Goal: Task Accomplishment & Management: Use online tool/utility

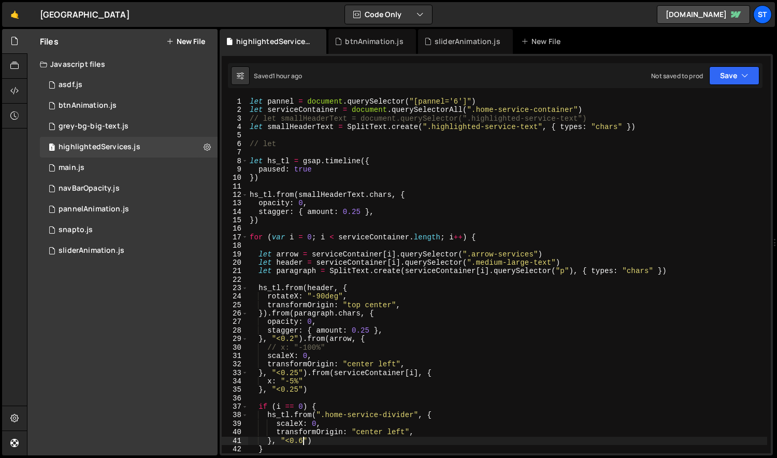
click at [603, 108] on div "let pannel = document . querySelector ( "[pannel='6']" ) let serviceContainer =…" at bounding box center [508, 283] width 520 height 373
click at [241, 237] on div "17" at bounding box center [235, 237] width 26 height 8
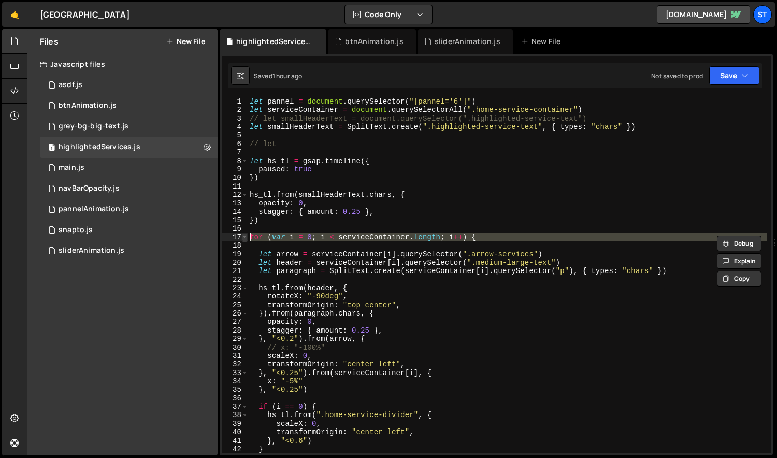
click at [244, 238] on span at bounding box center [245, 237] width 6 height 8
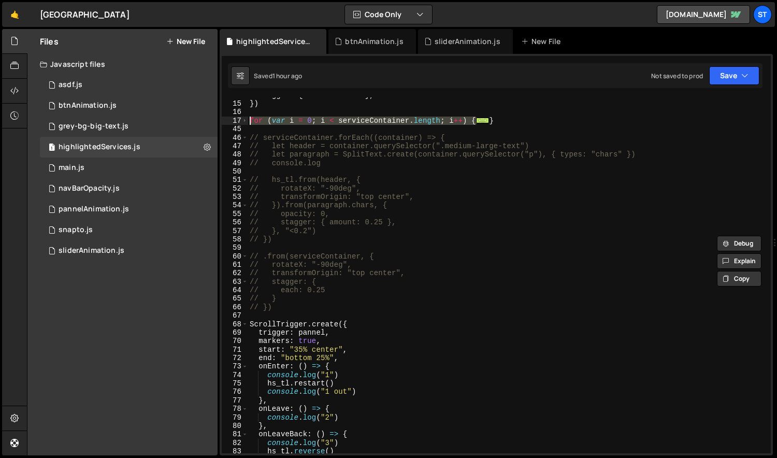
scroll to position [292, 0]
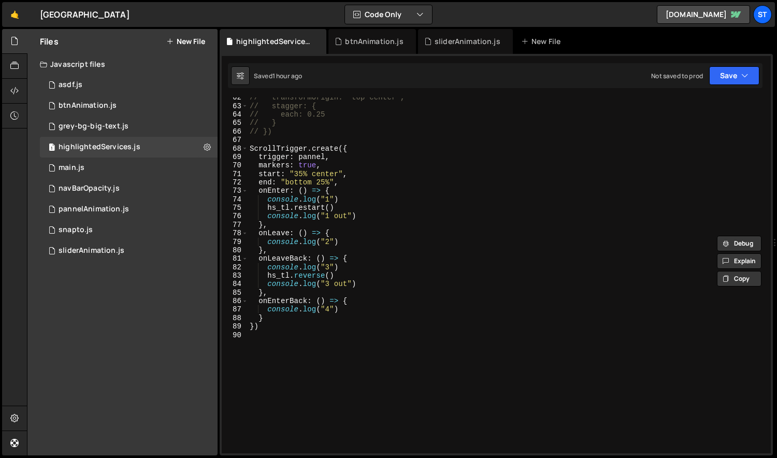
click at [349, 327] on div "// transformOrigin: "top center", // stagger: { // each: 0.25 // } // }) Scroll…" at bounding box center [508, 279] width 520 height 373
type textarea "})"
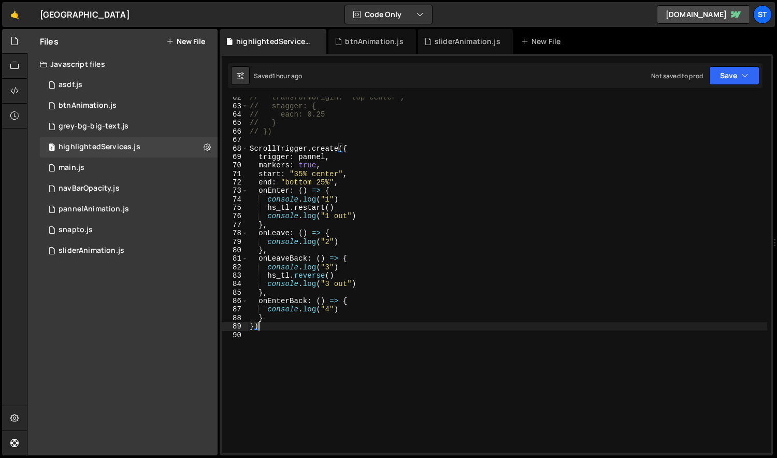
scroll to position [0, 0]
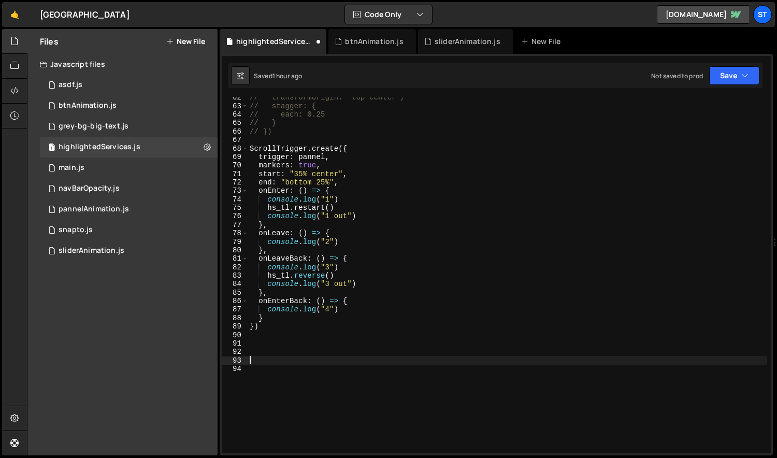
type textarea "//"
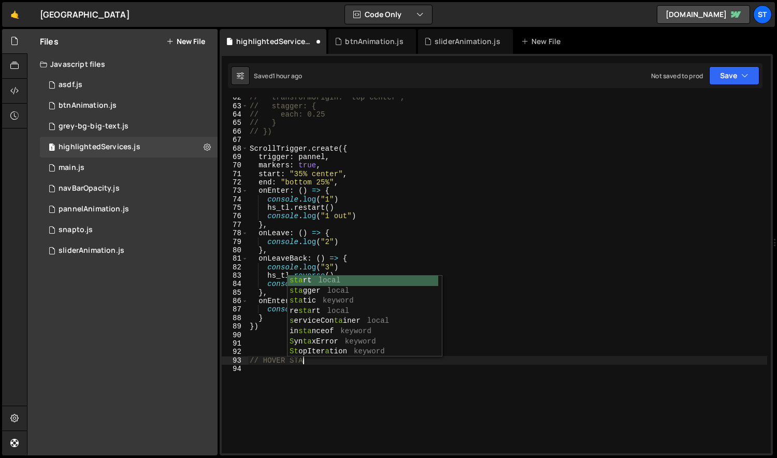
scroll to position [0, 4]
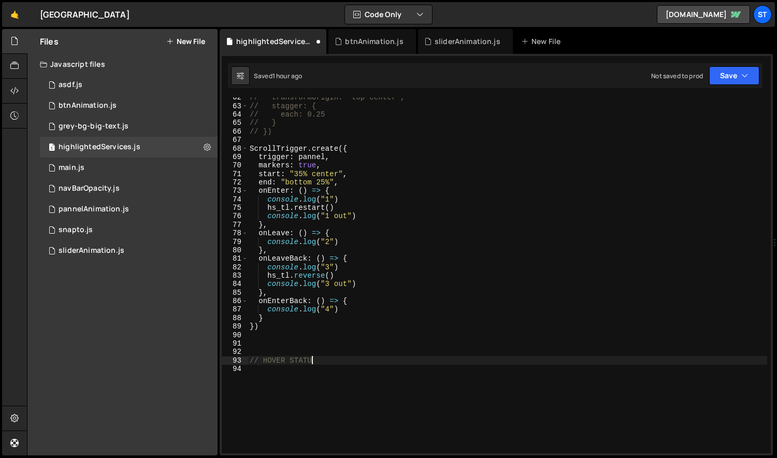
type textarea "// HOVER STATUS"
click at [350, 361] on div "// transformOrigin: "top center", // stagger: { // each: 0.25 // } // }) Scroll…" at bounding box center [508, 279] width 520 height 373
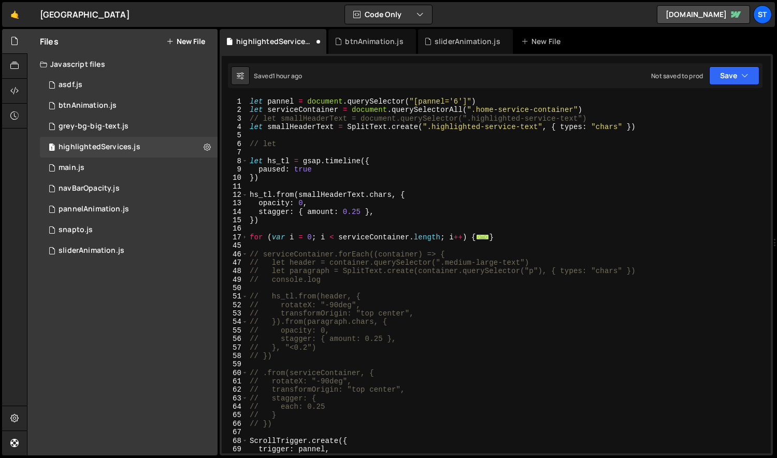
click at [297, 107] on div "let pannel = document . querySelector ( "[pannel='6']" ) let serviceContainer =…" at bounding box center [508, 283] width 520 height 373
type textarea "let serviceContainer = document.querySelectorAll(".home-service-container")"
click at [297, 107] on div "let pannel = document . querySelector ( "[pannel='6']" ) let serviceContainer =…" at bounding box center [508, 283] width 520 height 373
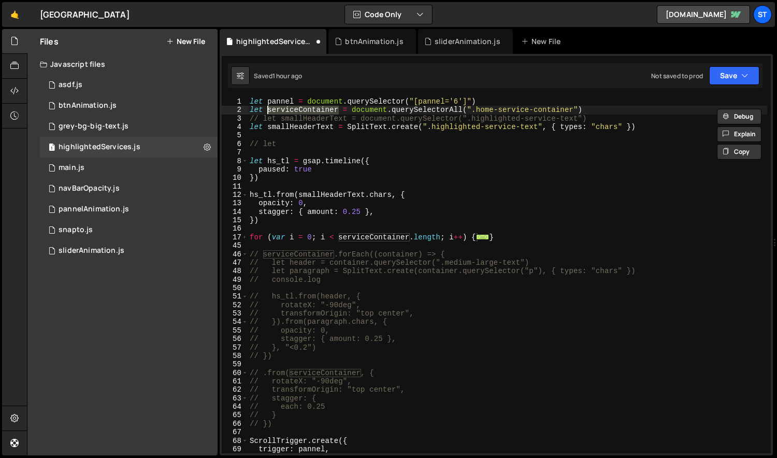
scroll to position [411, 0]
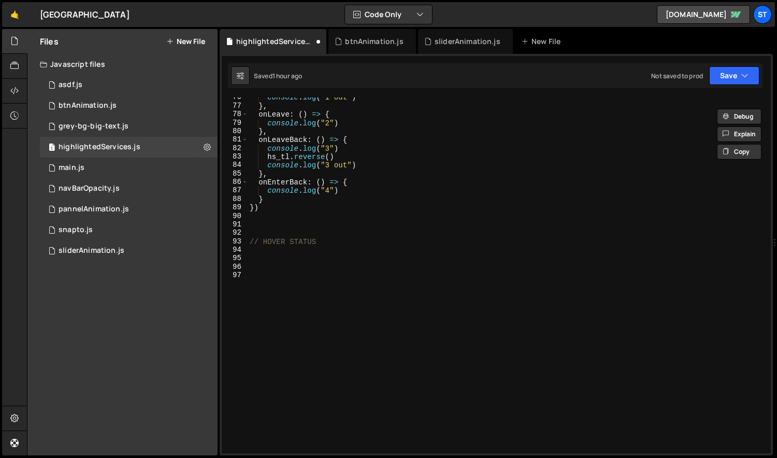
click at [302, 265] on div "console . log ( "1 out" ) } , onLeave : ( ) => { console . log ( "2" ) } , onLe…" at bounding box center [508, 279] width 520 height 373
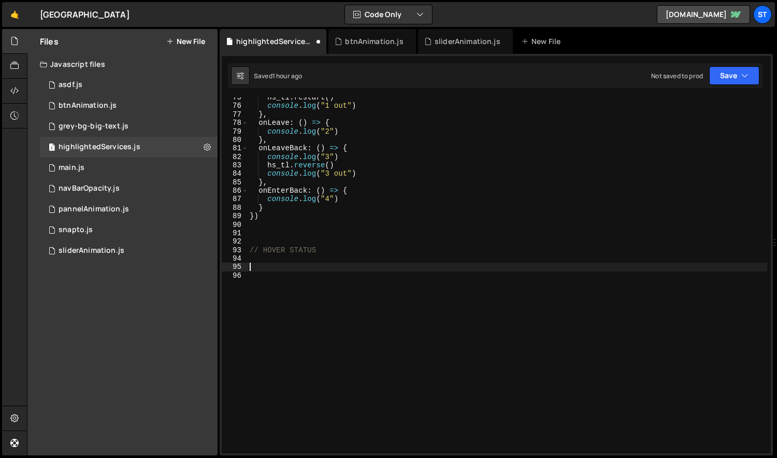
scroll to position [403, 0]
paste textarea "serviceContainer"
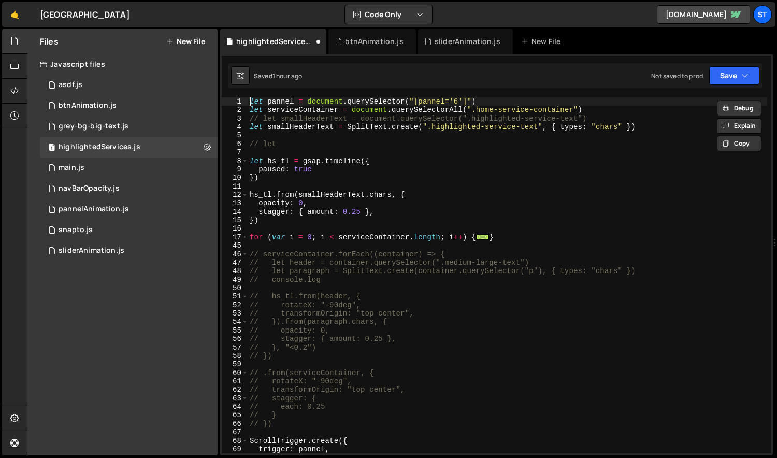
scroll to position [0, 0]
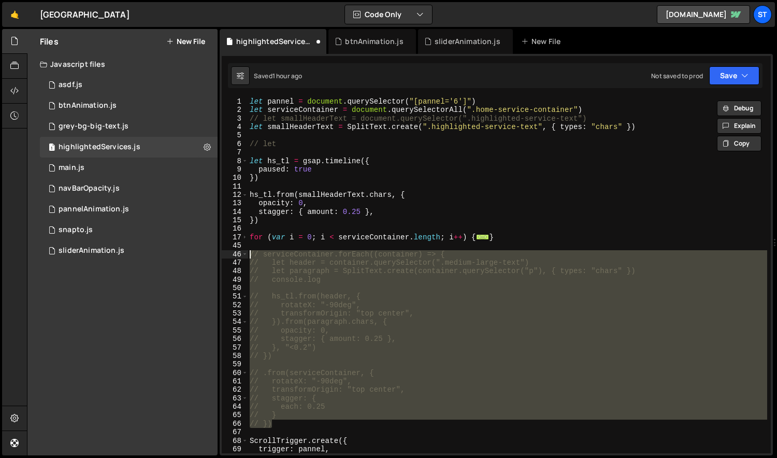
drag, startPoint x: 279, startPoint y: 414, endPoint x: 234, endPoint y: 256, distance: 164.2
click at [234, 256] on div "let pannel = document.querySelector("[pannel='6']") 1 2 3 4 5 6 7 8 9 10 11 12 …" at bounding box center [496, 275] width 549 height 356
type textarea "// serviceContainer.forEach((container) => { // let header = container.querySel…"
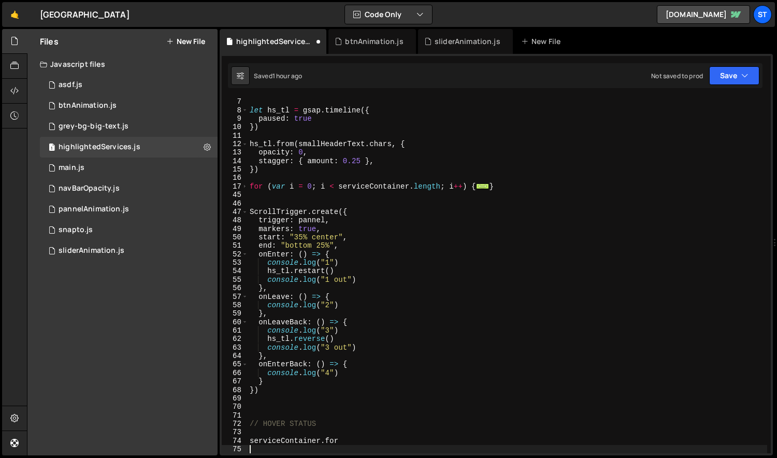
scroll to position [51, 0]
type textarea "serviceContainer.for"
paste textarea "// })"
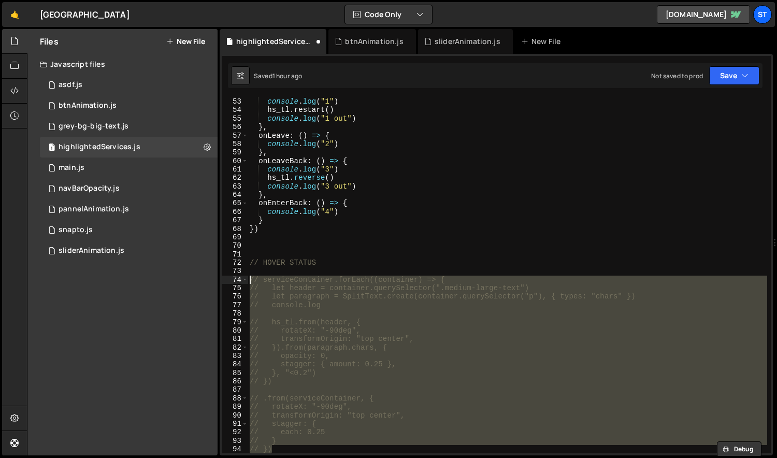
click at [249, 279] on div "console . log ( "1" ) hs_tl . restart ( ) console . log ( "1 out" ) } , onLeave…" at bounding box center [508, 283] width 520 height 373
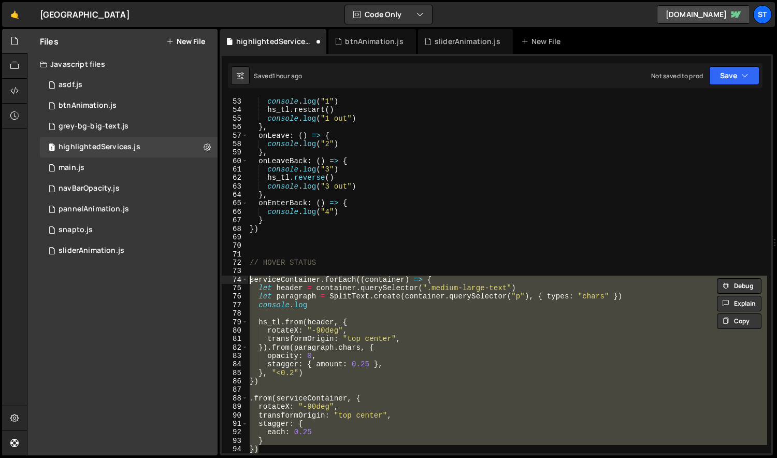
click at [432, 285] on div "console . log ( "1" ) hs_tl . restart ( ) console . log ( "1 out" ) } , onLeave…" at bounding box center [508, 275] width 520 height 356
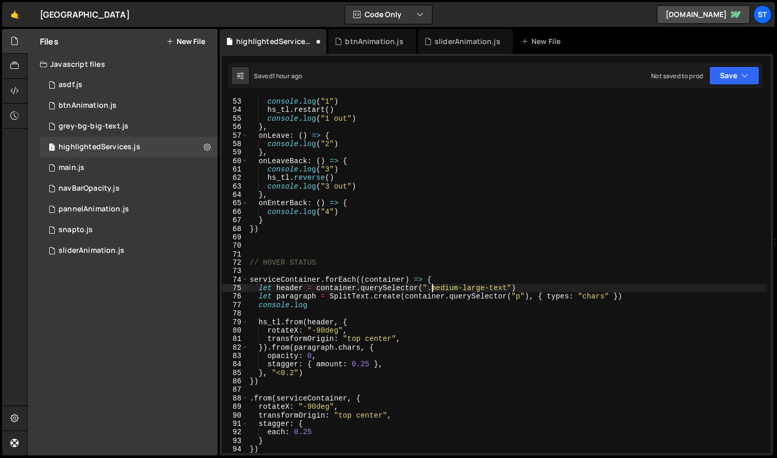
click at [381, 292] on div "console . log ( "1" ) hs_tl . restart ( ) console . log ( "1 out" ) } , onLeave…" at bounding box center [508, 283] width 520 height 373
click at [256, 287] on div "console . log ( "1" ) hs_tl . restart ( ) console . log ( "1 out" ) } , onLeave…" at bounding box center [508, 283] width 520 height 373
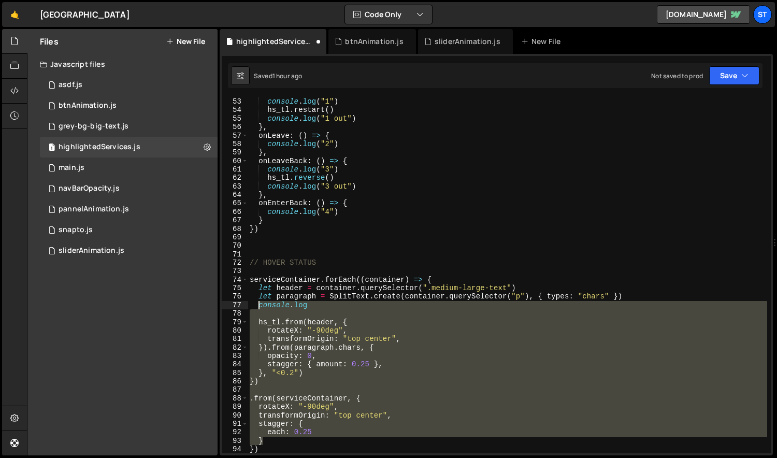
drag, startPoint x: 268, startPoint y: 438, endPoint x: 257, endPoint y: 305, distance: 134.2
click at [258, 307] on div "console . log ( "1" ) hs_tl . restart ( ) console . log ( "1 out" ) } , onLeave…" at bounding box center [508, 283] width 520 height 373
type textarea "console.log"
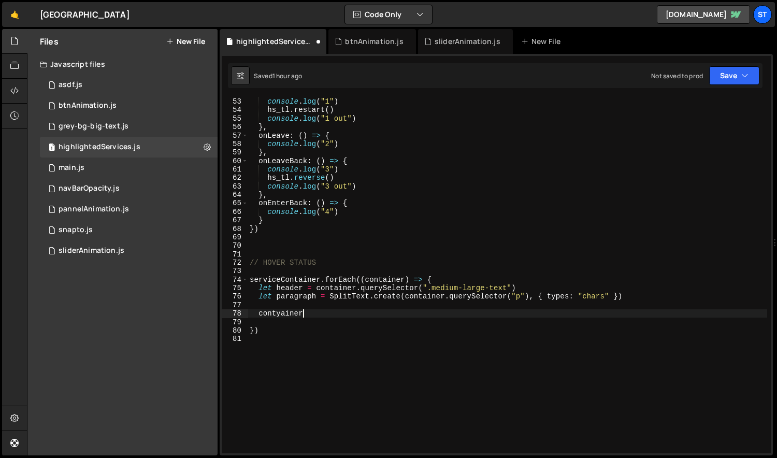
type textarea "contyaine"
type textarea "container.addEventListener("mouseenter", () => {})"
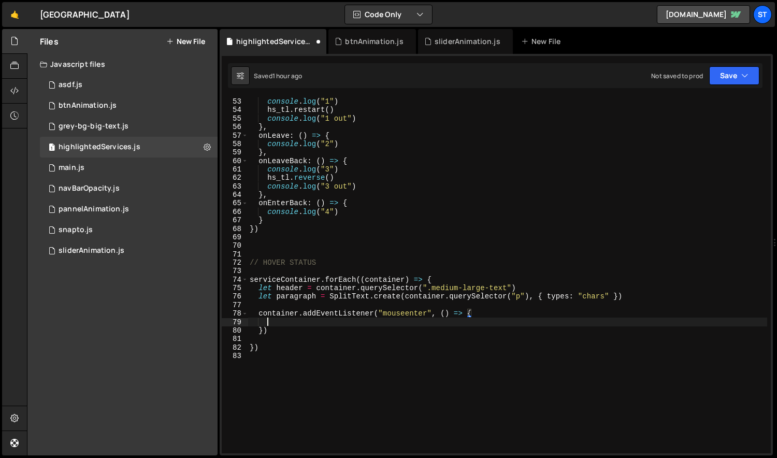
scroll to position [0, 0]
type textarea "})"
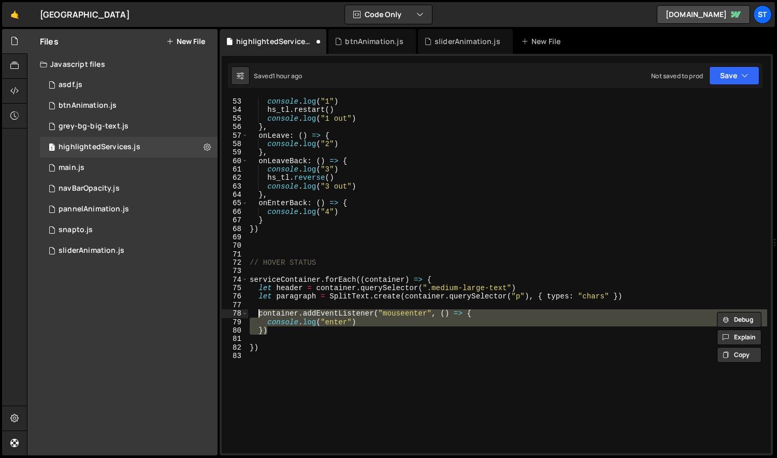
type textarea "container.addEventListener("mouseenter", () => {"
type textarea "})"
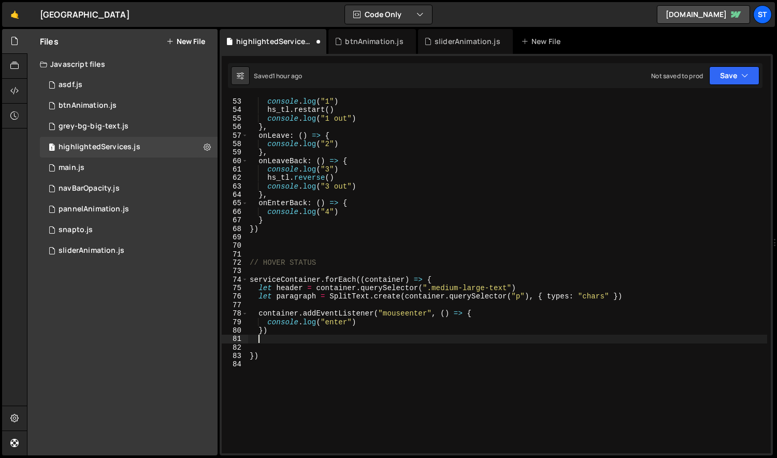
scroll to position [0, 0]
paste textarea "})"
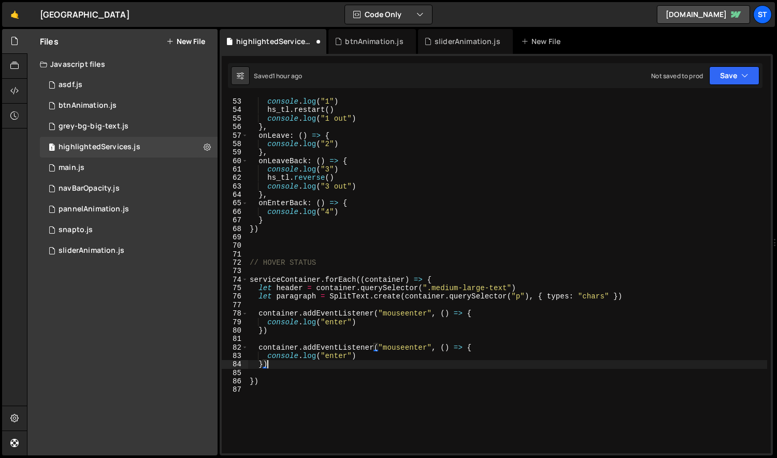
click at [344, 360] on div "console . log ( "1" ) hs_tl . restart ( ) console . log ( "1 out" ) } , onLeave…" at bounding box center [508, 283] width 520 height 373
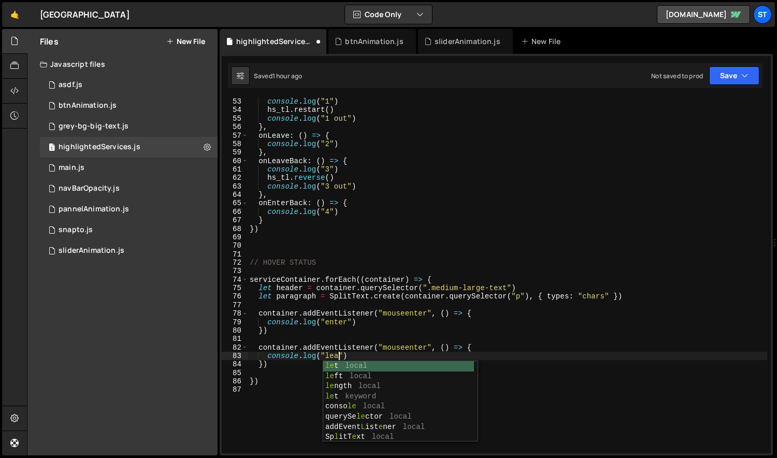
scroll to position [0, 6]
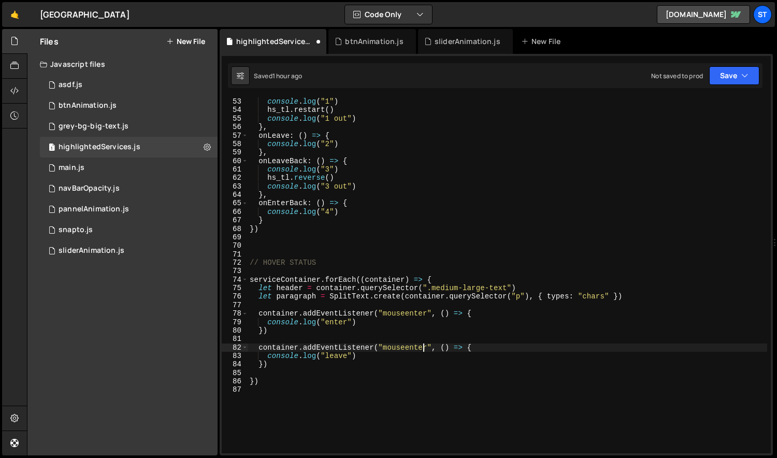
click at [425, 346] on div "console . log ( "1" ) hs_tl . restart ( ) console . log ( "1 out" ) } , onLeave…" at bounding box center [508, 283] width 520 height 373
type textarea "container.addEventListener("mouseleave", () => {"
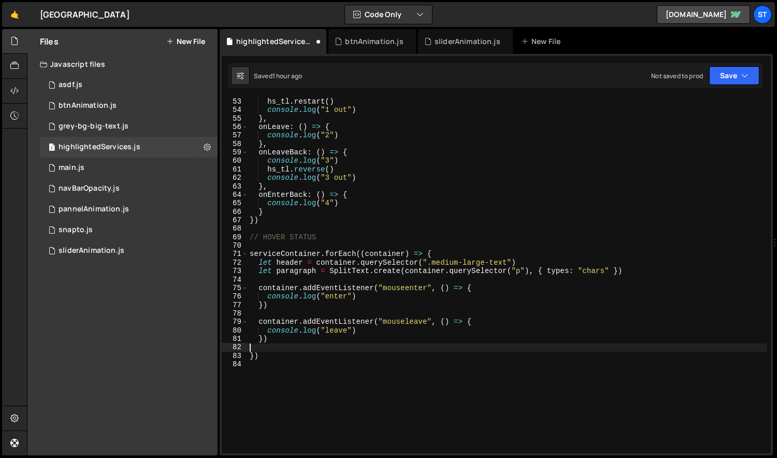
scroll to position [0, 0]
click at [440, 330] on div "hs_tl . restart ( ) console . log ( "1 out" ) } , onLeave : ( ) => { console . …" at bounding box center [508, 283] width 520 height 373
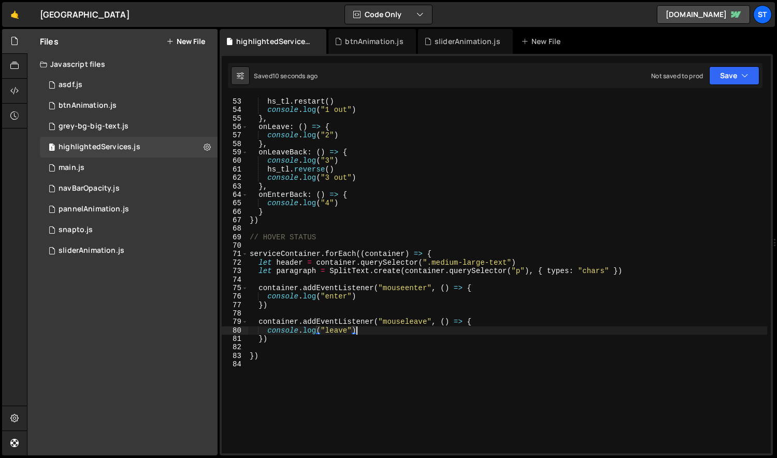
click at [432, 270] on div "hs_tl . restart ( ) console . log ( "1 out" ) } , onLeave : ( ) => { console . …" at bounding box center [508, 283] width 520 height 373
type textarea "let paragraph = SplitText.create(container.querySelector("p"), { types: "chars"…"
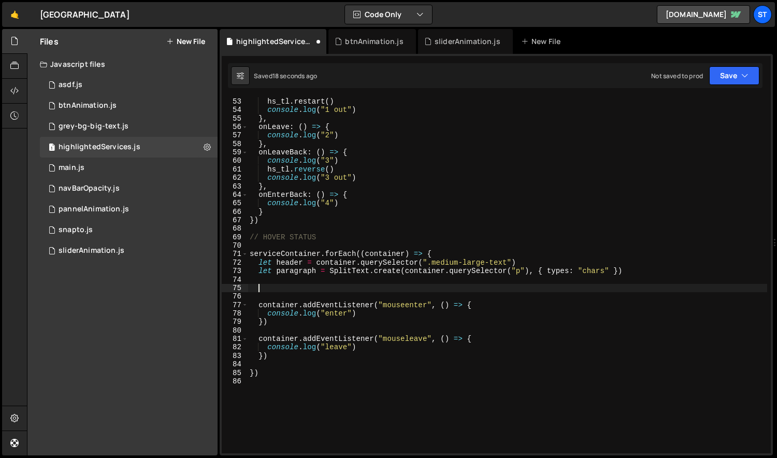
click at [440, 257] on div "hs_tl . restart ( ) console . log ( "1 out" ) } , onLeave : ( ) => { console . …" at bounding box center [508, 283] width 520 height 373
type textarea "serviceContainer.forEach((container) => {"
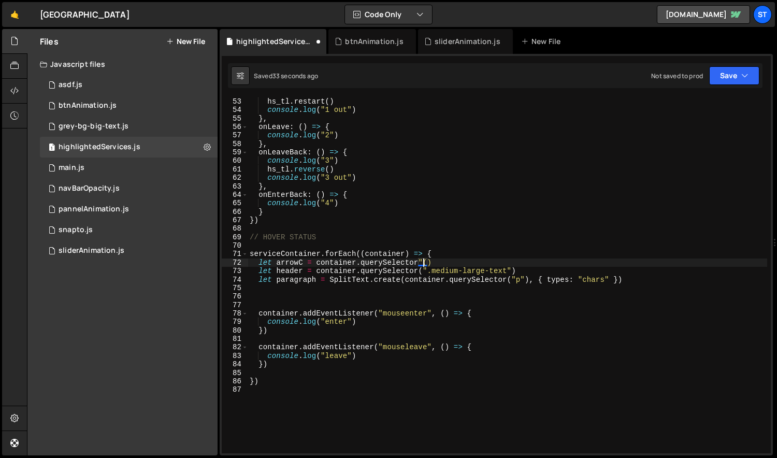
scroll to position [0, 12]
paste textarea "arrow services c"
type textarea "let arrowC = container.querySelector".arrow-services-c")"
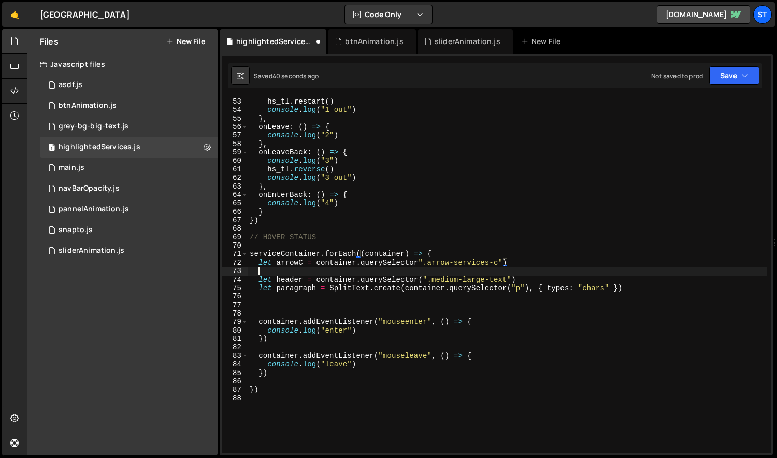
scroll to position [0, 0]
type textarea "let arrowC = container.querySelector".arrow-services-c")"
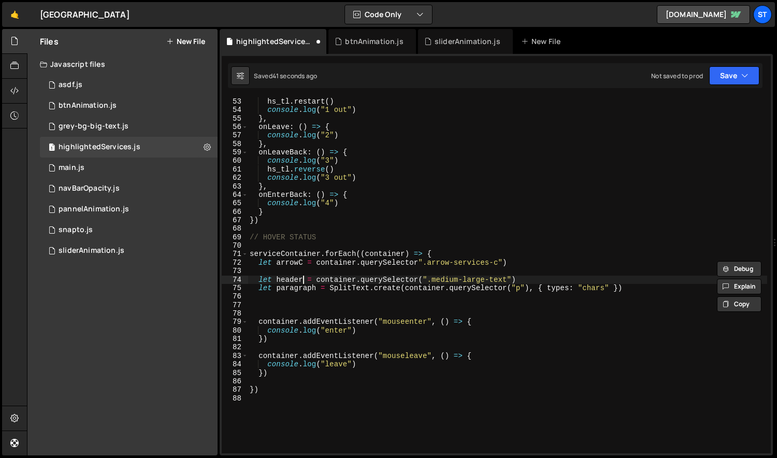
type textarea "let paragraph = SplitText.create(container.querySelector("p"), { types: "chars"…"
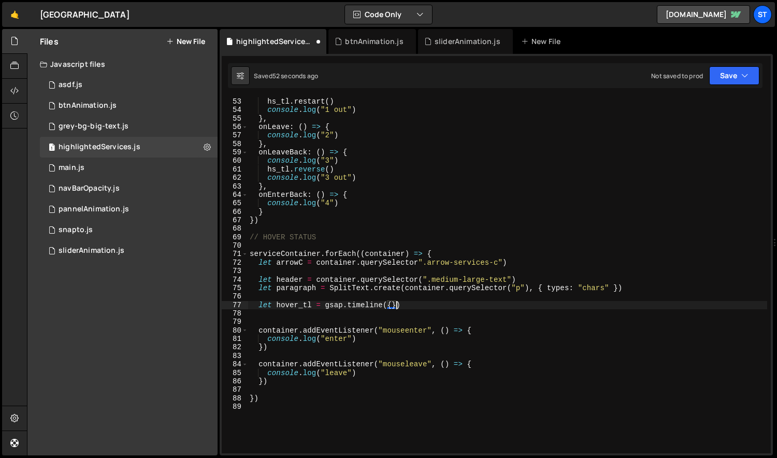
scroll to position [0, 10]
type textarea "let hover_tl = gsap.timeline({ paused: true })"
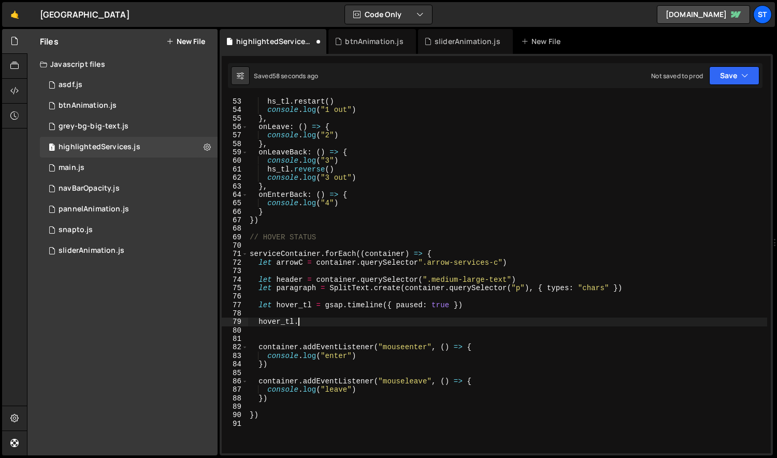
scroll to position [0, 4]
paste textarea "arrowC"
type textarea "[URL][DOMAIN_NAME](arrowC, {})"
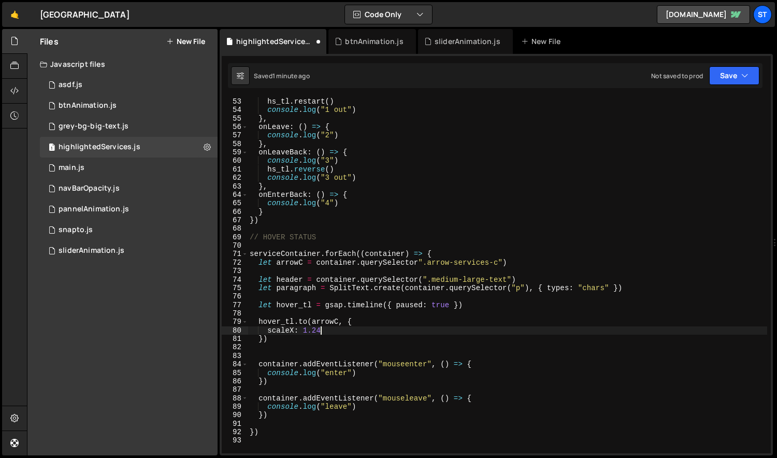
scroll to position [0, 4]
click at [295, 302] on div "hs_tl . restart ( ) console . log ( "1 out" ) } , onLeave : ( ) => { console . …" at bounding box center [508, 283] width 520 height 373
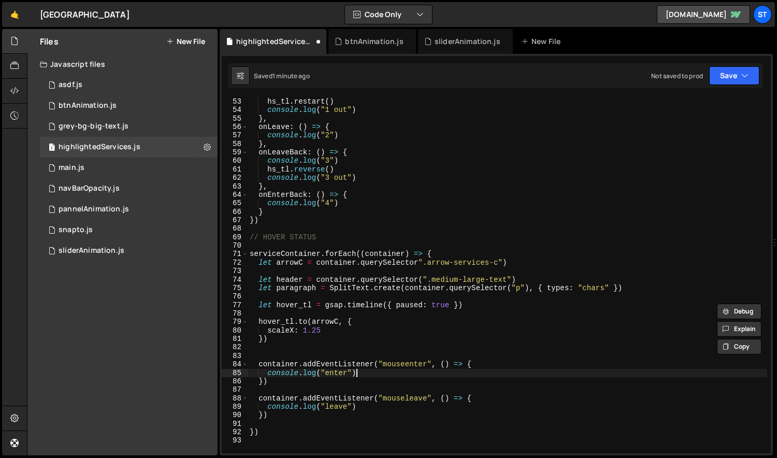
click at [366, 372] on div "hs_tl . restart ( ) console . log ( "1 out" ) } , onLeave : ( ) => { console . …" at bounding box center [508, 283] width 520 height 373
type textarea "console.log("enter")"
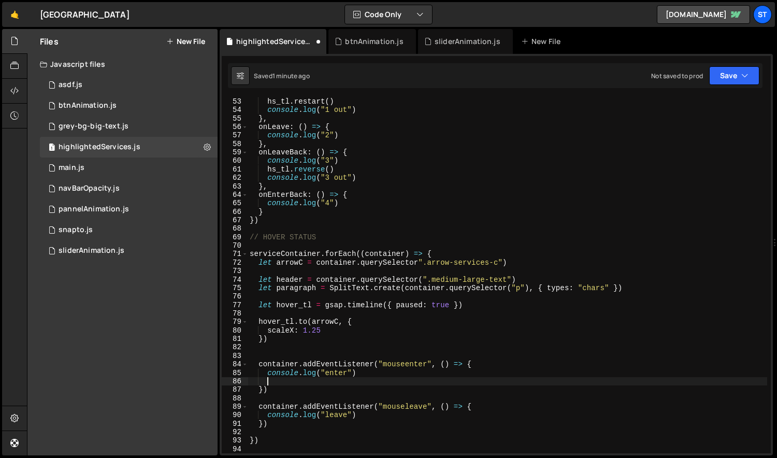
paste textarea "hover_tl"
type textarea "})"
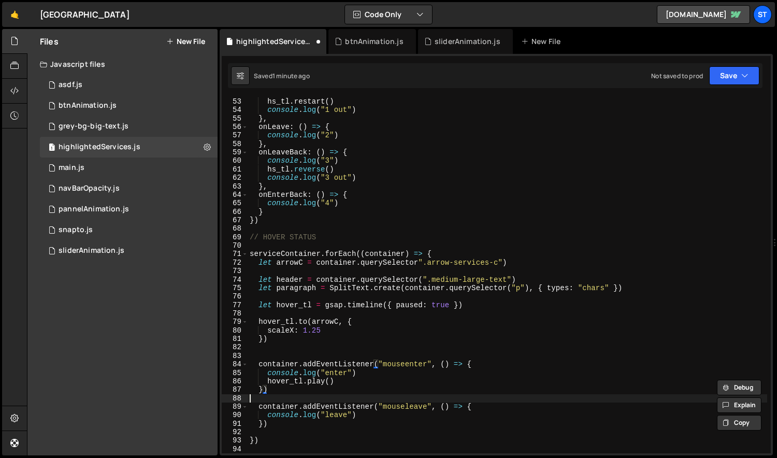
scroll to position [0, 0]
type textarea "console.log("leave")"
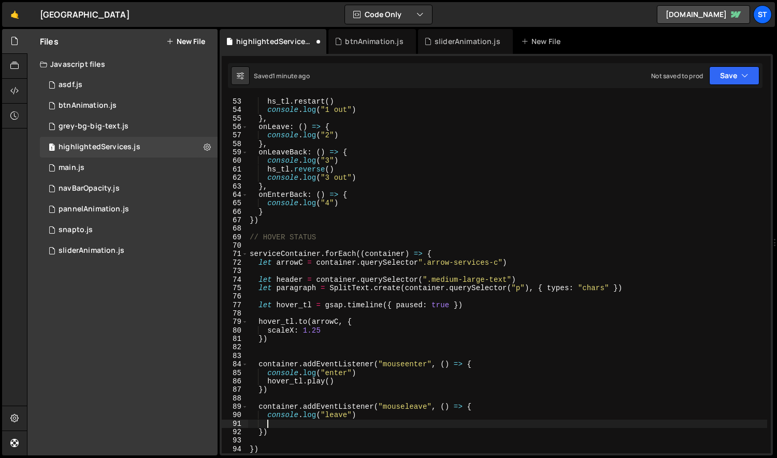
paste textarea "[URL][DOMAIN_NAME]()"
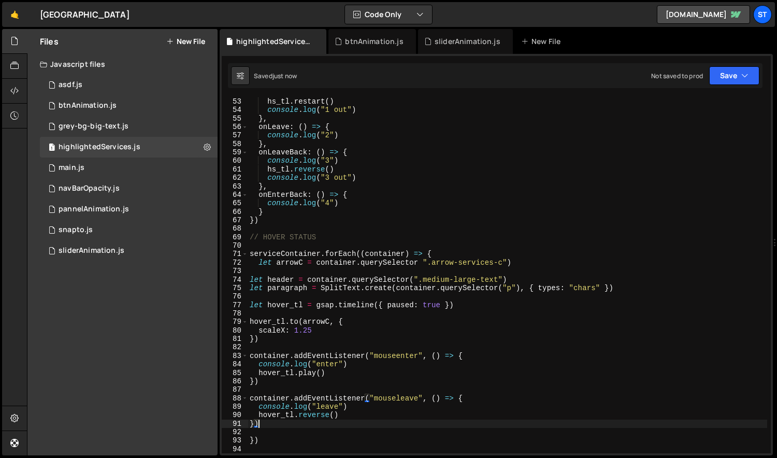
type textarea "})"
click at [370, 360] on div "hs_tl . restart ( ) console . log ( "1 out" ) } , onLeave : ( ) => { console . …" at bounding box center [508, 283] width 520 height 373
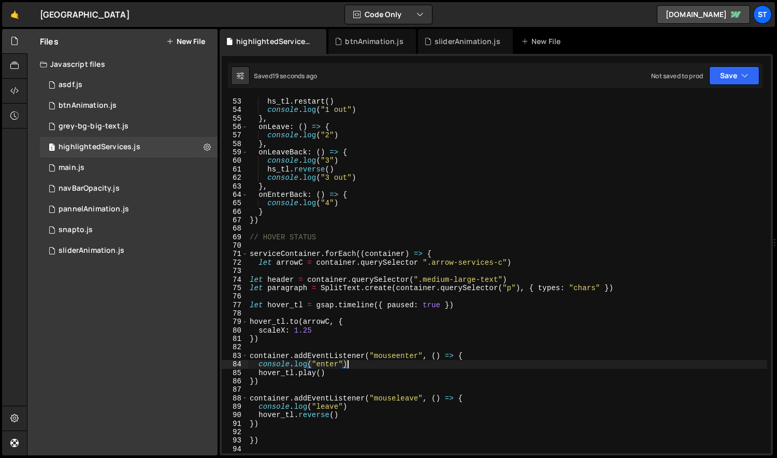
click at [309, 336] on div "hs_tl . restart ( ) console . log ( "1 out" ) } , onLeave : ( ) => { console . …" at bounding box center [508, 283] width 520 height 373
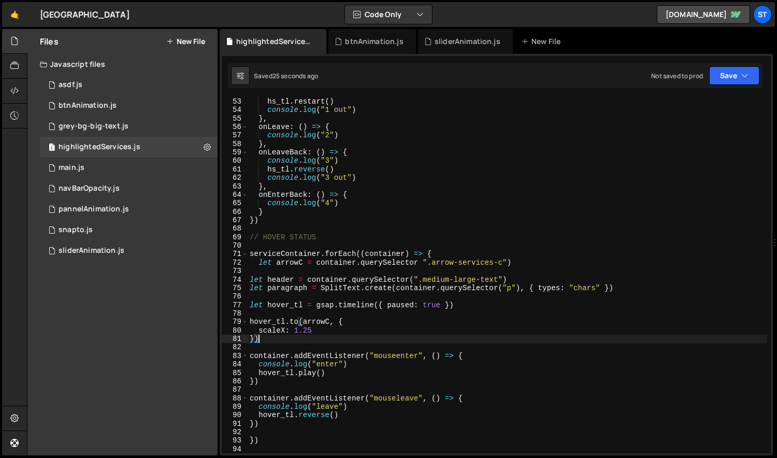
click at [425, 265] on div "hs_tl . restart ( ) console . log ( "1 out" ) } , onLeave : ( ) => { console . …" at bounding box center [508, 283] width 520 height 373
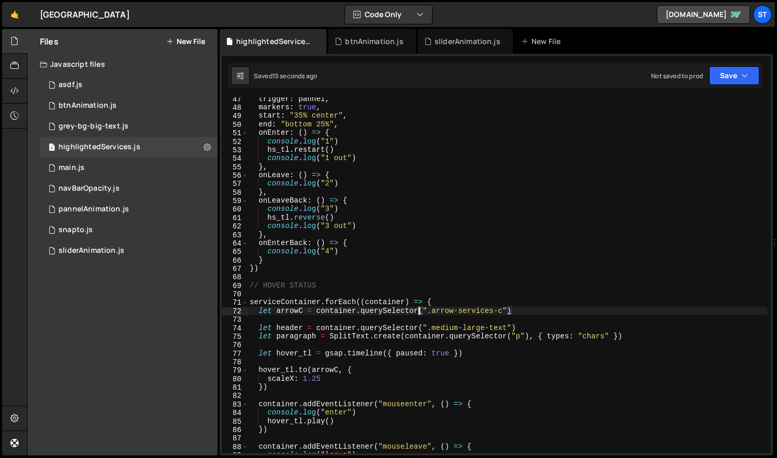
scroll to position [346, 0]
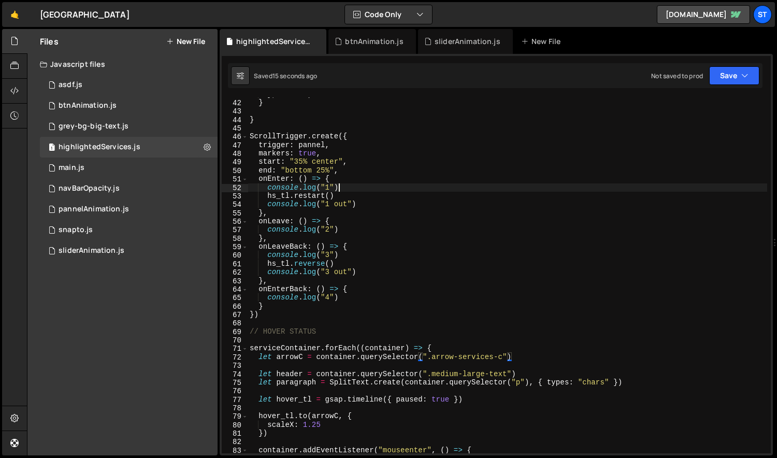
drag, startPoint x: 355, startPoint y: 188, endPoint x: 355, endPoint y: 181, distance: 6.8
click at [355, 188] on div "} , "<0.6" ) } } ScrollTrigger . create ({ trigger : pannel , markers : true , …" at bounding box center [508, 276] width 520 height 373
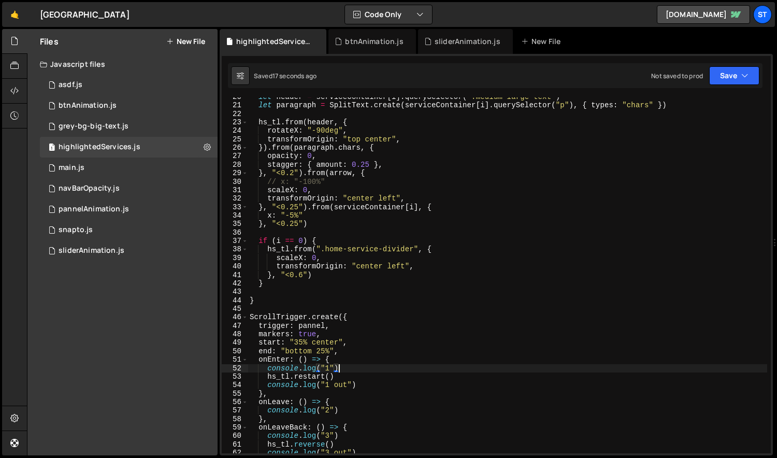
scroll to position [155, 0]
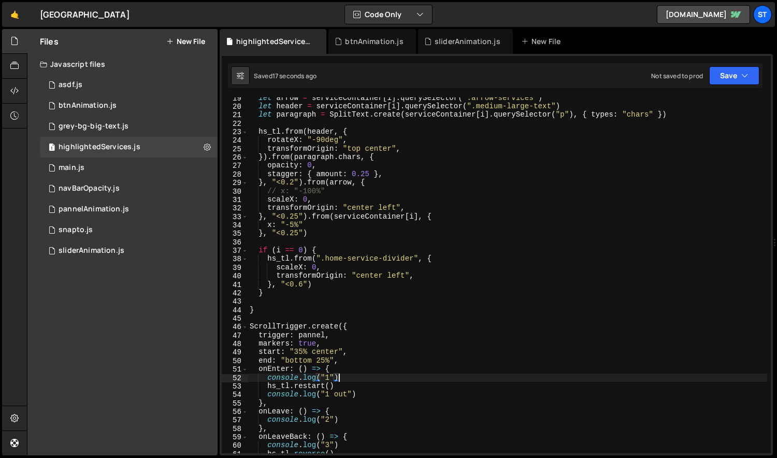
click at [410, 146] on div "let arrow = serviceContainer [ i ] . querySelector ( ".arrow-services" ) let he…" at bounding box center [508, 280] width 520 height 373
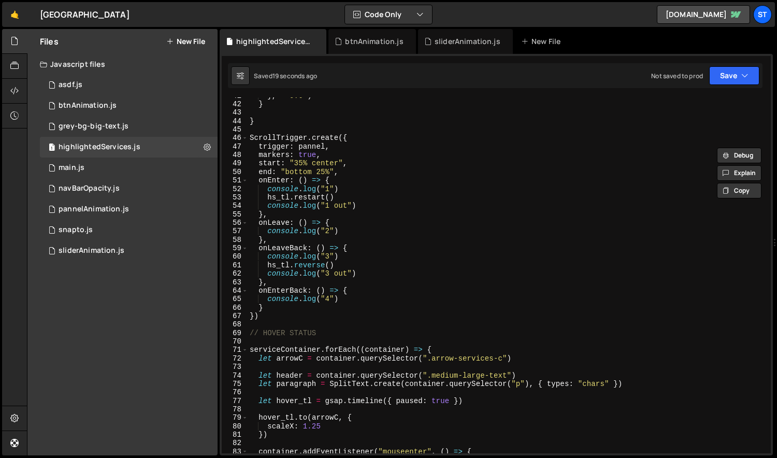
scroll to position [458, 0]
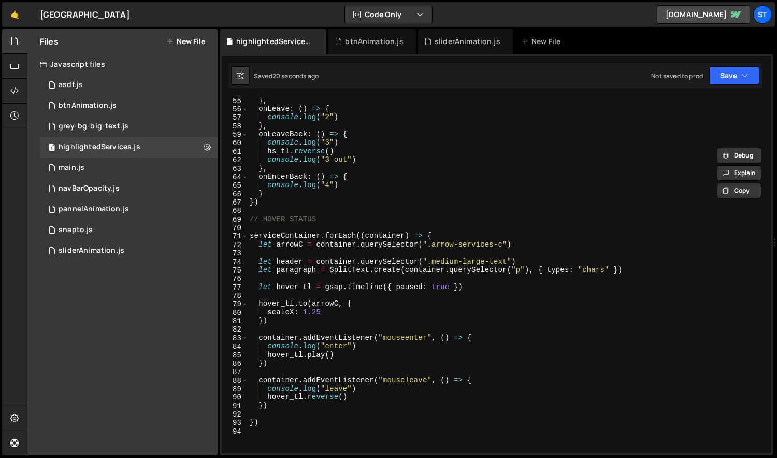
click at [349, 315] on div "} , onLeave : ( ) => { console . log ( "2" ) } , onLeaveBack : ( ) => { console…" at bounding box center [508, 282] width 520 height 373
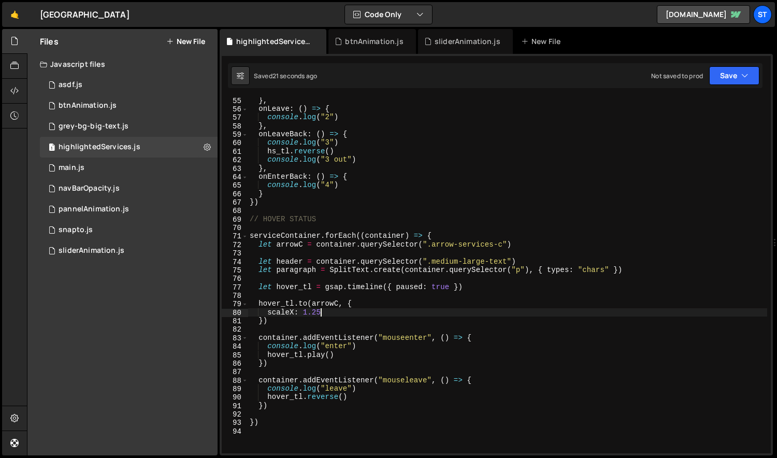
type textarea "scaleX: 1.25,"
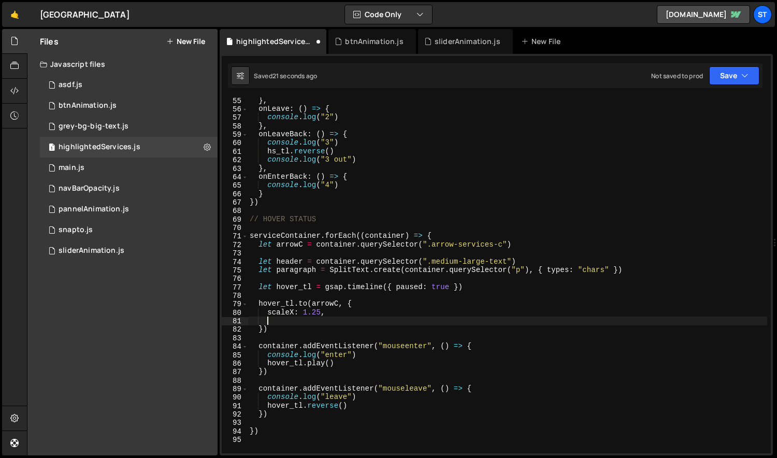
paste textarea "transformOrigin: "top center","
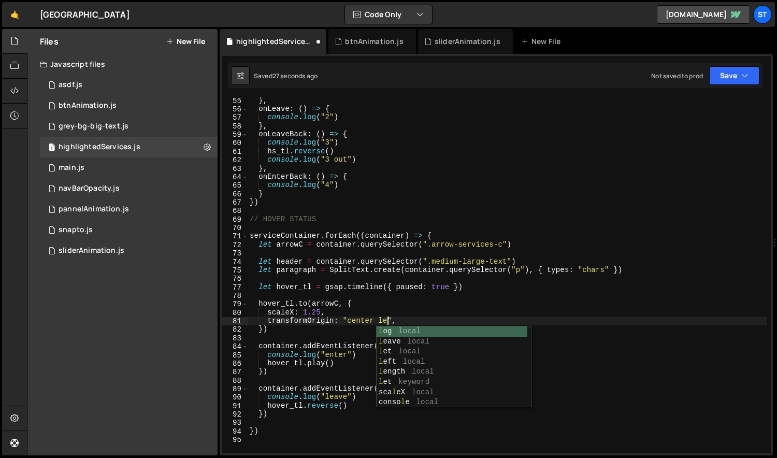
scroll to position [0, 10]
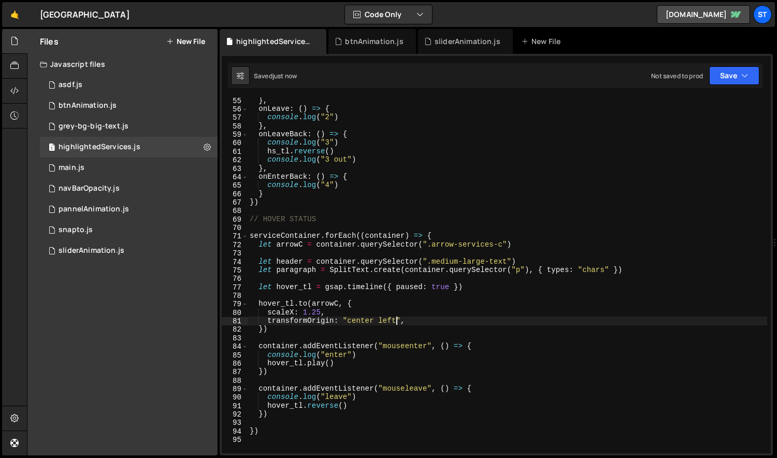
click at [432, 325] on div "} , onLeave : ( ) => { console . log ( "2" ) } , onLeaveBack : ( ) => { console…" at bounding box center [508, 282] width 520 height 373
click at [390, 246] on div "} , onLeave : ( ) => { console . log ( "2" ) } , onLeaveBack : ( ) => { console…" at bounding box center [508, 282] width 520 height 373
type textarea "let arrowC = container.querySelector(".arrow-services-c")"
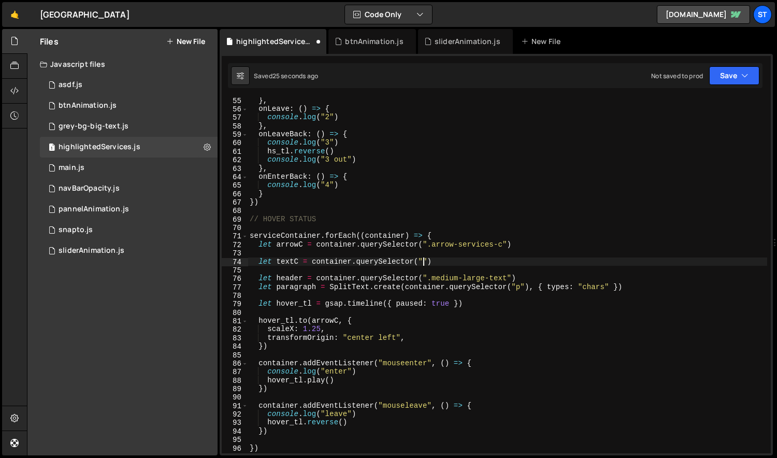
scroll to position [0, 12]
paste textarea "is light""
type textarea "let textC = container.querySelector(".is-light")"
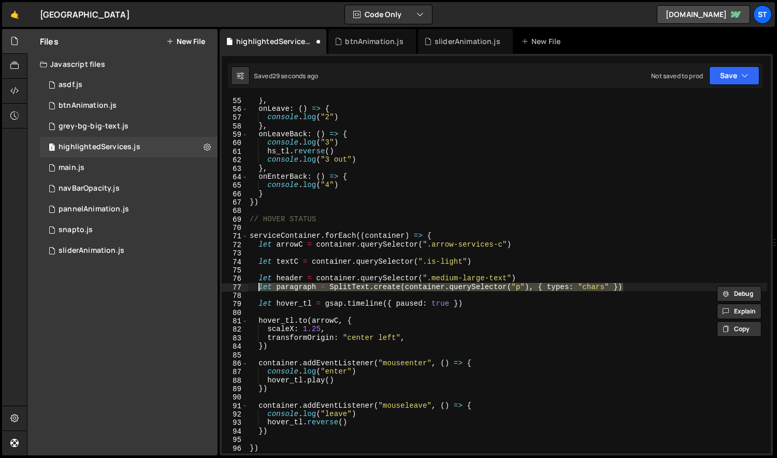
type textarea "let header = container.querySelector(".medium-large-text") let paragraph = Spli…"
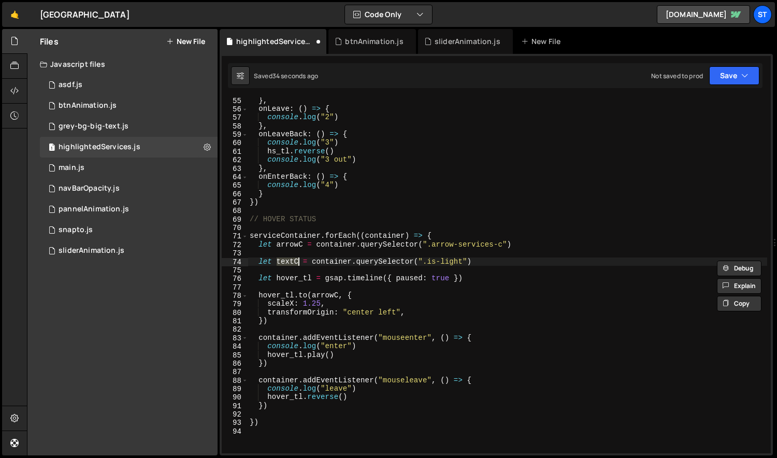
click at [299, 312] on div "} , onLeave : ( ) => { console . log ( "2" ) } , onLeaveBack : ( ) => { console…" at bounding box center [508, 282] width 520 height 373
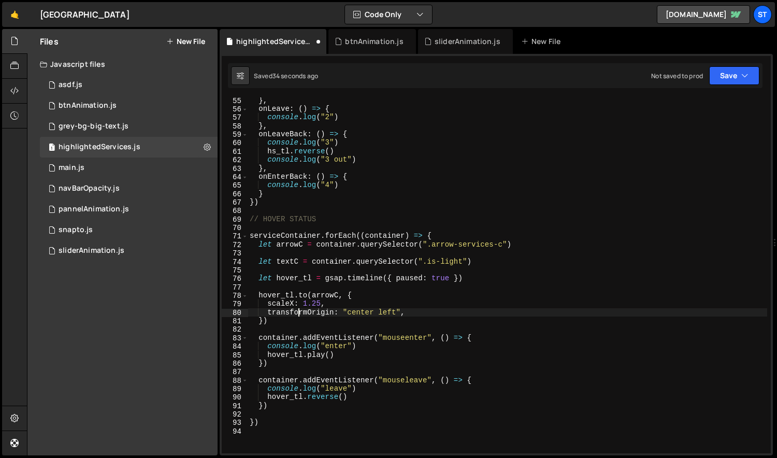
click at [292, 318] on div "} , onLeave : ( ) => { console . log ( "2" ) } , onLeaveBack : ( ) => { console…" at bounding box center [508, 282] width 520 height 373
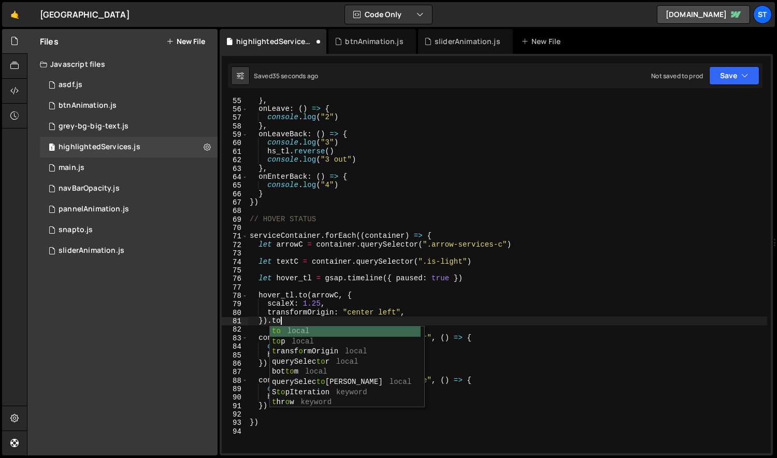
scroll to position [0, 2]
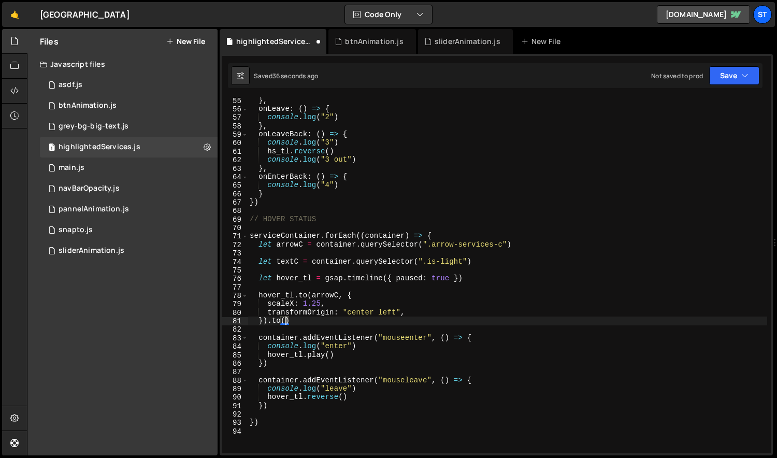
paste textarea "textC"
type textarea "}).to(textC, {})"
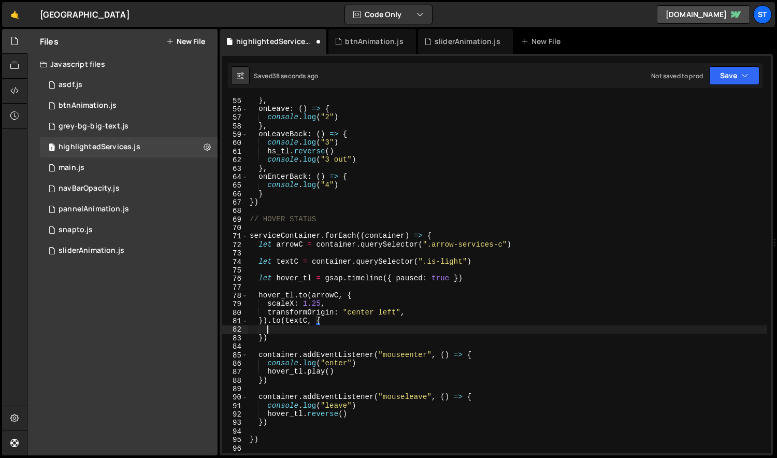
scroll to position [0, 1]
type textarea "}).to(textC, {"
click at [297, 340] on div "} , onLeave : ( ) => { console . log ( "2" ) } , onLeaveBack : ( ) => { console…" at bounding box center [508, 282] width 520 height 373
type textarea "})"
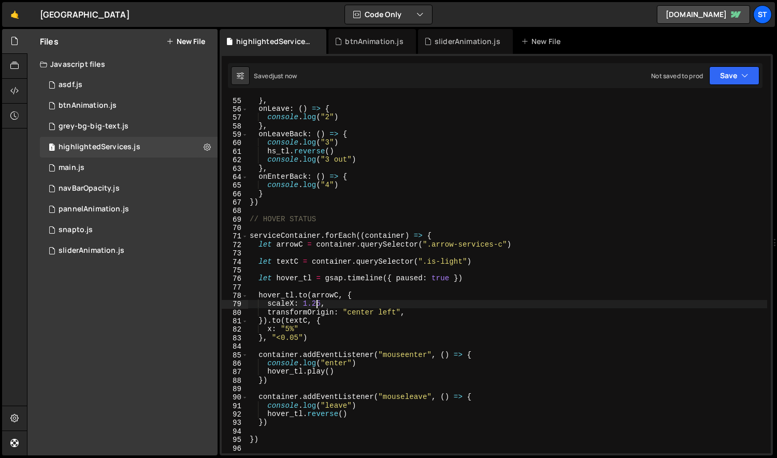
click at [317, 307] on div "} , onLeave : ( ) => { console . log ( "2" ) } , onLeaveBack : ( ) => { console…" at bounding box center [508, 282] width 520 height 373
click at [317, 336] on div "} , onLeave : ( ) => { console . log ( "2" ) } , onLeaveBack : ( ) => { console…" at bounding box center [508, 282] width 520 height 373
click at [313, 303] on div "} , onLeave : ( ) => { console . log ( "2" ) } , onLeaveBack : ( ) => { console…" at bounding box center [508, 282] width 520 height 373
click at [297, 337] on div "} , onLeave : ( ) => { console . log ( "2" ) } , onLeaveBack : ( ) => { console…" at bounding box center [508, 282] width 520 height 373
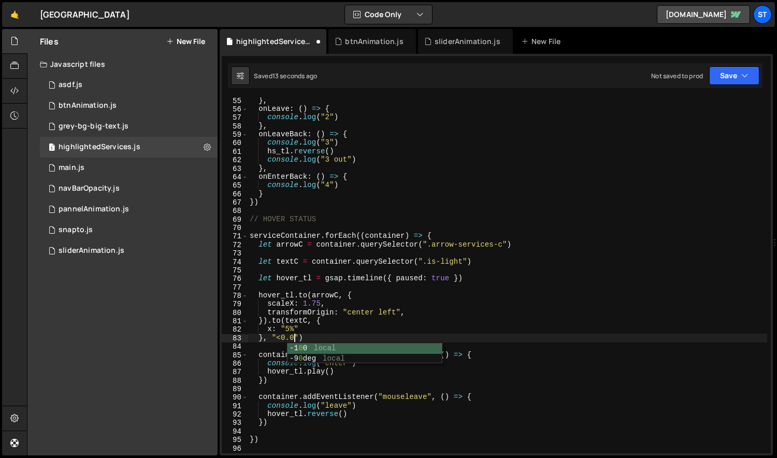
scroll to position [0, 4]
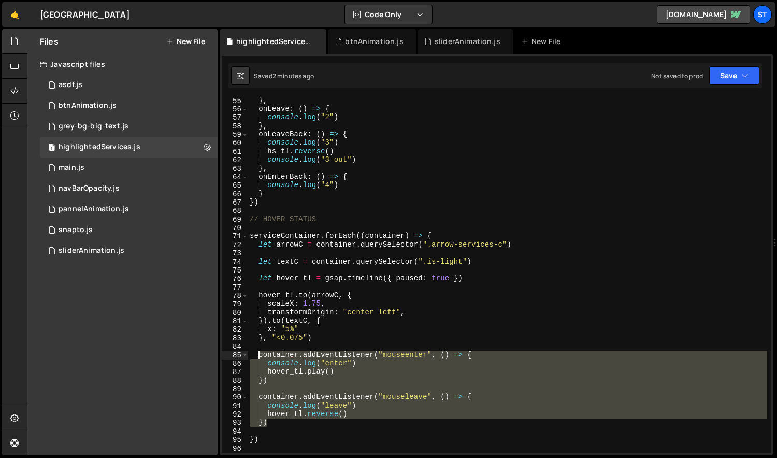
drag, startPoint x: 275, startPoint y: 410, endPoint x: 259, endPoint y: 356, distance: 56.7
click at [259, 356] on div "} , onLeave : ( ) => { console . log ( "2" ) } , onLeaveBack : ( ) => { console…" at bounding box center [508, 282] width 520 height 373
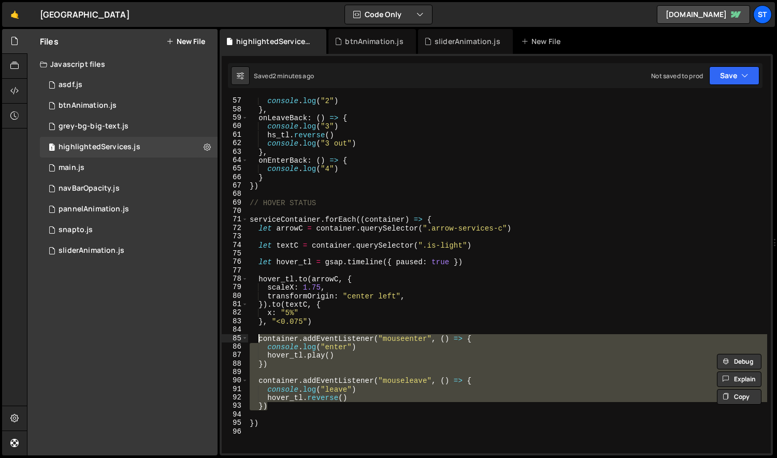
scroll to position [475, 0]
click at [347, 338] on div "console . log ( "2" ) } , onLeaveBack : ( ) => { console . log ( "3" ) hs_tl . …" at bounding box center [508, 275] width 520 height 356
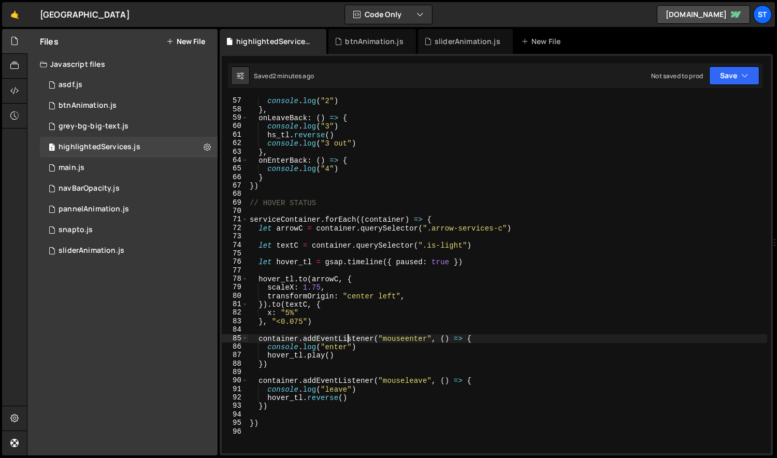
scroll to position [0, 0]
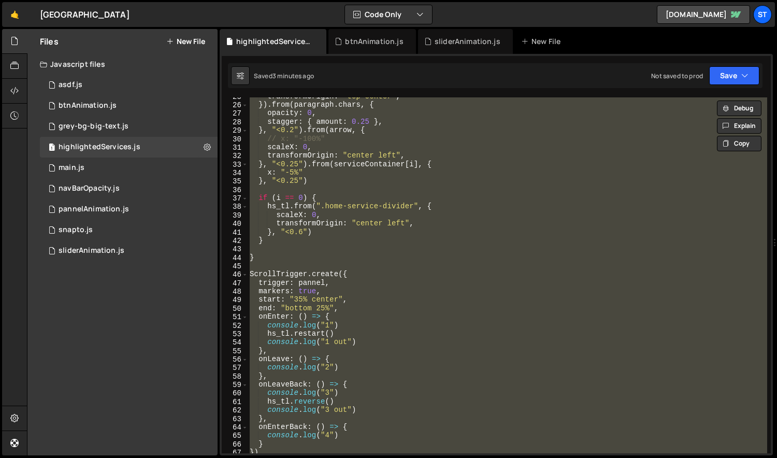
click at [336, 222] on div "transformOrigin : "top center" , }) . from ( paragraph . chars , { opacity : 0 …" at bounding box center [508, 275] width 520 height 356
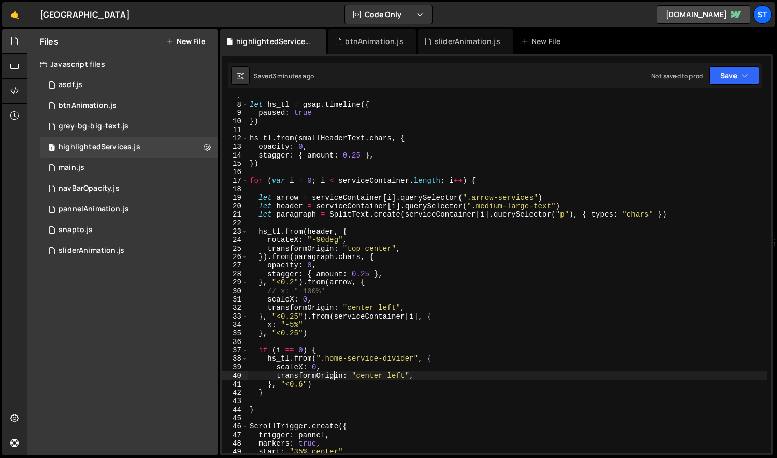
scroll to position [56, 0]
click at [243, 180] on span at bounding box center [245, 181] width 6 height 8
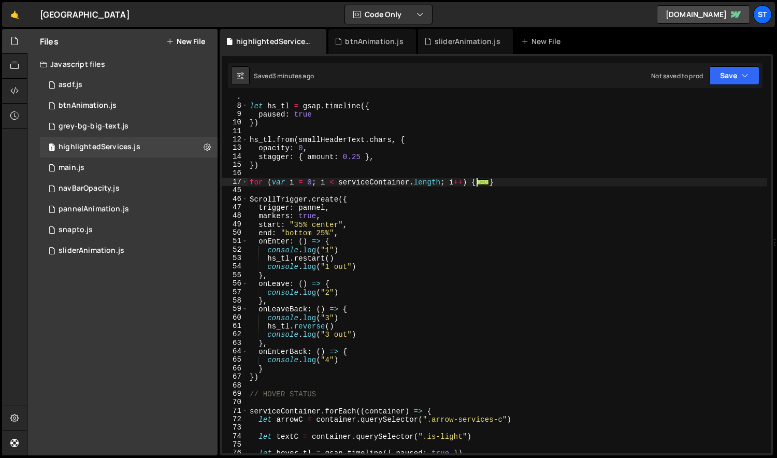
scroll to position [24, 0]
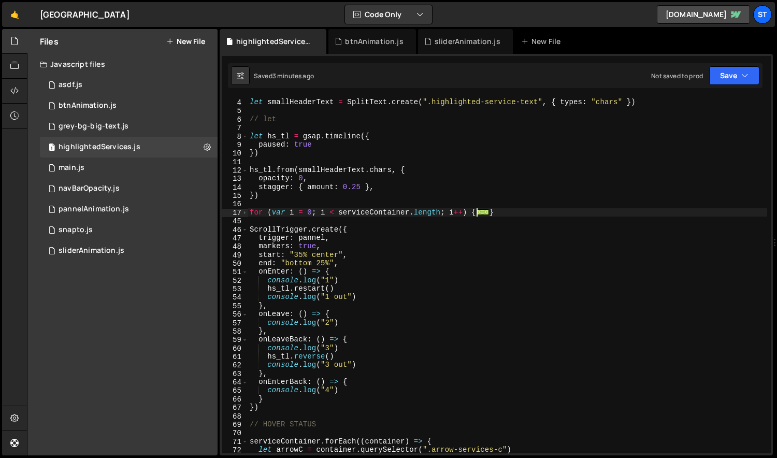
click at [281, 137] on div "// let smallHeaderText = document.querySelector(".highlighted-service-text") le…" at bounding box center [508, 276] width 520 height 373
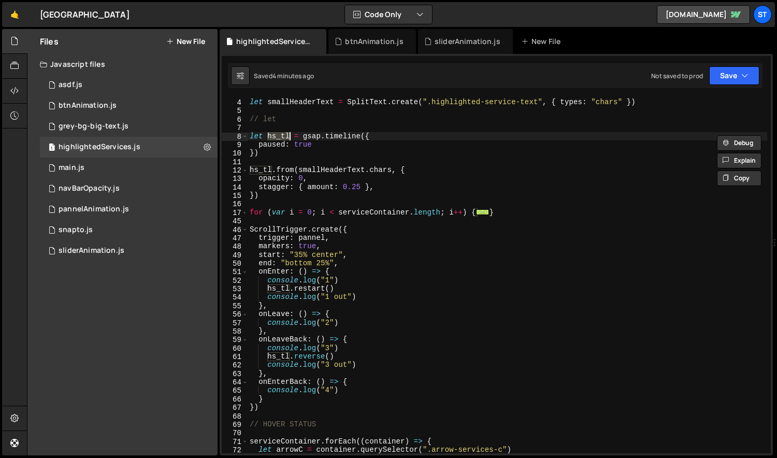
click at [490, 258] on div "// let smallHeaderText = document.querySelector(".highlighted-service-text") le…" at bounding box center [508, 276] width 520 height 373
type textarea "})"
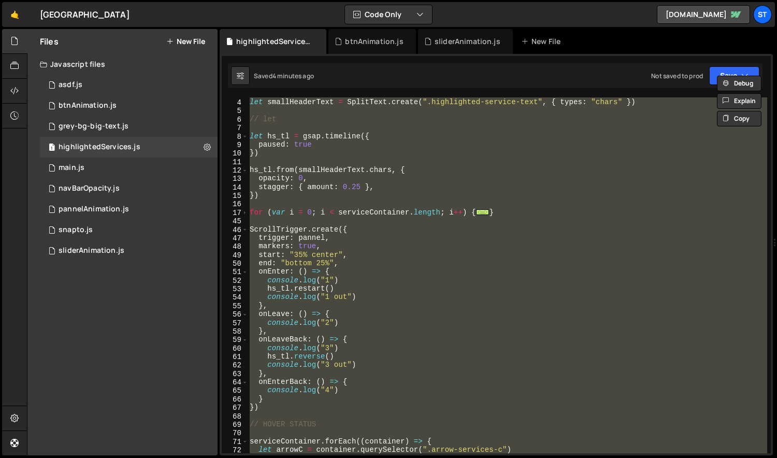
paste textarea
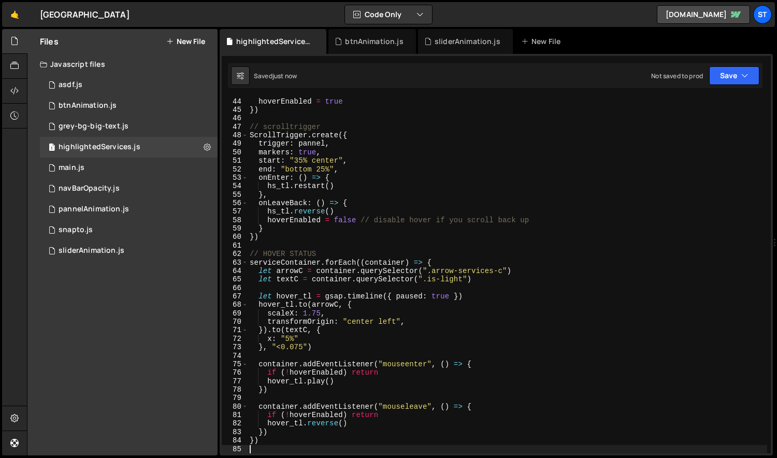
click at [490, 258] on div "hoverEnabled = true }) // scrolltrigger ScrollTrigger . create ({ trigger : pan…" at bounding box center [508, 283] width 520 height 373
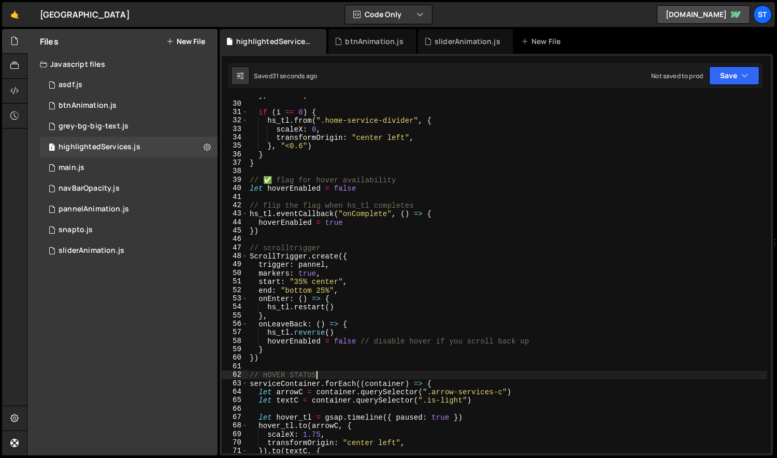
scroll to position [245, 0]
click at [318, 308] on div "} , "<0.25" ) if ( i == 0 ) { hs_tl . from ( ".home-service-divider" , { scaleX…" at bounding box center [508, 276] width 520 height 373
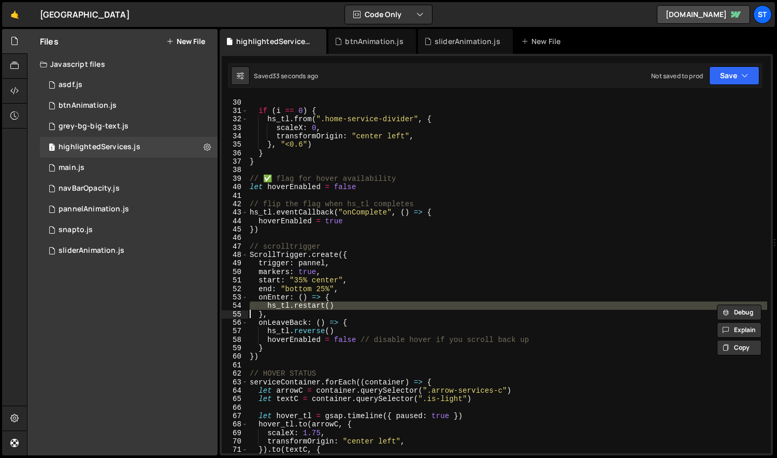
click at [317, 304] on div "} , "<0.25" ) if ( i == 0 ) { hs_tl . from ( ".home-service-divider" , { scaleX…" at bounding box center [508, 275] width 520 height 356
click at [317, 304] on div "} , "<0.25" ) if ( i == 0 ) { hs_tl . from ( ".home-service-divider" , { scaleX…" at bounding box center [508, 276] width 520 height 373
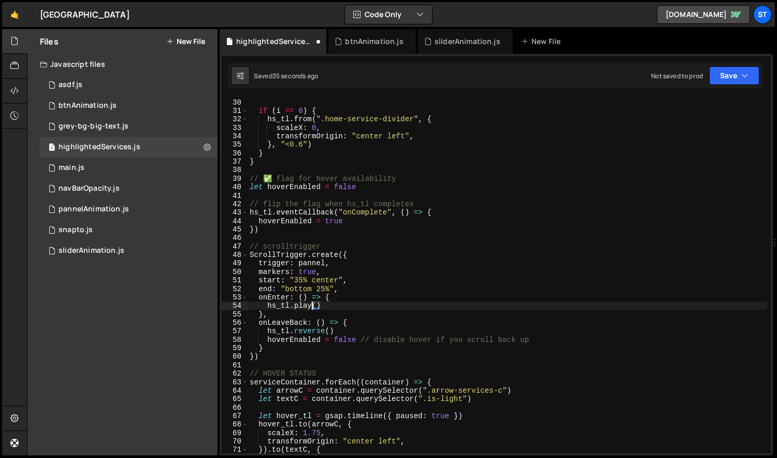
scroll to position [0, 1]
click at [298, 330] on div "} , "<0.25" ) if ( i == 0 ) { hs_tl . from ( ".home-service-divider" , { scaleX…" at bounding box center [508, 276] width 520 height 373
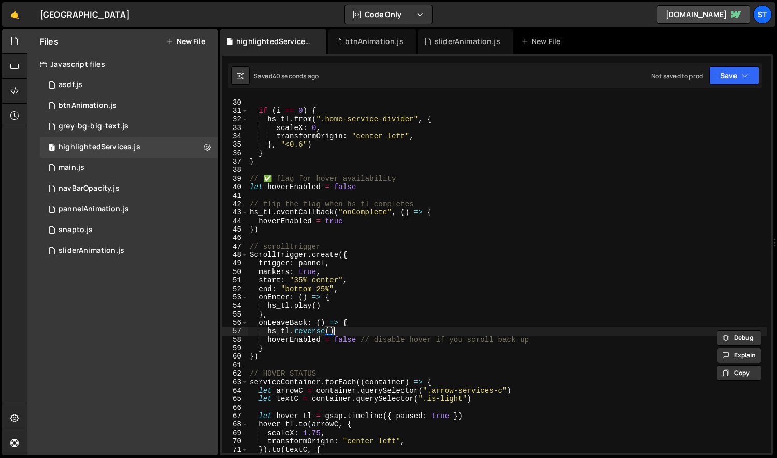
click at [350, 332] on div "} , "<0.25" ) if ( i == 0 ) { hs_tl . from ( ".home-service-divider" , { scaleX…" at bounding box center [508, 276] width 520 height 373
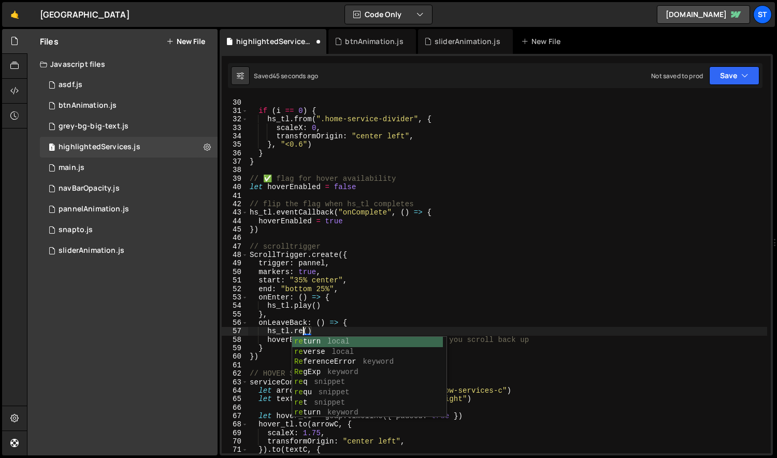
scroll to position [0, 4]
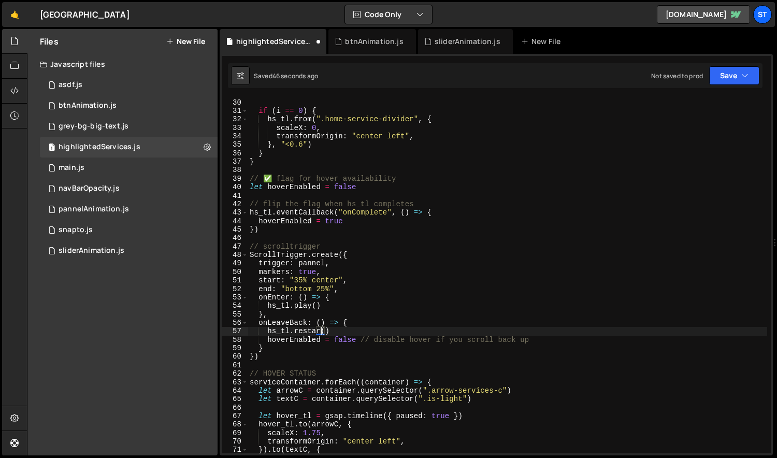
type textarea "hs_tl.restart()"
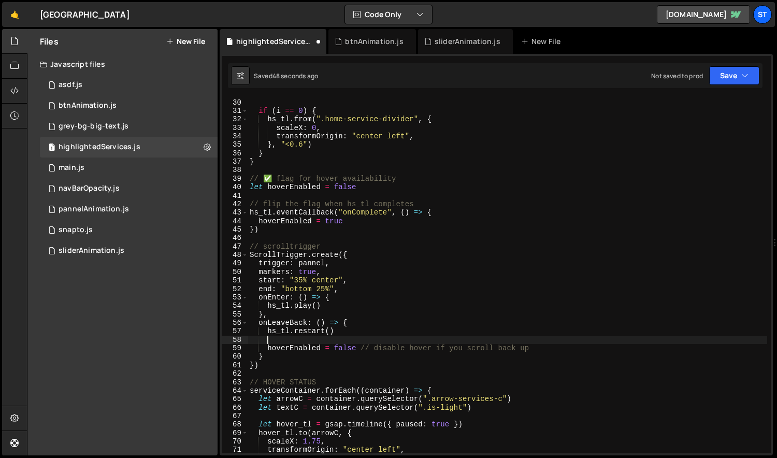
scroll to position [0, 1]
type textarea "hs_tl.restart()"
paste textarea "hs_tl.restart()"
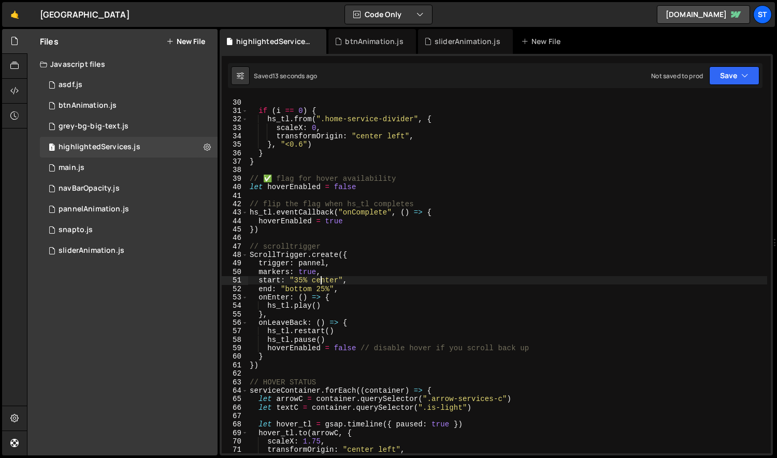
click at [322, 281] on div "} , "<0.25" ) if ( i == 0 ) { hs_tl . from ( ".home-service-divider" , { scaleX…" at bounding box center [508, 276] width 520 height 373
click at [428, 259] on div "} , "<0.25" ) if ( i == 0 ) { hs_tl . from ( ".home-service-divider" , { scaleX…" at bounding box center [508, 276] width 520 height 373
type textarea "ScrollTrigger.create({"
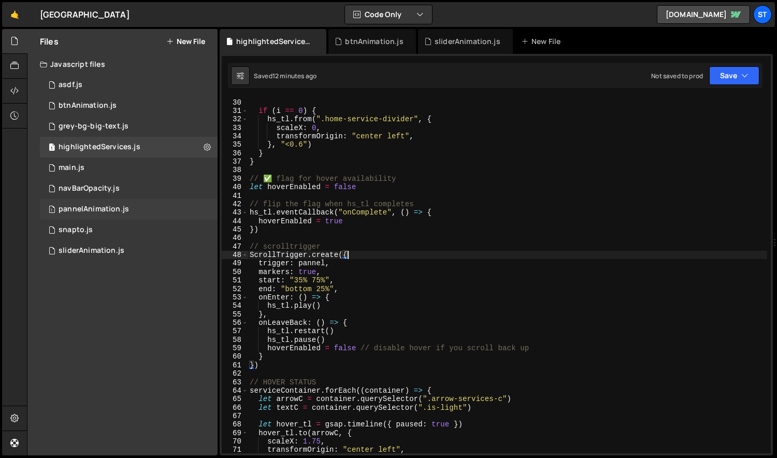
click at [111, 206] on div "pannelAnimation.js" at bounding box center [94, 209] width 70 height 9
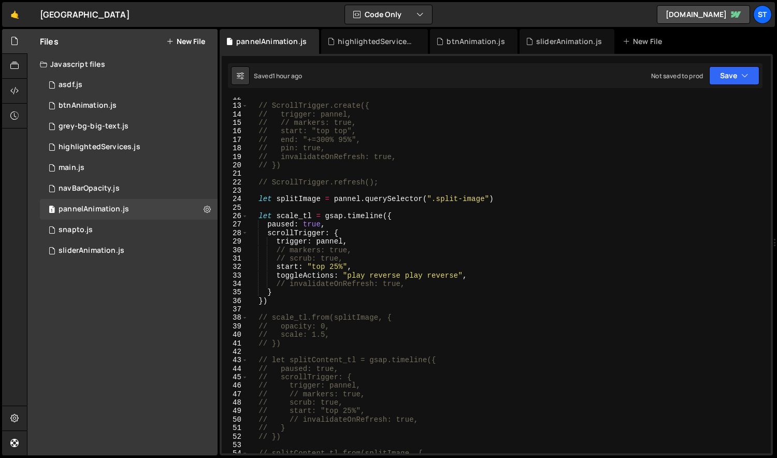
scroll to position [0, 0]
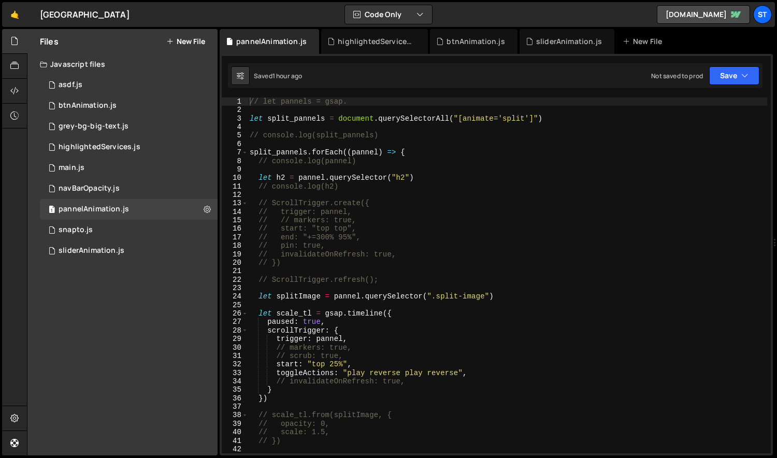
type textarea "// })"
click at [476, 266] on div "// let pannels = gsap. let split_pannels = document . querySelectorAll ( "[anim…" at bounding box center [508, 283] width 520 height 373
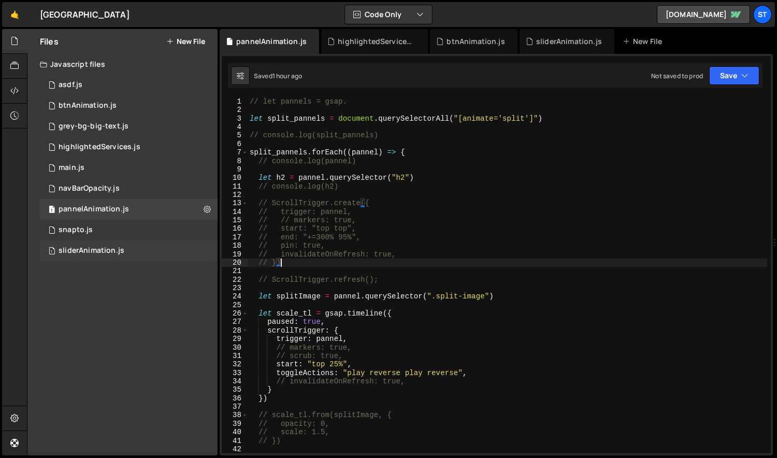
click at [111, 247] on div "sliderAnimation.js" at bounding box center [92, 250] width 66 height 9
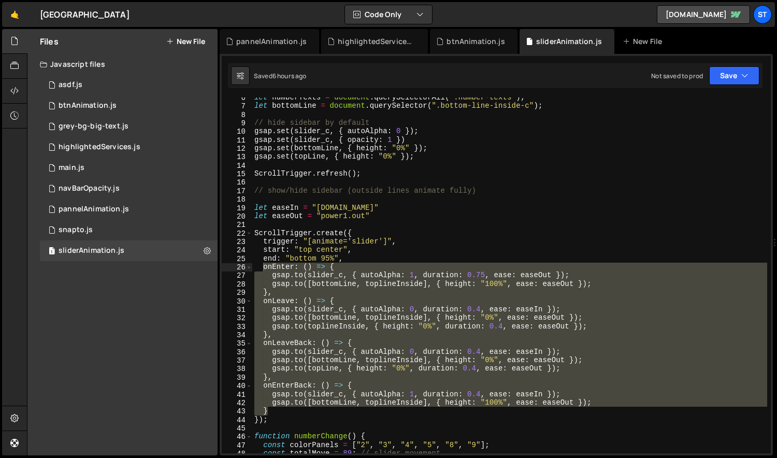
scroll to position [4382, 0]
type textarea "start: "top center","
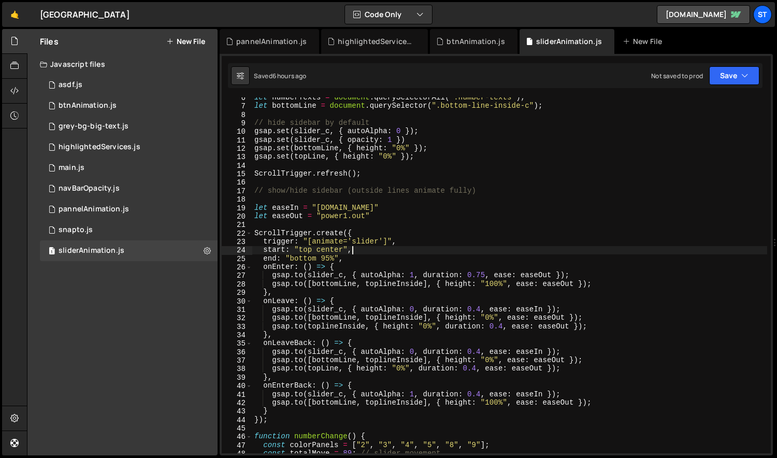
click at [363, 253] on div "let numberTexts = document . querySelectorAll ( ".number-texts" ) ; let bottomL…" at bounding box center [510, 279] width 516 height 373
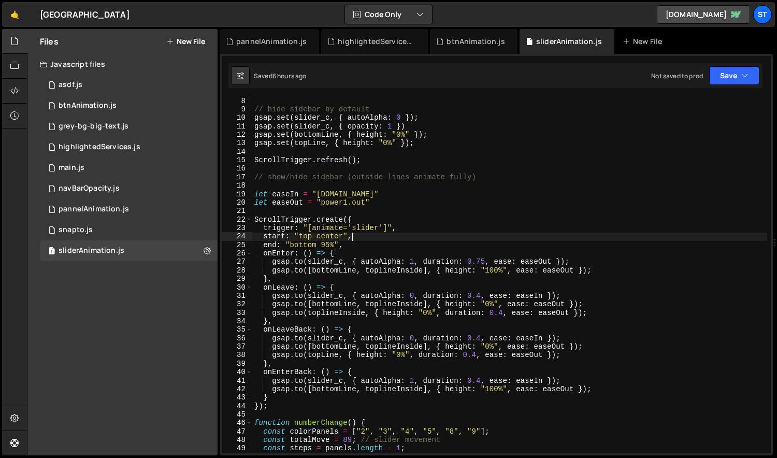
scroll to position [59, 0]
click at [124, 224] on div "1 snapto.js 0" at bounding box center [129, 230] width 178 height 21
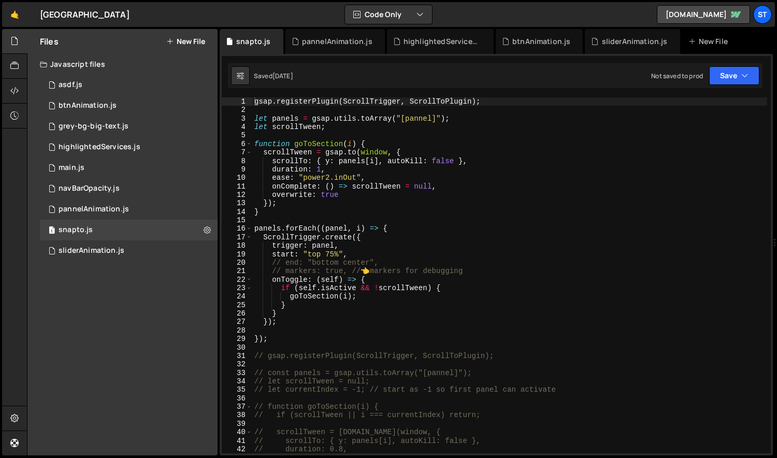
scroll to position [0, 0]
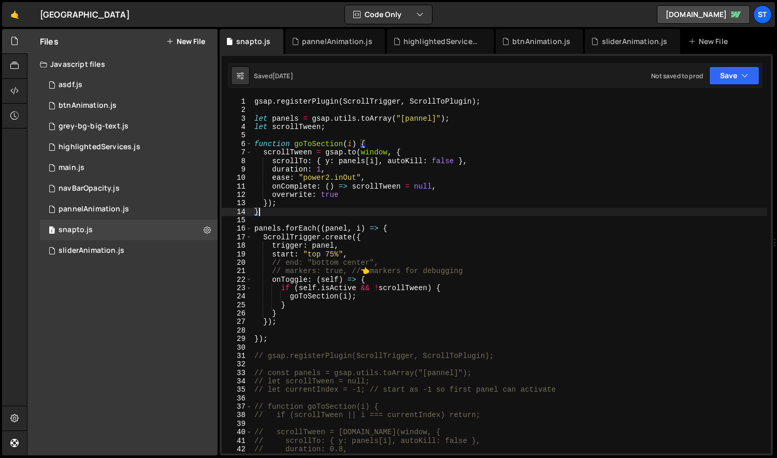
click at [463, 214] on div "gsap . registerPlugin ( ScrollTrigger , ScrollToPlugin ) ; let panels = gsap . …" at bounding box center [510, 283] width 516 height 373
type textarea "// });"
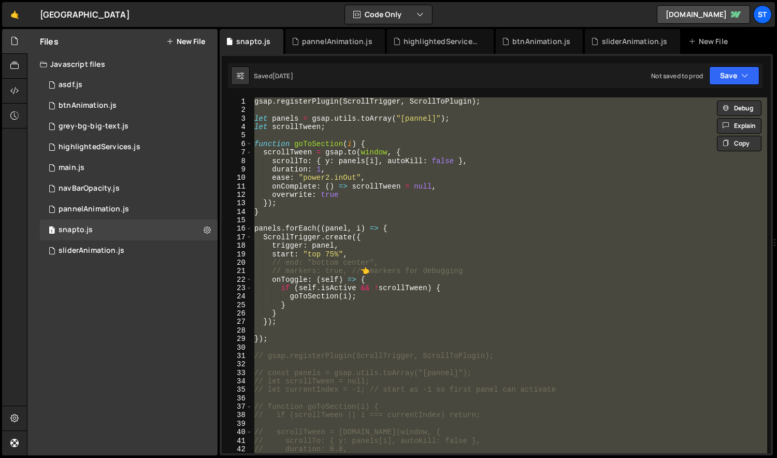
click at [334, 330] on div "gsap . registerPlugin ( ScrollTrigger , ScrollToPlugin ) ; let panels = gsap . …" at bounding box center [509, 275] width 515 height 356
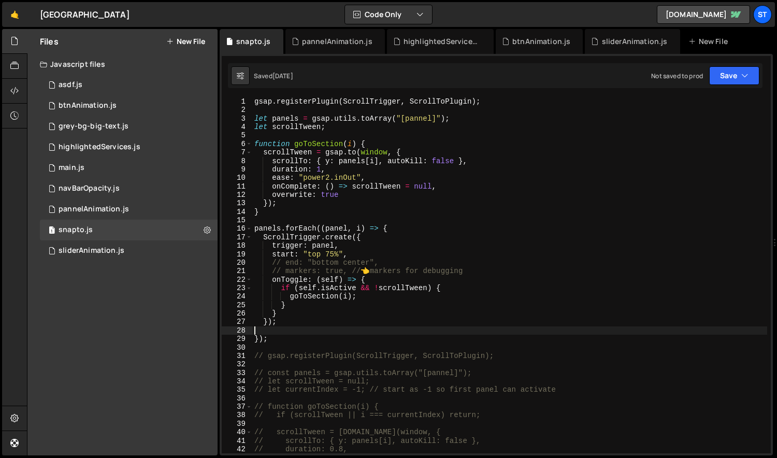
click at [311, 342] on div "gsap . registerPlugin ( ScrollTrigger , ScrollToPlugin ) ; let panels = gsap . …" at bounding box center [510, 283] width 516 height 373
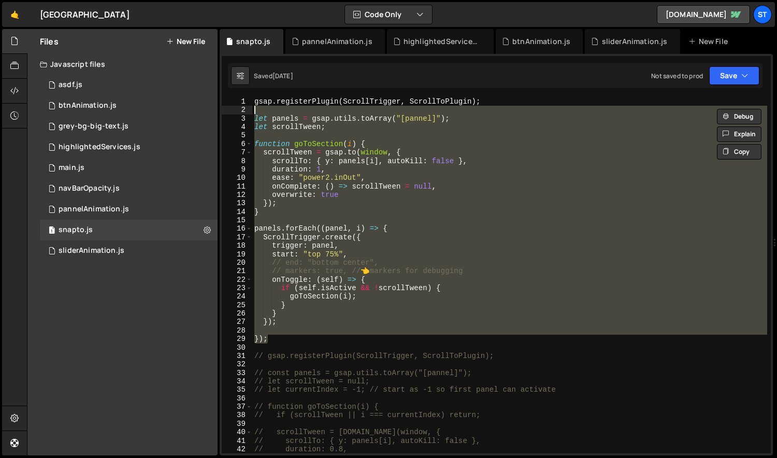
type textarea "// let panels = gsap.utils.toArray("[pannel]");"
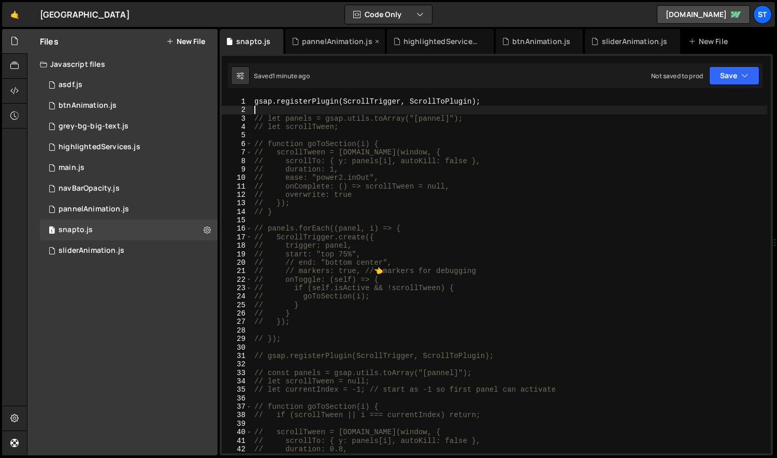
click at [329, 43] on div "pannelAnimation.js" at bounding box center [337, 41] width 70 height 10
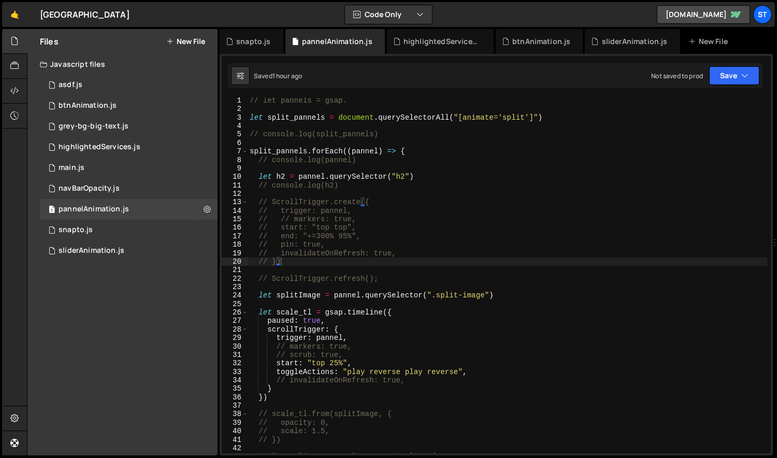
scroll to position [3, 0]
click at [374, 42] on icon at bounding box center [377, 41] width 7 height 10
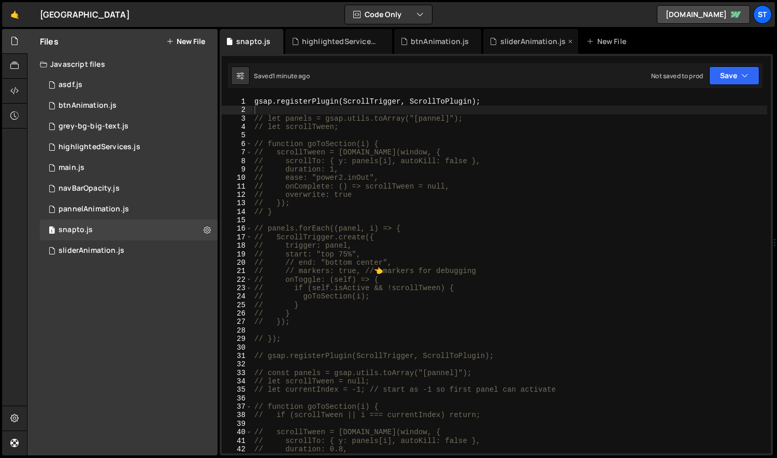
click at [519, 36] on div "sliderAnimation.js" at bounding box center [534, 41] width 66 height 10
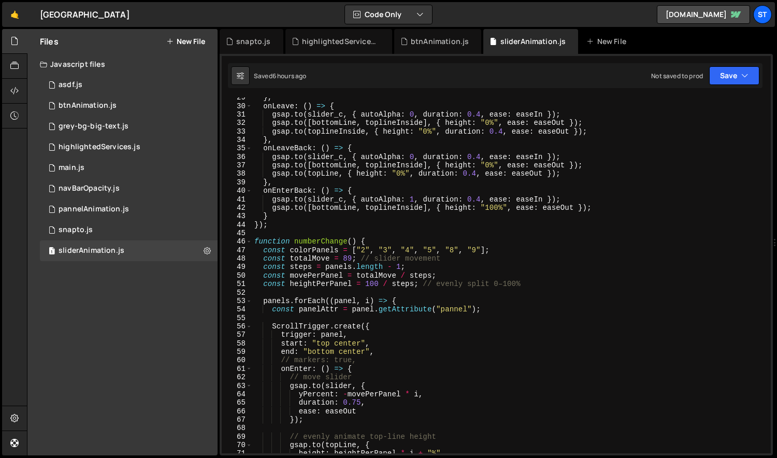
scroll to position [0, 0]
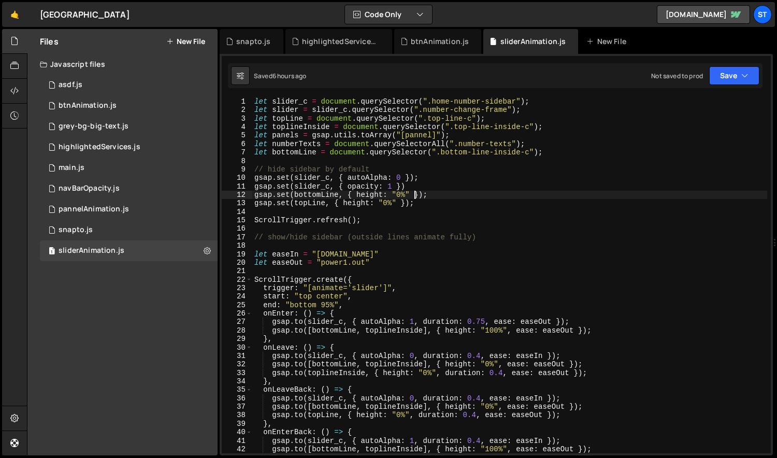
click at [416, 199] on div "let slider_c = document . querySelector ( ".home-number-sidebar" ) ; let slider…" at bounding box center [510, 283] width 516 height 373
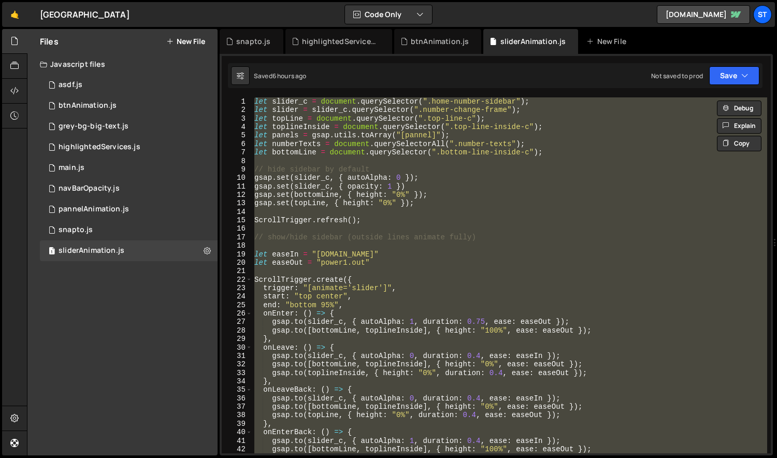
type textarea "// ScrollTrigger.refresh();"
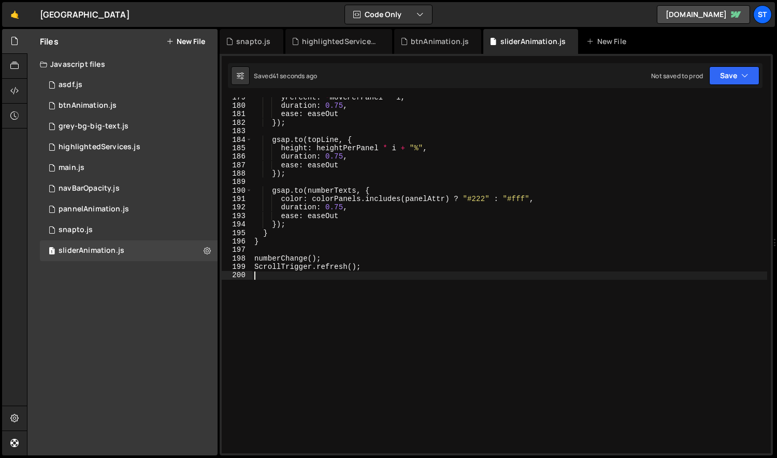
scroll to position [1411, 0]
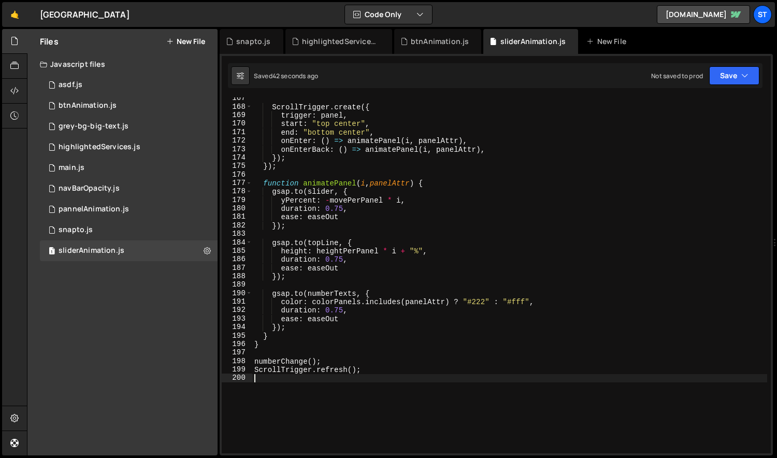
click at [398, 267] on div "ScrollTrigger . create ({ trigger : panel , start : "top center" , end : "botto…" at bounding box center [510, 280] width 516 height 373
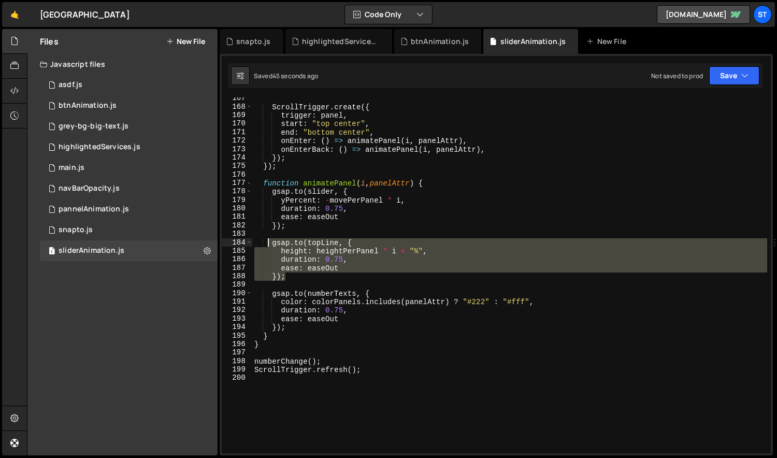
drag, startPoint x: 291, startPoint y: 278, endPoint x: 265, endPoint y: 242, distance: 45.0
click at [265, 242] on div "ScrollTrigger . create ({ trigger : panel , start : "top center" , end : "botto…" at bounding box center [510, 280] width 516 height 373
click at [265, 242] on div "ScrollTrigger . create ({ trigger : panel , start : "top center" , end : "botto…" at bounding box center [509, 275] width 515 height 356
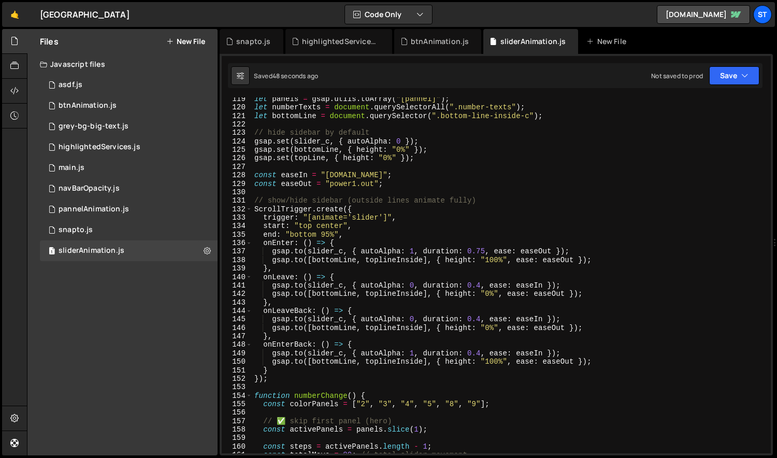
scroll to position [799, 0]
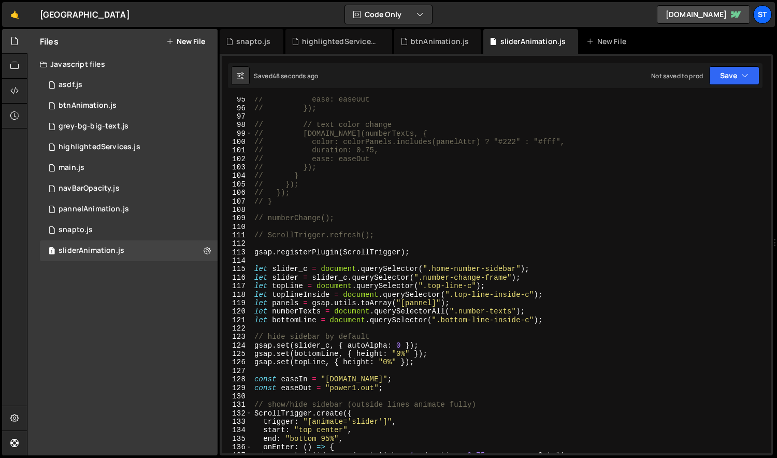
click at [390, 204] on div "// ease: easeOut // }); // // text color change // [DOMAIN_NAME](numberTexts, {…" at bounding box center [510, 281] width 516 height 373
type textarea "// }"
click at [252, 49] on div "snapto.js" at bounding box center [252, 41] width 64 height 25
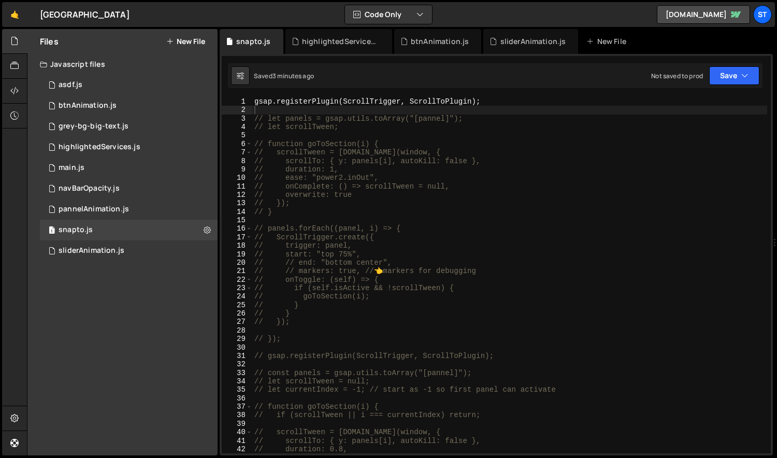
type textarea "// function goToSection(i) {"
click at [352, 145] on div "gsap . registerPlugin ( ScrollTrigger , ScrollToPlugin ) ; // let panels = gsap…" at bounding box center [510, 283] width 516 height 373
click at [338, 42] on div "highlightedServices.js" at bounding box center [341, 41] width 78 height 10
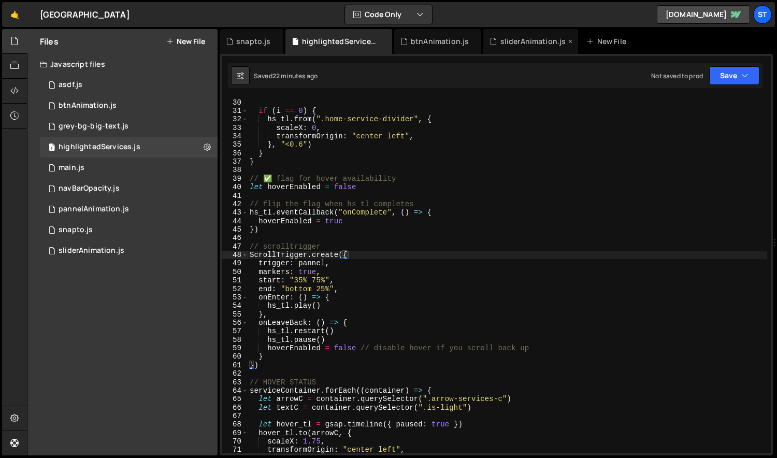
click at [506, 44] on div "sliderAnimation.js" at bounding box center [534, 41] width 66 height 10
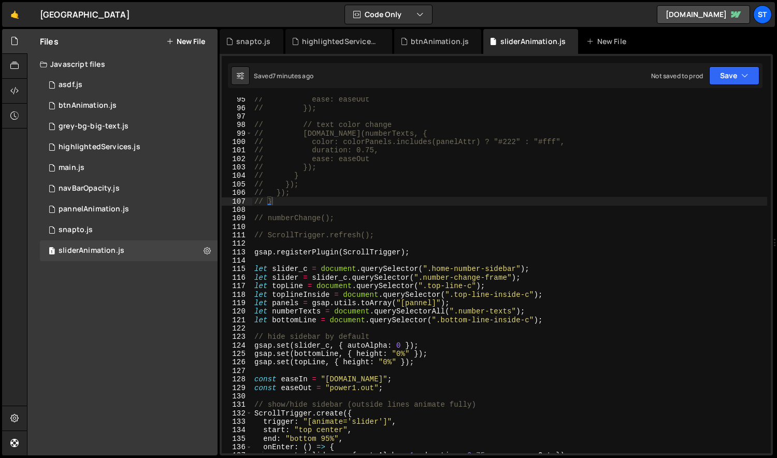
scroll to position [4382, 0]
click at [483, 212] on div "// ease: easeOut // }); // // text color change // [DOMAIN_NAME](numberTexts, {…" at bounding box center [510, 281] width 516 height 373
click at [461, 245] on div "// ease: easeOut // }); // // text color change // [DOMAIN_NAME](numberTexts, {…" at bounding box center [510, 281] width 516 height 373
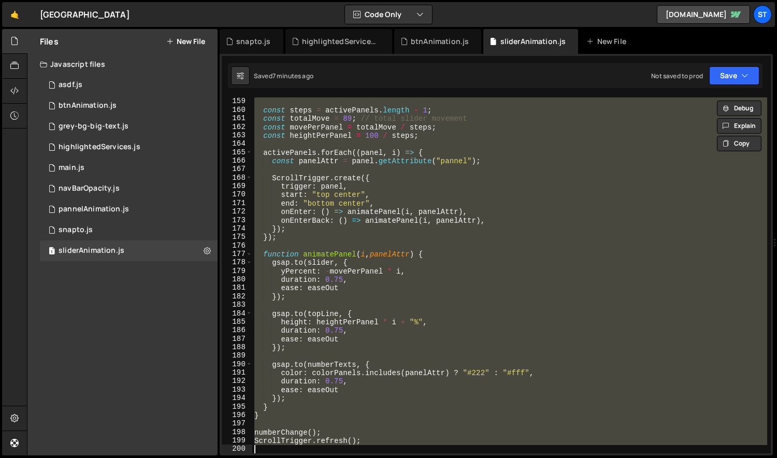
type textarea "// ScrollTrigger.refresh();"
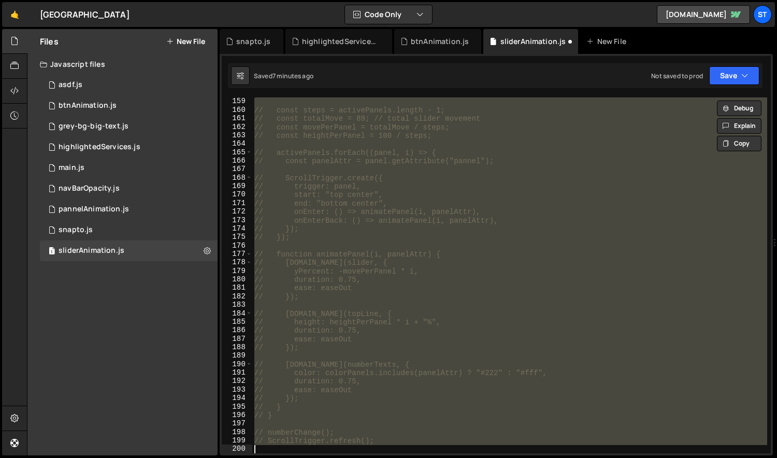
type textarea "// ScrollTrigger.refresh();"
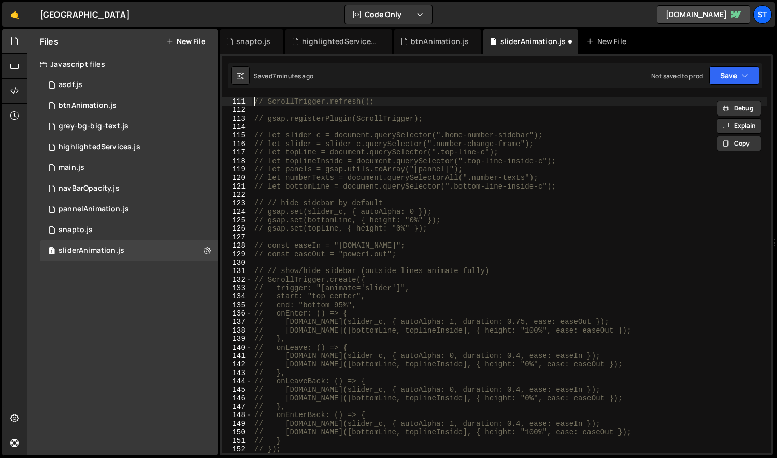
scroll to position [924, 0]
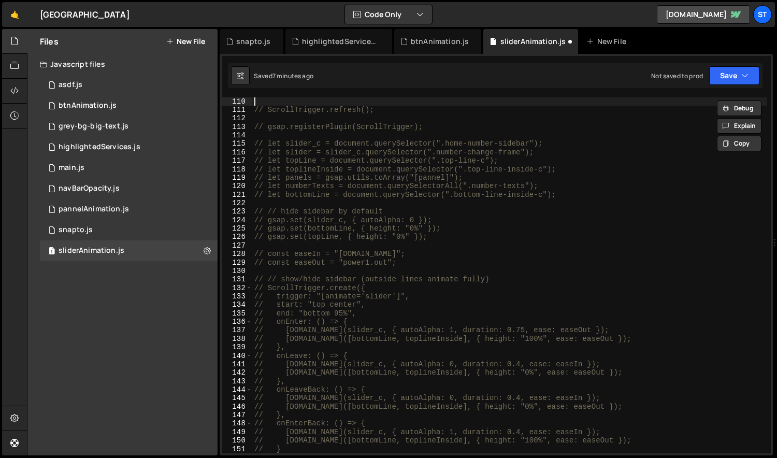
type textarea "// ScrollTrigger.refresh();"
click at [477, 210] on div "// ScrollTrigger.refresh(); // gsap.registerPlugin(ScrollTrigger); // let slide…" at bounding box center [510, 283] width 516 height 373
type textarea "// ScrollTrigger.refresh();"
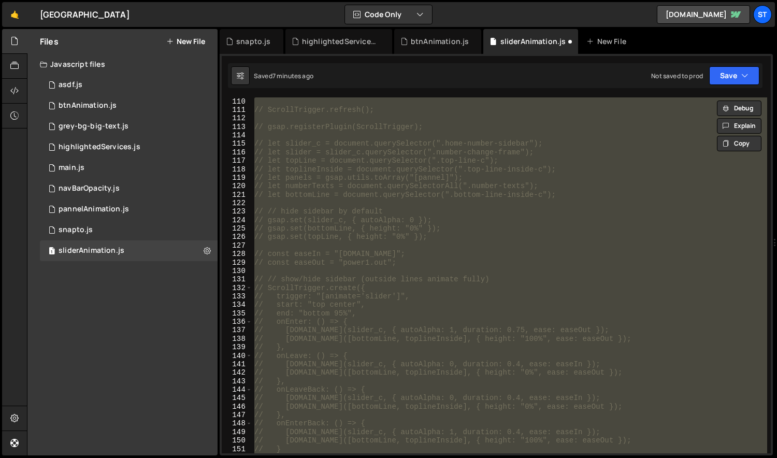
paste textarea
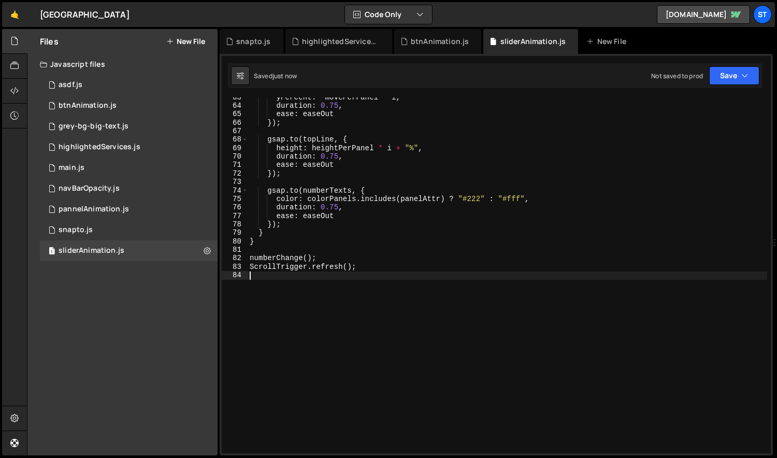
click at [477, 210] on div "yPercent : - movePerPanel * i , duration : 0.75 , ease : easeOut }) ; gsap . to…" at bounding box center [508, 279] width 520 height 373
type textarea "duration: 0.75,"
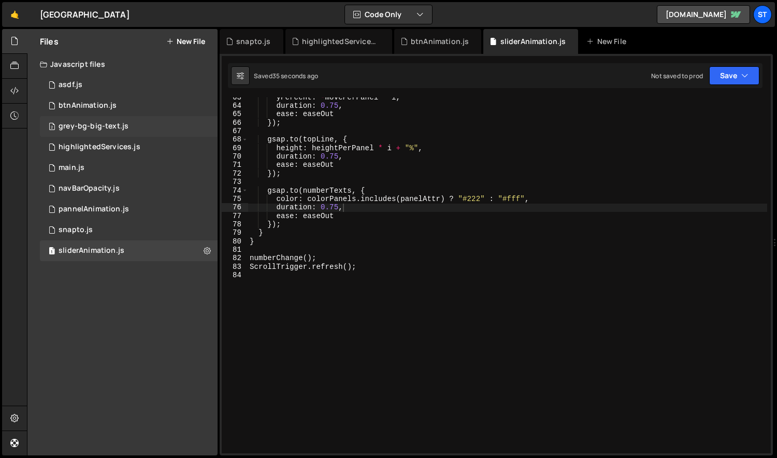
click at [118, 120] on div "2 grey-bg-big-text.js 0" at bounding box center [129, 126] width 178 height 21
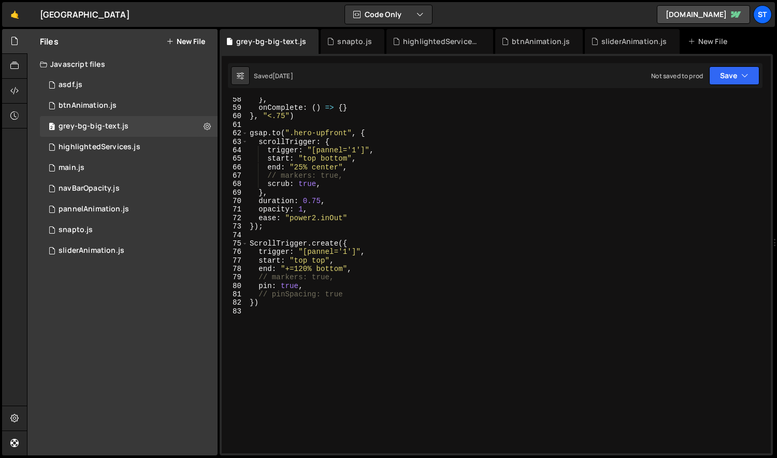
scroll to position [485, 0]
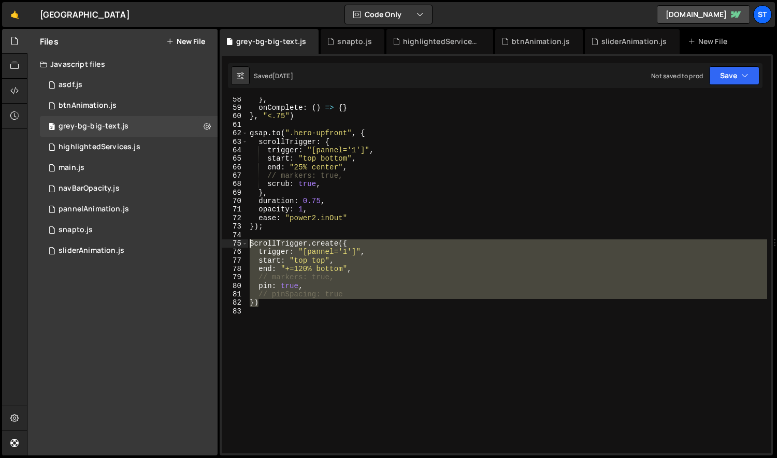
drag, startPoint x: 282, startPoint y: 300, endPoint x: 249, endPoint y: 241, distance: 68.0
click at [249, 241] on div "} , onComplete : ( ) => { } } , "<.75" ) gsap . to ( ".hero-upfront" , { scroll…" at bounding box center [508, 281] width 520 height 373
type textarea "ScrollTrigger.create({ trigger: "[pannel='1']","
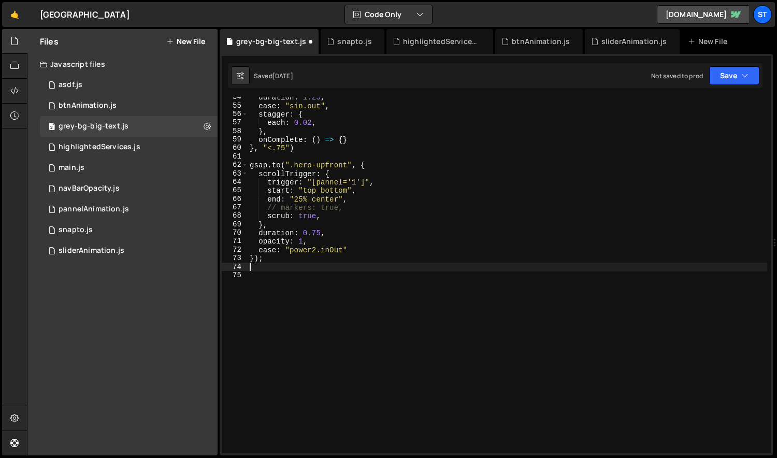
scroll to position [445, 0]
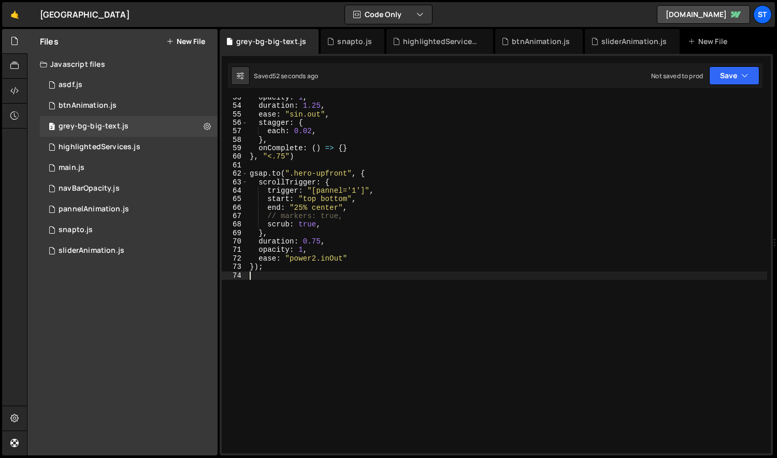
click at [339, 226] on div "opacity : 1 , duration : 1.25 , ease : "sin.out" , stagger : { each : 0.02 , } …" at bounding box center [508, 279] width 520 height 373
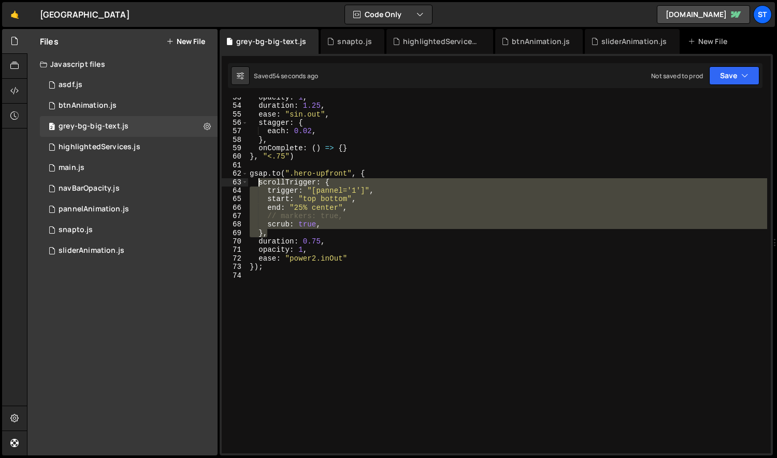
drag, startPoint x: 272, startPoint y: 233, endPoint x: 257, endPoint y: 183, distance: 52.0
click at [257, 183] on div "opacity : 1 , duration : 1.25 , ease : "sin.out" , stagger : { each : 0.02 , } …" at bounding box center [508, 279] width 520 height 373
click at [341, 223] on div "opacity : 1 , duration : 1.25 , ease : "sin.out" , stagger : { each : 0.02 , } …" at bounding box center [508, 275] width 520 height 356
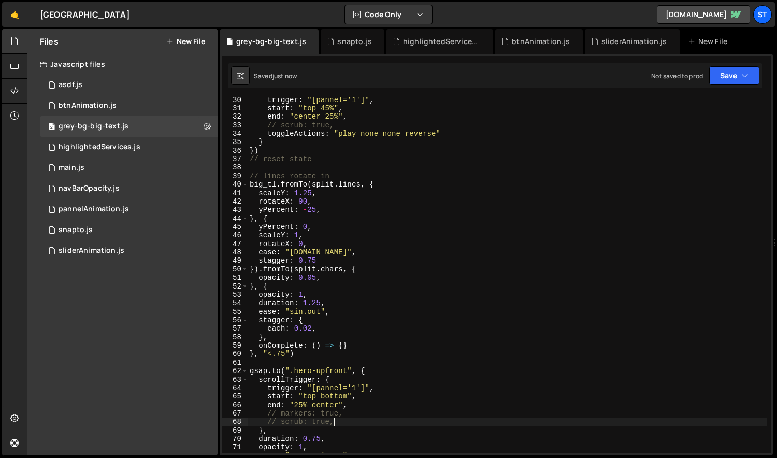
scroll to position [238, 0]
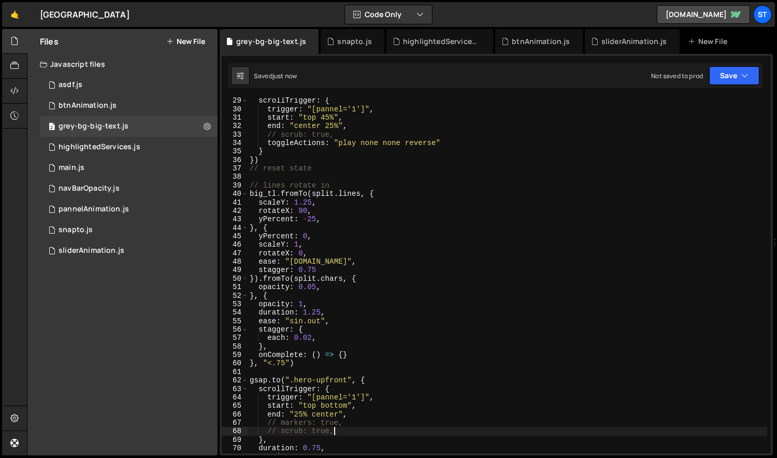
click at [381, 356] on div "scrollTrigger : { trigger : "[pannel='1']" , start : "top 45%" , end : "center …" at bounding box center [508, 282] width 520 height 373
type textarea "onComplete: () => {}"
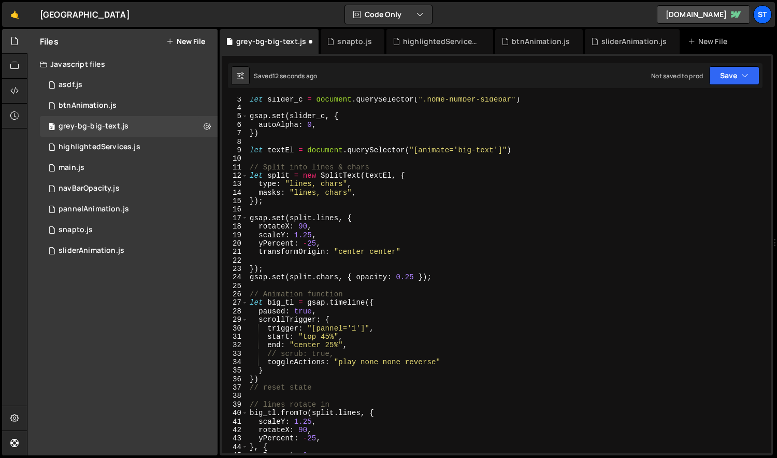
scroll to position [0, 0]
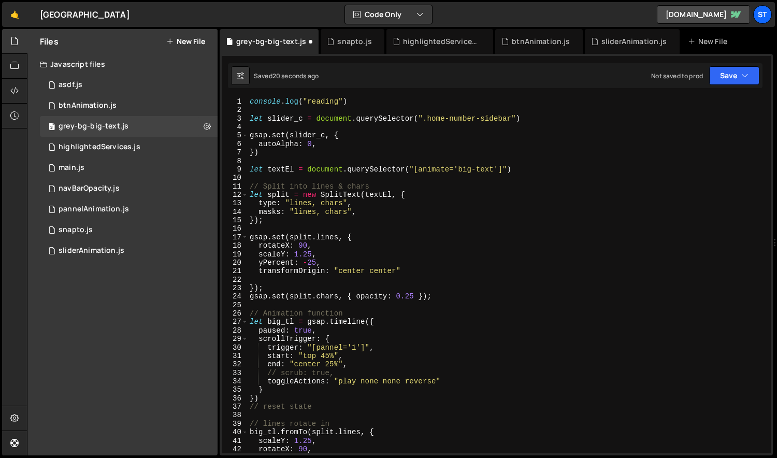
click at [285, 119] on div "console . log ( "reading" ) let slider_c = document . querySelector ( ".home-nu…" at bounding box center [508, 283] width 520 height 373
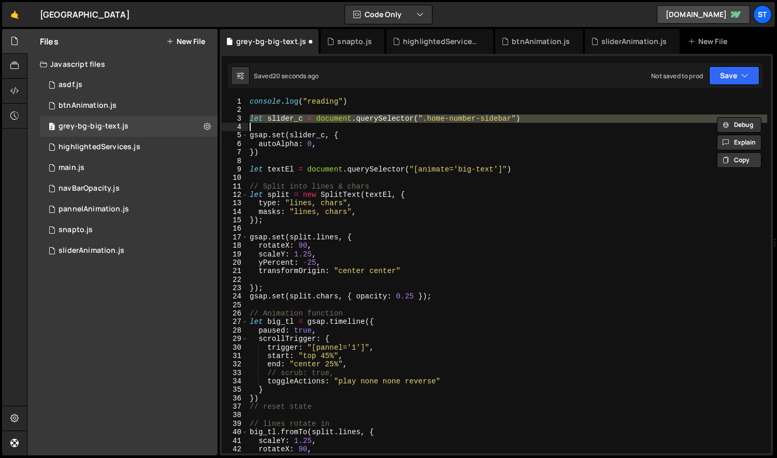
click at [285, 119] on div "console . log ( "reading" ) let slider_c = document . querySelector ( ".home-nu…" at bounding box center [508, 283] width 520 height 373
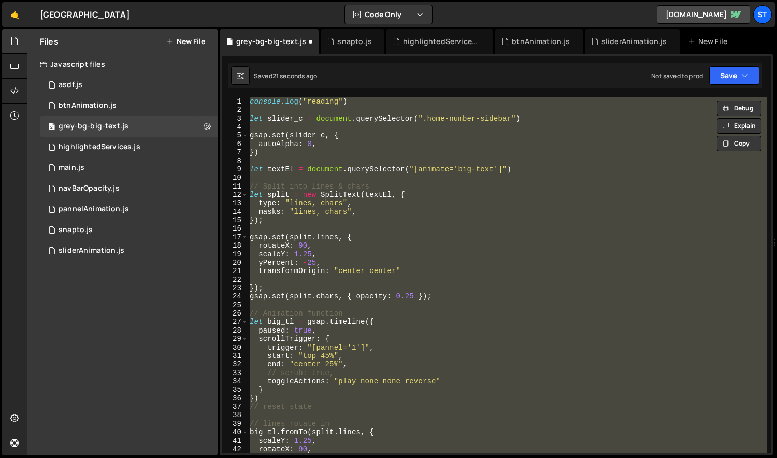
click at [285, 119] on div "console . log ( "reading" ) let slider_c = document . querySelector ( ".home-nu…" at bounding box center [508, 283] width 520 height 373
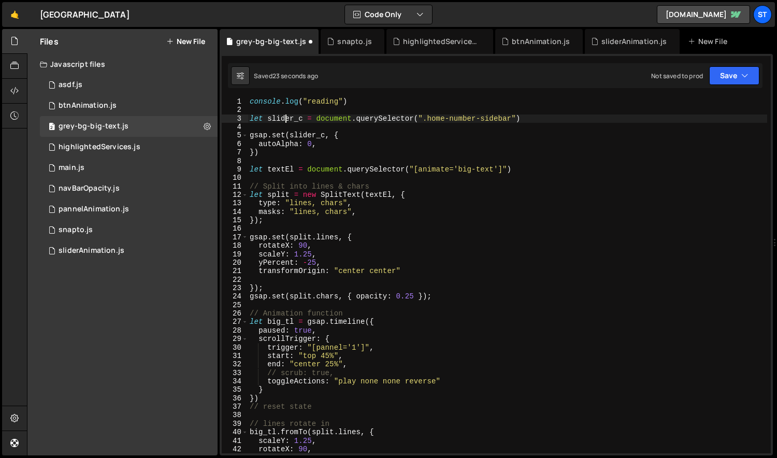
click at [285, 119] on div "console . log ( "reading" ) let slider_c = document . querySelector ( ".home-nu…" at bounding box center [508, 283] width 520 height 373
click at [301, 291] on div "console . log ( "reading" ) let slider_c = document . querySelector ( ".home-nu…" at bounding box center [508, 283] width 520 height 373
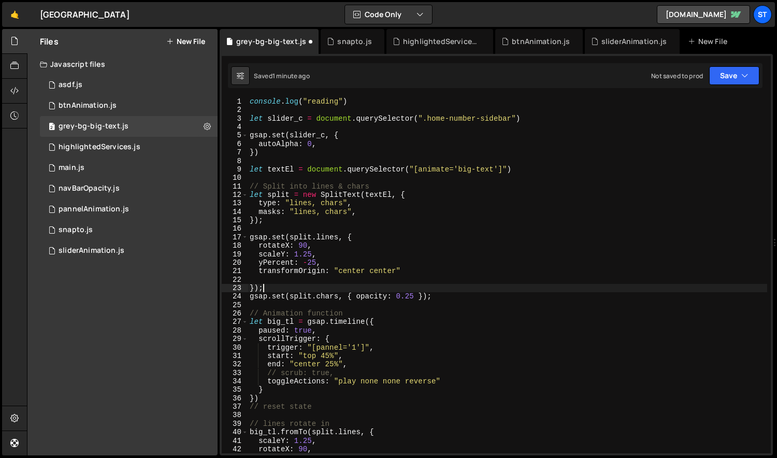
click at [301, 291] on div "console . log ( "reading" ) let slider_c = document . querySelector ( ".home-nu…" at bounding box center [508, 283] width 520 height 373
click at [299, 295] on div "console . log ( "reading" ) let slider_c = document . querySelector ( ".home-nu…" at bounding box center [508, 283] width 520 height 373
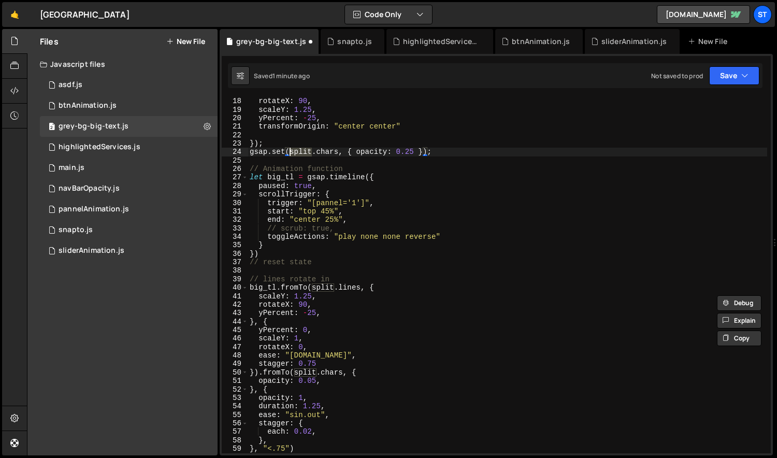
scroll to position [145, 0]
click at [406, 152] on div "rotateX : 90 , scaleY : 1.25 , yPercent : - 25 , transformOrigin : "center cent…" at bounding box center [508, 283] width 520 height 373
click at [392, 265] on div "rotateX : 90 , scaleY : 1.25 , yPercent : - 25 , transformOrigin : "center cent…" at bounding box center [508, 283] width 520 height 373
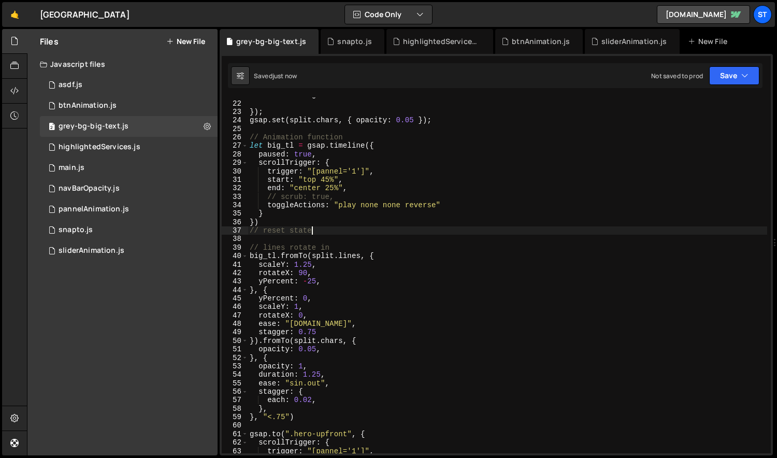
scroll to position [216, 0]
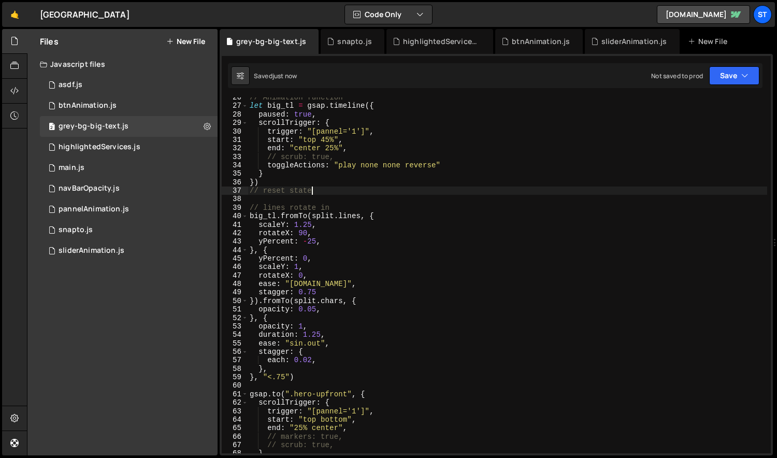
click at [406, 272] on div "// Animation function let big_tl = gsap . timeline ({ paused : true , scrollTri…" at bounding box center [508, 279] width 520 height 373
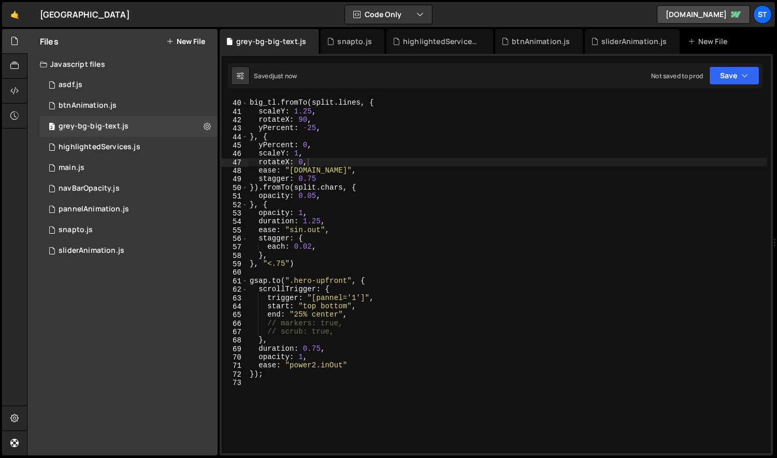
scroll to position [391, 0]
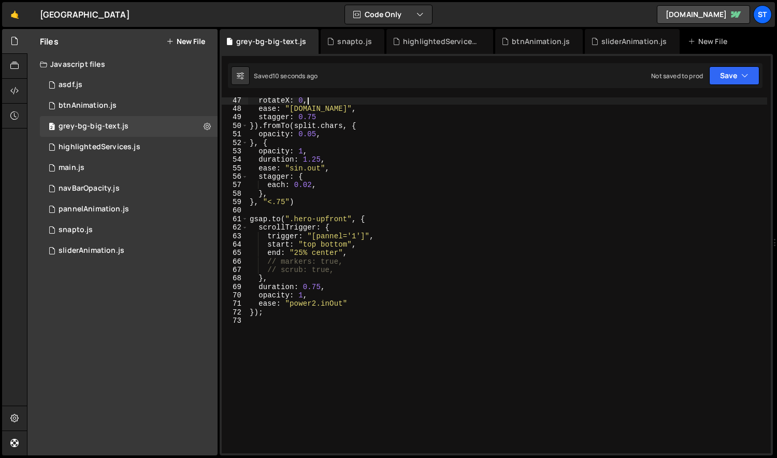
click at [357, 271] on div "rotateX : 0 , ease : "[DOMAIN_NAME]" , stagger : 0.75 }) . fromTo ( split . cha…" at bounding box center [508, 282] width 520 height 373
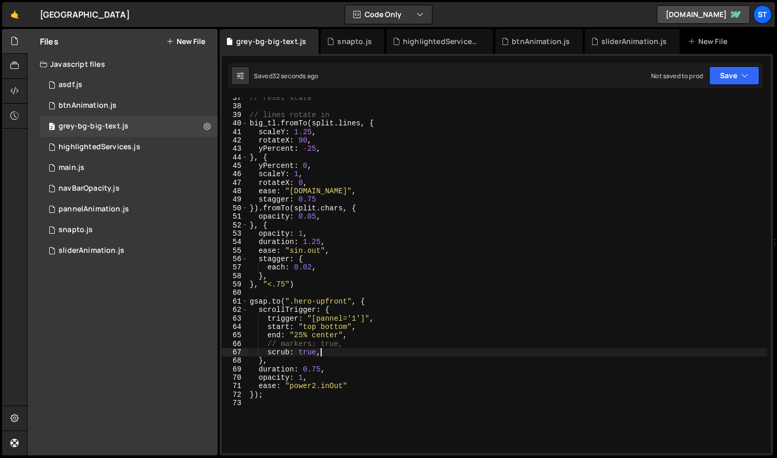
scroll to position [263, 0]
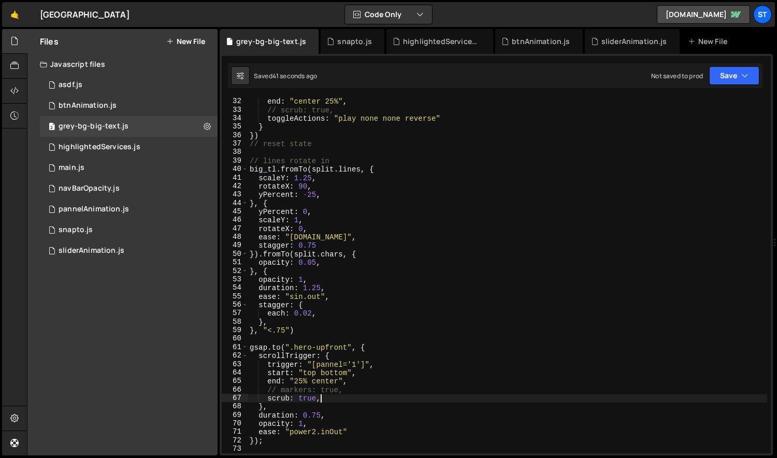
click at [323, 180] on div "end : "center 25%" , // scrub: true, toggleActions : "play none none reverse" }…" at bounding box center [508, 283] width 520 height 373
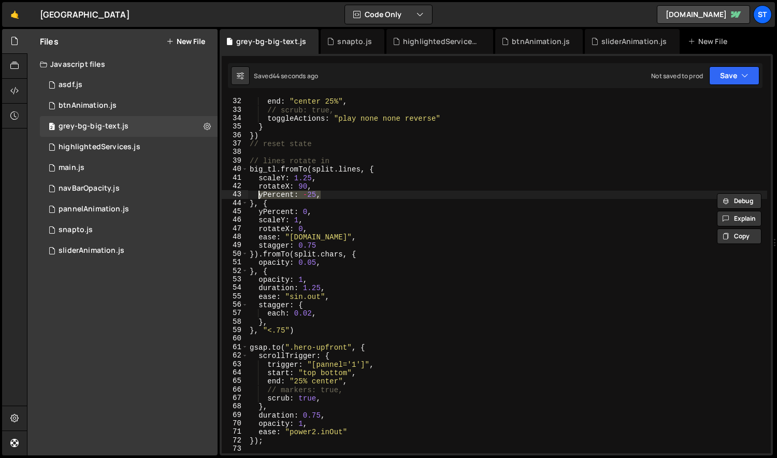
scroll to position [0, 1]
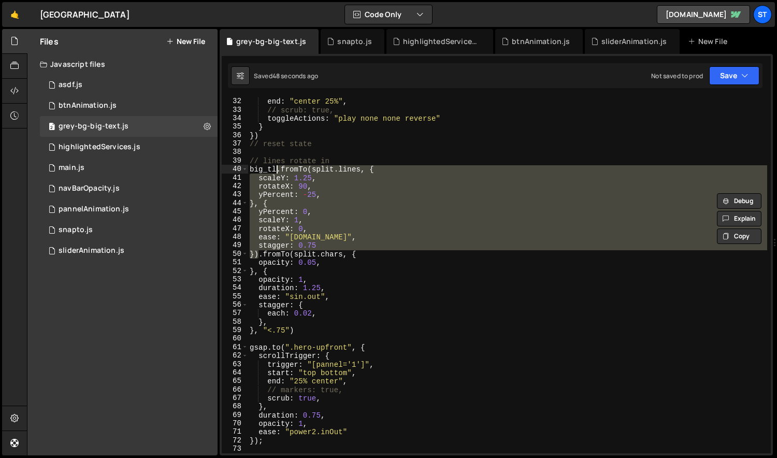
drag, startPoint x: 257, startPoint y: 254, endPoint x: 278, endPoint y: 171, distance: 85.5
click at [278, 171] on div "end : "center 25%" , // scrub: true, toggleActions : "play none none reverse" }…" at bounding box center [508, 283] width 520 height 373
type textarea "big_tl.fromTo(split.chars, {"
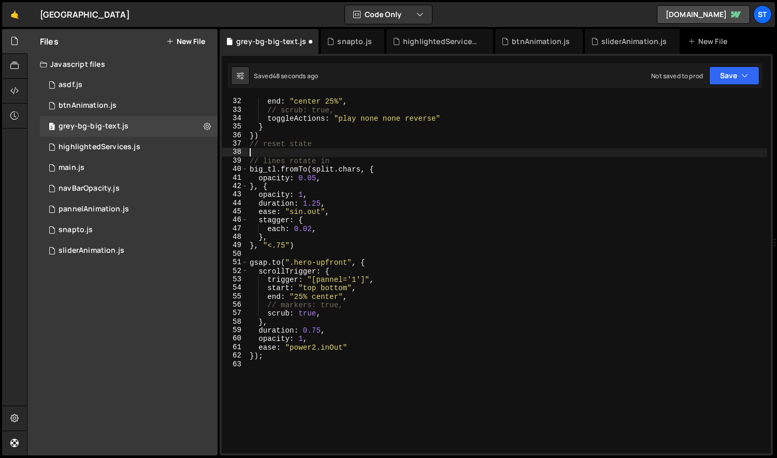
click at [297, 150] on div "end : "center 25%" , // scrub: true, toggleActions : "play none none reverse" }…" at bounding box center [508, 283] width 520 height 373
paste textarea "})"
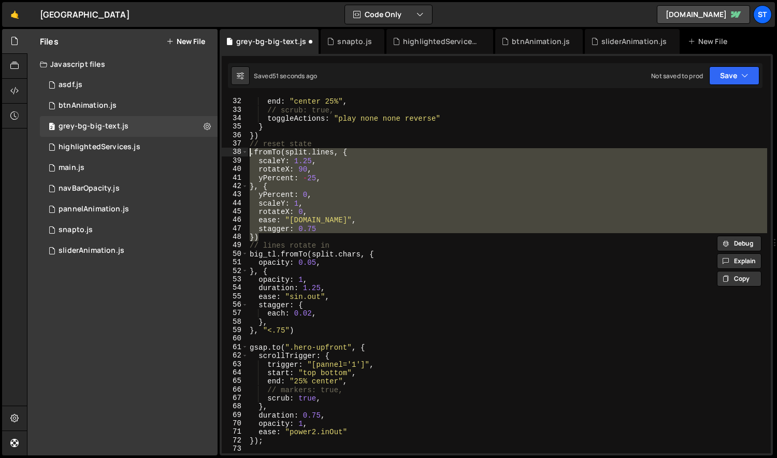
click at [249, 154] on div "end : "center 25%" , // scrub: true, toggleActions : "play none none reverse" }…" at bounding box center [508, 283] width 520 height 373
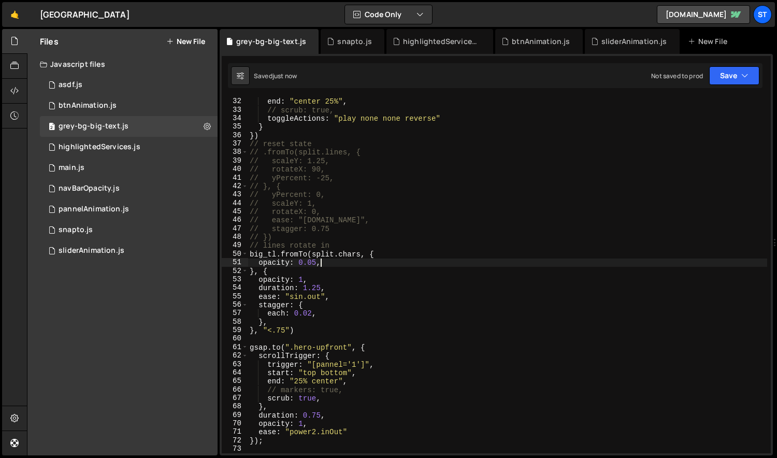
click at [352, 263] on div "end : "center 25%" , // scrub: true, toggleActions : "play none none reverse" }…" at bounding box center [508, 283] width 520 height 373
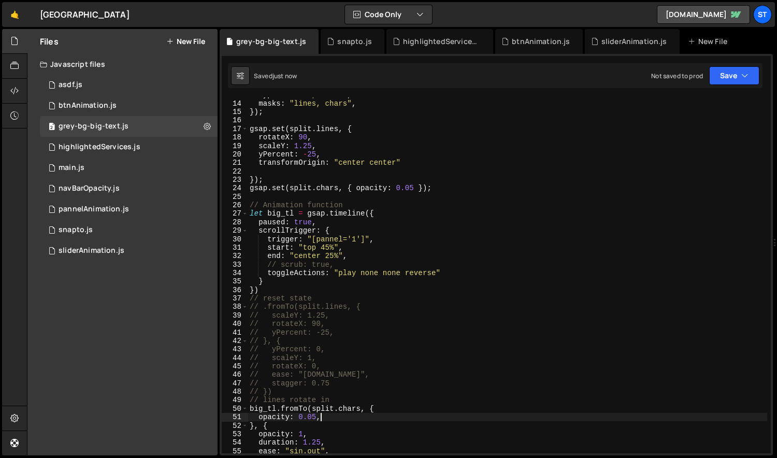
scroll to position [110, 0]
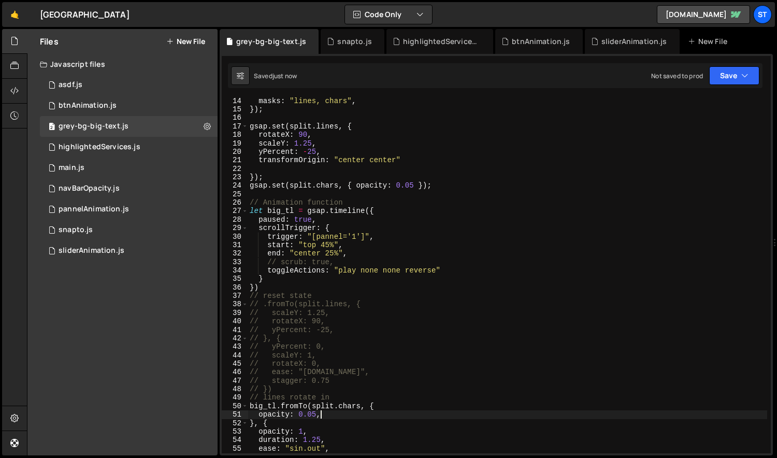
click at [357, 184] on div "masks : "lines, chars" , }) ; gsap . set ( split . lines , { rotateX : 90 , sca…" at bounding box center [508, 283] width 520 height 373
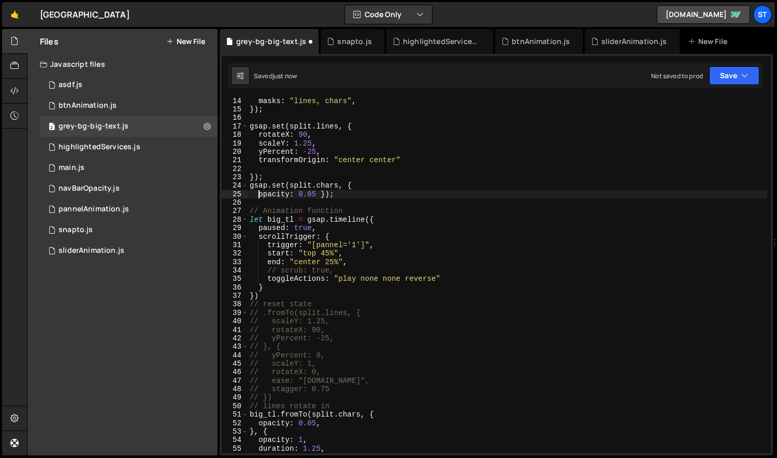
scroll to position [0, 0]
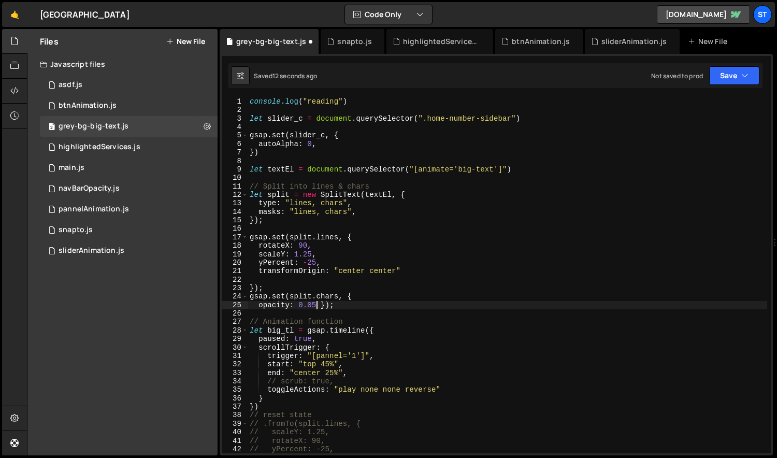
click at [318, 306] on div "console . log ( "reading" ) let slider_c = document . querySelector ( ".home-nu…" at bounding box center [508, 283] width 520 height 373
type textarea "opacity: 0.05,});"
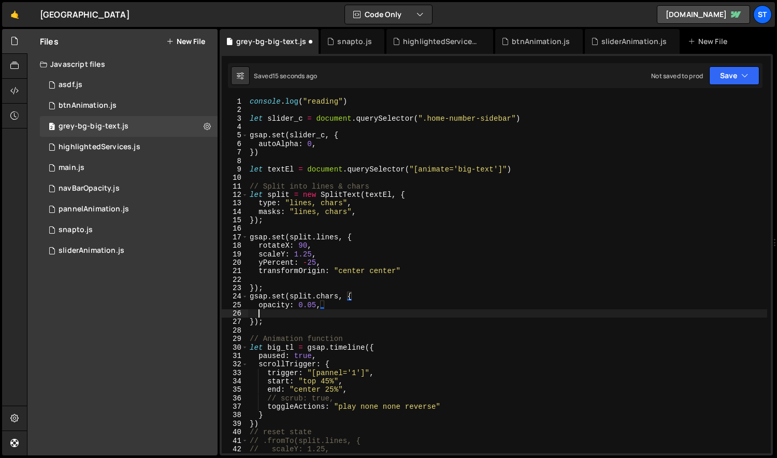
scroll to position [0, 0]
click at [526, 47] on div "btnAnimation.js" at bounding box center [539, 41] width 88 height 25
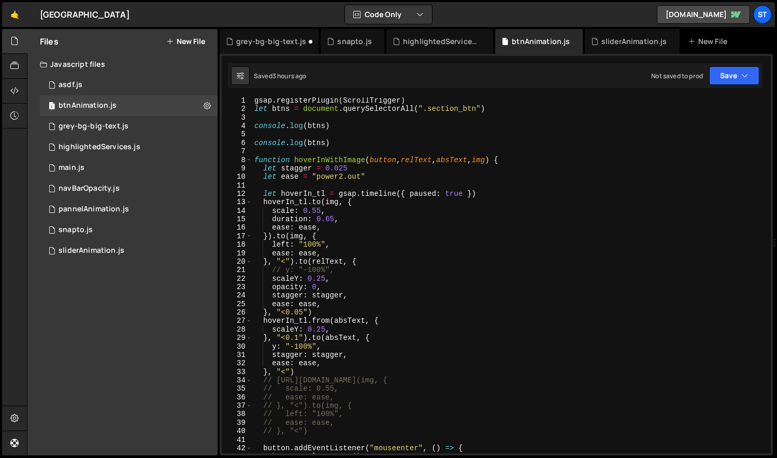
scroll to position [2, 0]
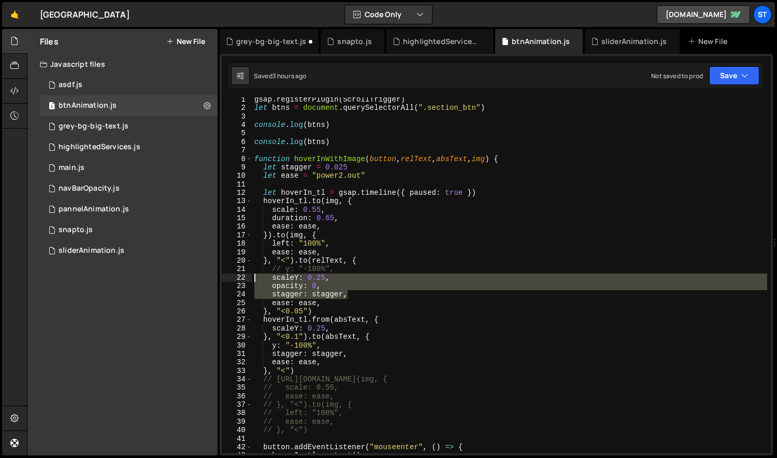
drag, startPoint x: 350, startPoint y: 296, endPoint x: 253, endPoint y: 278, distance: 98.6
click at [253, 278] on div "gsap . registerPlugin ( ScrollTrigger ) let btns = document . querySelectorAll …" at bounding box center [510, 281] width 516 height 373
click at [322, 285] on div "gsap . registerPlugin ( ScrollTrigger ) let btns = document . querySelectorAll …" at bounding box center [509, 275] width 515 height 356
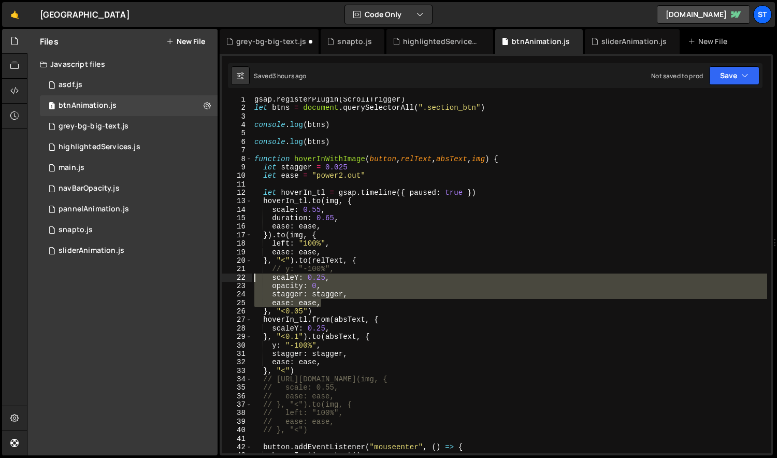
drag, startPoint x: 331, startPoint y: 301, endPoint x: 253, endPoint y: 278, distance: 80.7
click at [253, 278] on div "gsap . registerPlugin ( ScrollTrigger ) let btns = document . querySelectorAll …" at bounding box center [510, 281] width 516 height 373
type textarea "scaleY: 0.25, opacity: 0,"
click at [275, 39] on div "grey-bg-big-text.js" at bounding box center [271, 41] width 70 height 10
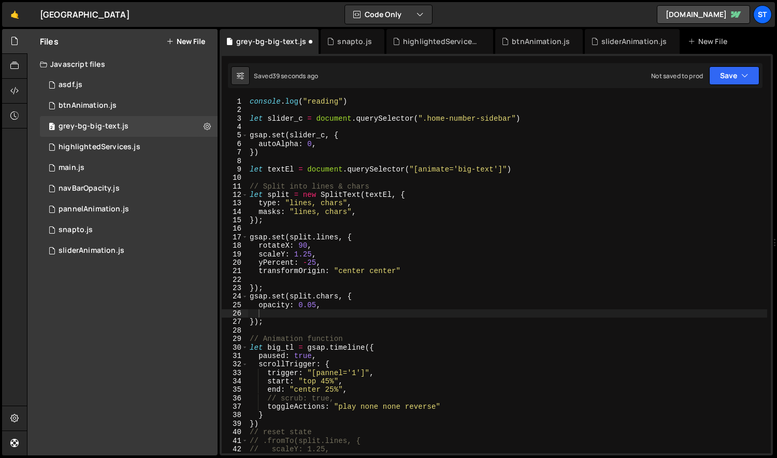
scroll to position [298, 0]
type textarea "});"
click at [298, 319] on div "console . log ( "reading" ) let slider_c = document . querySelector ( ".home-nu…" at bounding box center [508, 283] width 520 height 373
click at [292, 314] on div "console . log ( "reading" ) let slider_c = document . querySelector ( ".home-nu…" at bounding box center [508, 283] width 520 height 373
paste textarea "ease: ease,"
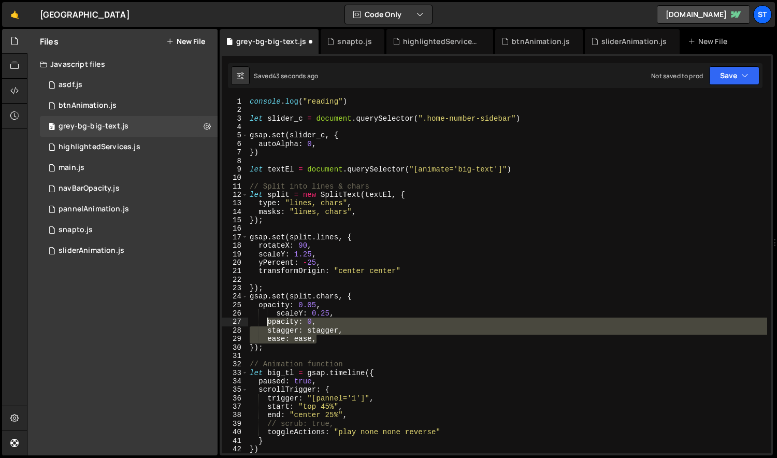
click at [266, 324] on div "console . log ( "reading" ) let slider_c = document . querySelector ( ".home-nu…" at bounding box center [508, 283] width 520 height 373
type textarea "opacity: 0, stagger: stagger,"
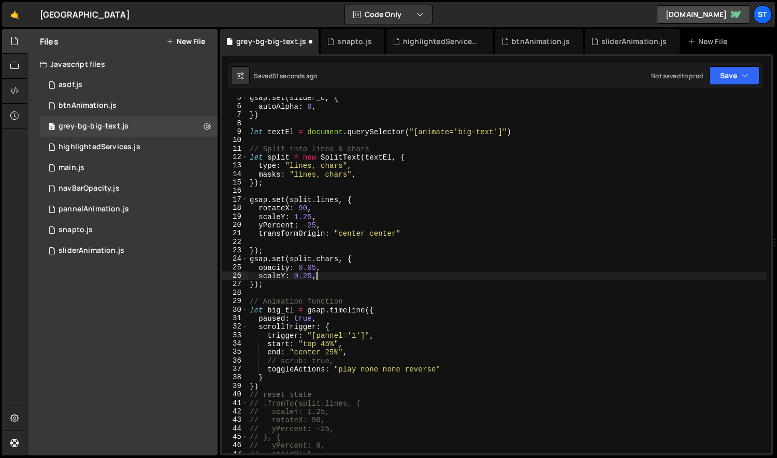
click at [327, 277] on div "gsap . set ( slider_c , { autoAlpha : 0 , }) let textEl = document . querySelec…" at bounding box center [508, 280] width 520 height 373
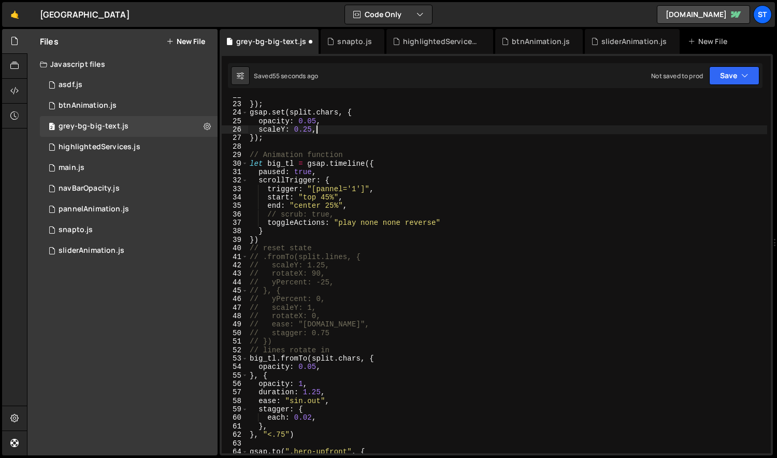
scroll to position [183, 0]
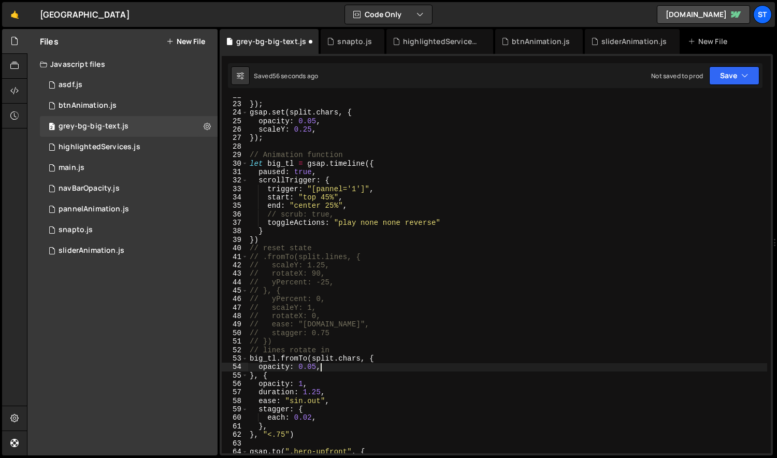
click at [339, 367] on div "}) ; gsap . set ( split . chars , { opacity : 0.05 , scaleY : 0.25 , }) ; // An…" at bounding box center [508, 278] width 520 height 373
type textarea "opacity: 0.05,"
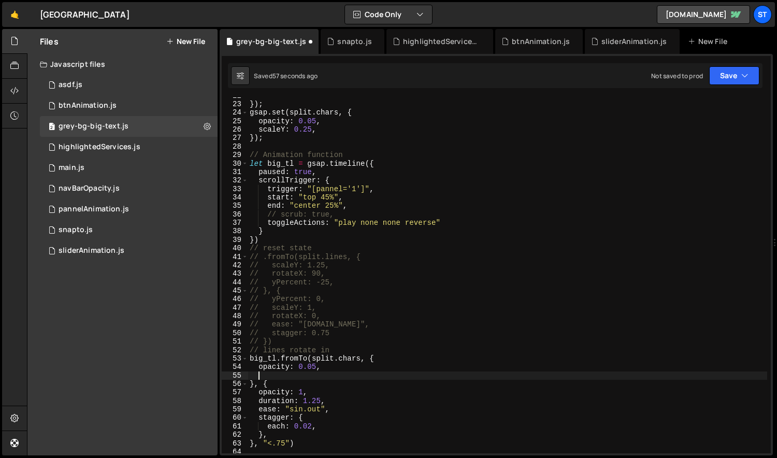
paste textarea "ease: ease,"
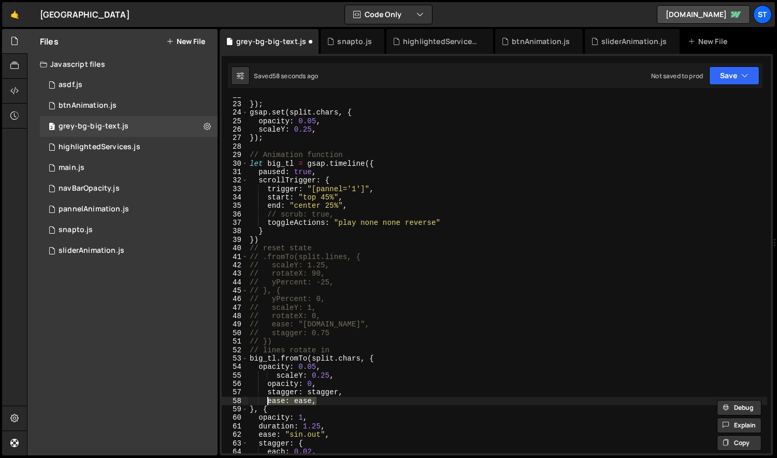
type textarea "stagger: stagger, ease: ease,"
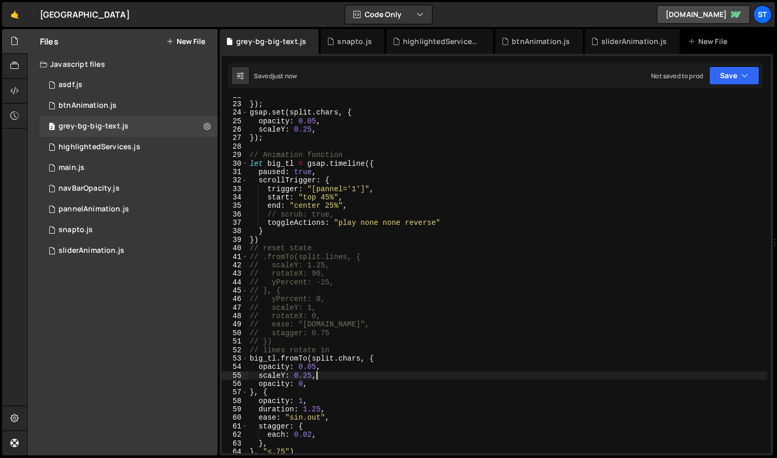
type textarea "opacity: 0,"
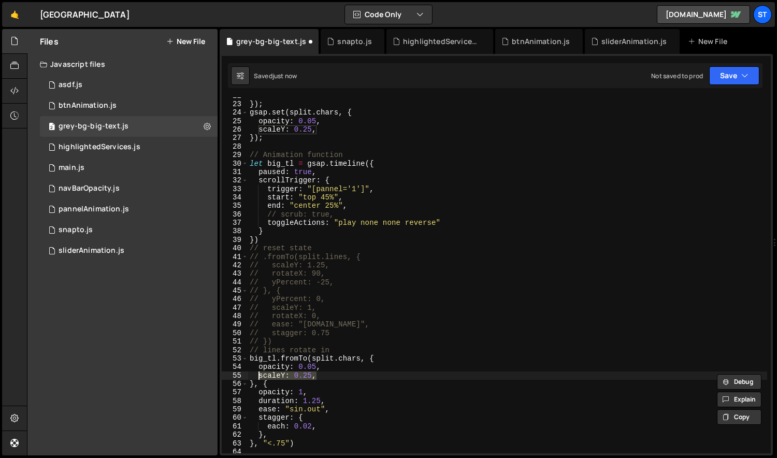
click at [332, 403] on div "}) ; gsap . set ( split . chars , { opacity : 0.05 , scaleY : 0.25 , }) ; // An…" at bounding box center [508, 278] width 520 height 373
type textarea "duration: 1.25,"
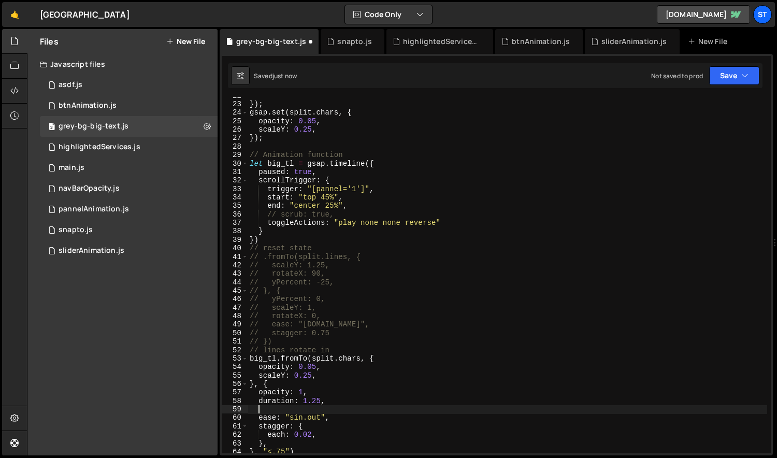
paste textarea "scaleY: 0.25,"
click at [337, 418] on div "}) ; gsap . set ( split . chars , { opacity : 0.05 , scaleY : 0.25 , }) ; // An…" at bounding box center [508, 278] width 520 height 373
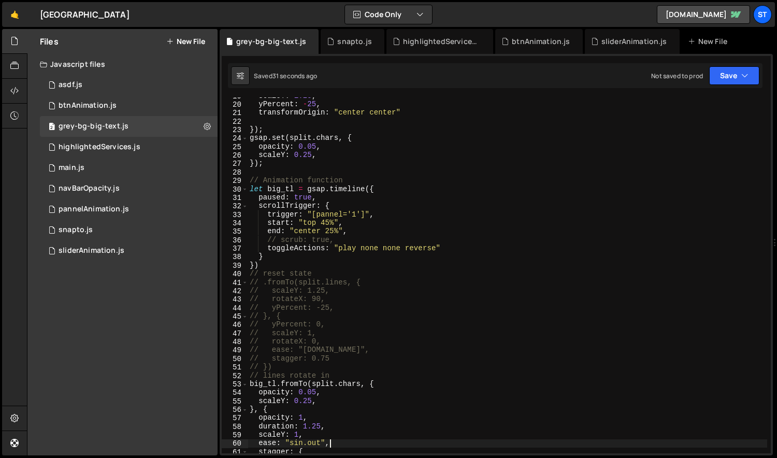
scroll to position [207, 0]
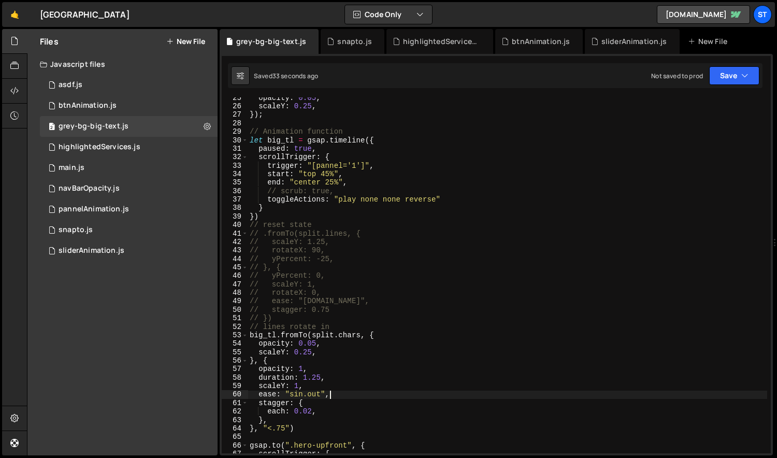
click at [321, 351] on div "opacity : 0.05 , scaleY : 0.25 , }) ; // Animation function let big_tl = gsap .…" at bounding box center [508, 280] width 520 height 373
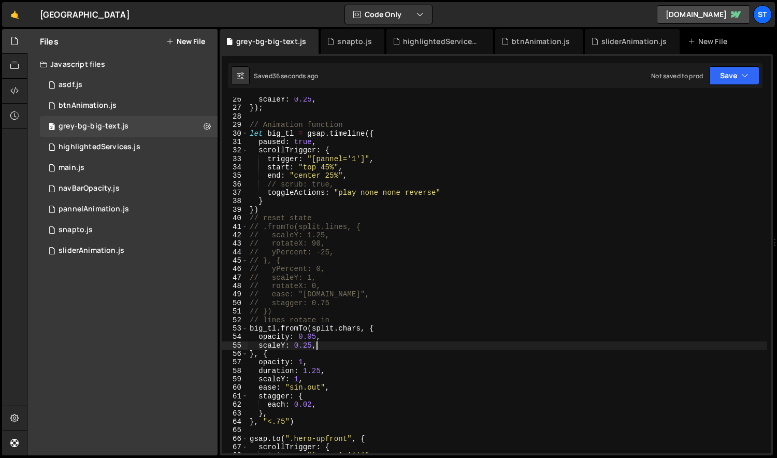
scroll to position [222, 0]
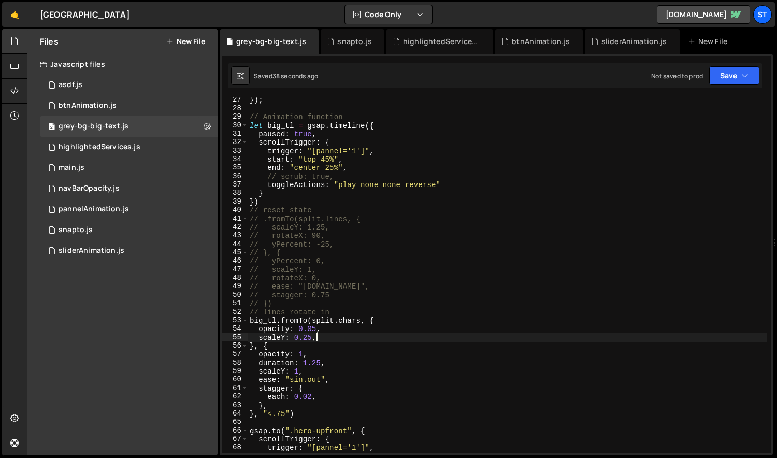
click at [328, 341] on div "}) ; // Animation function let big_tl = gsap . timeline ({ paused : true , scro…" at bounding box center [508, 282] width 520 height 373
click at [519, 46] on div "btnAnimation.js" at bounding box center [541, 41] width 58 height 10
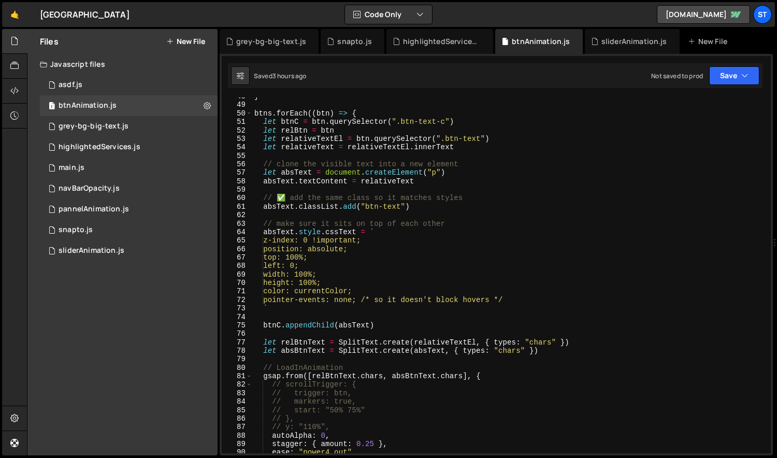
scroll to position [0, 0]
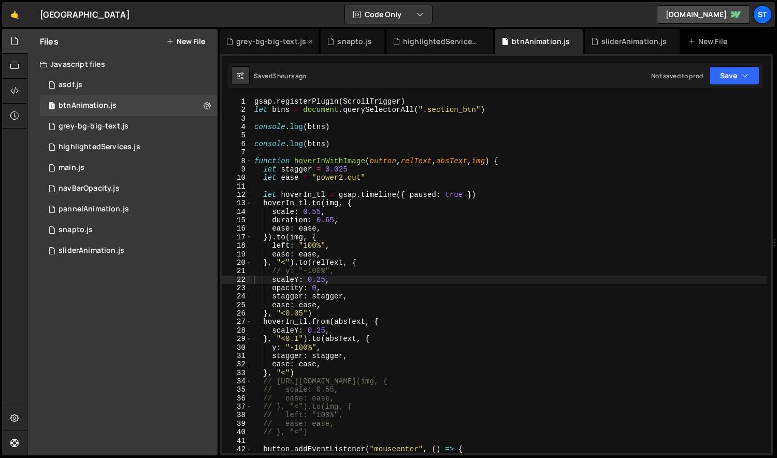
click at [266, 39] on div "grey-bg-big-text.js" at bounding box center [271, 41] width 70 height 10
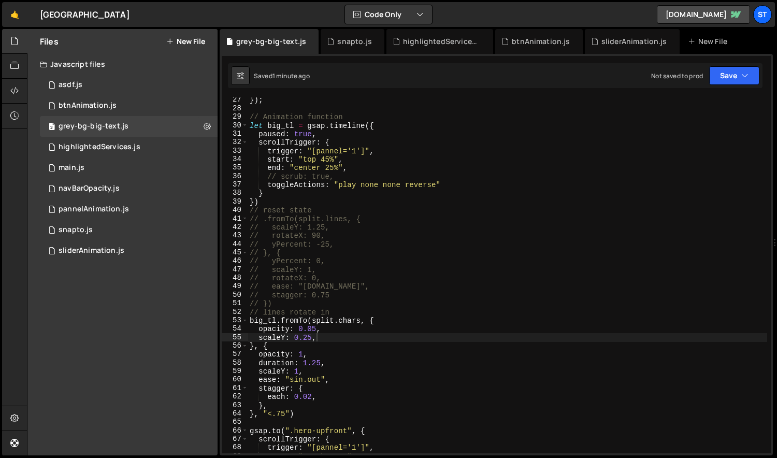
scroll to position [298, 0]
click at [335, 337] on div "}) ; // Animation function let big_tl = gsap . timeline ({ paused : true , scro…" at bounding box center [508, 282] width 520 height 373
click at [353, 312] on div "}) ; // Animation function let big_tl = gsap . timeline ({ paused : true , scro…" at bounding box center [508, 282] width 520 height 373
type textarea "// lines rotate in"
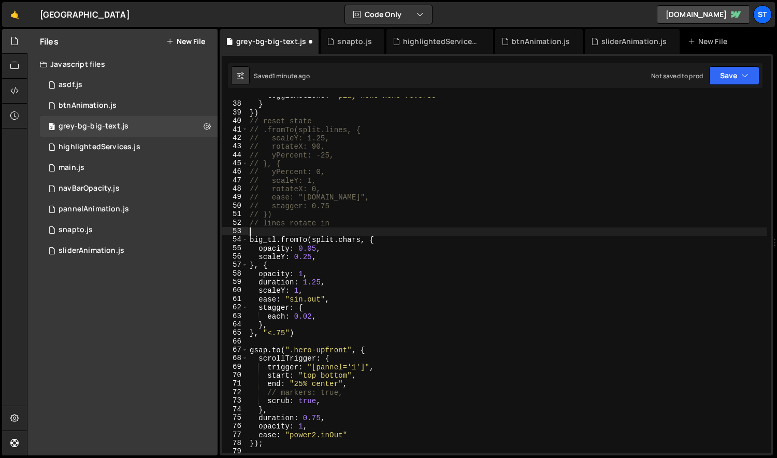
scroll to position [311, 0]
click at [270, 240] on div "toggleActions : "play none none reverse" } }) // reset state // .fromTo(split.l…" at bounding box center [508, 278] width 520 height 373
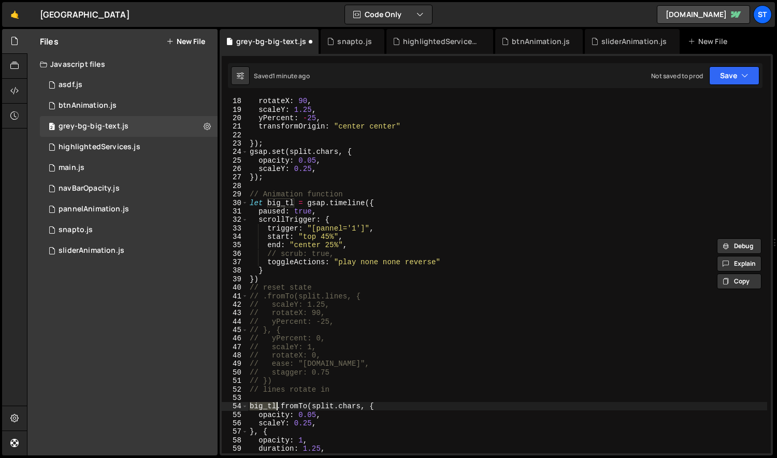
scroll to position [120, 0]
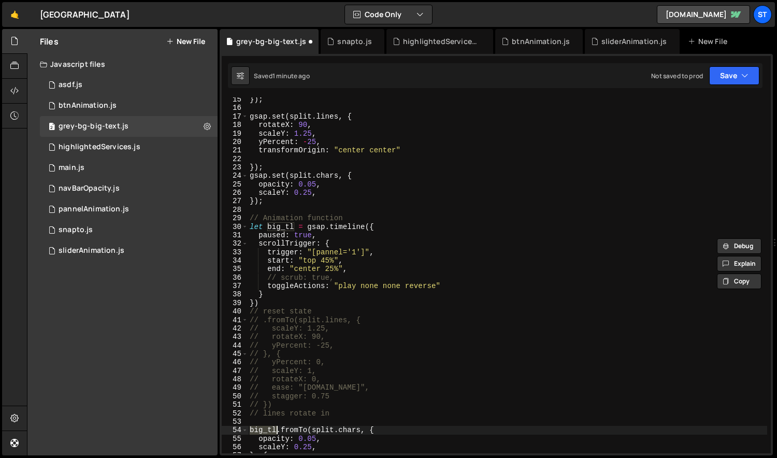
click at [352, 277] on div "}) ; gsap . set ( split . lines , { rotateX : 90 , scaleY : 1.25 , yPercent : -…" at bounding box center [508, 281] width 520 height 373
type textarea "// scrub: true,"
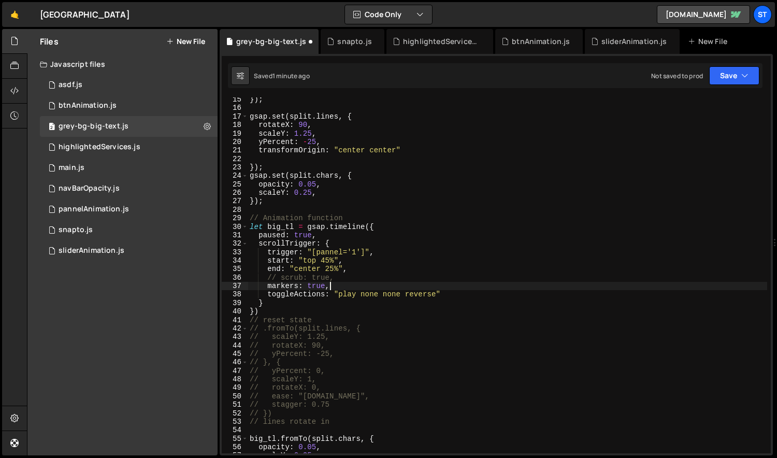
scroll to position [0, 5]
type textarea "markers: true,"
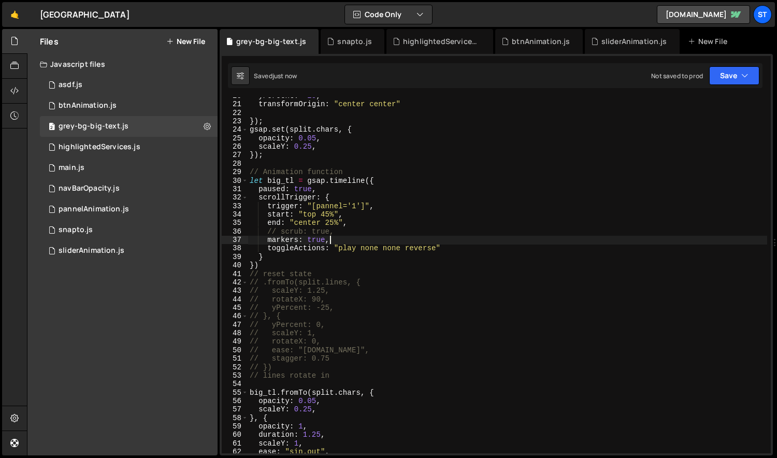
scroll to position [216, 0]
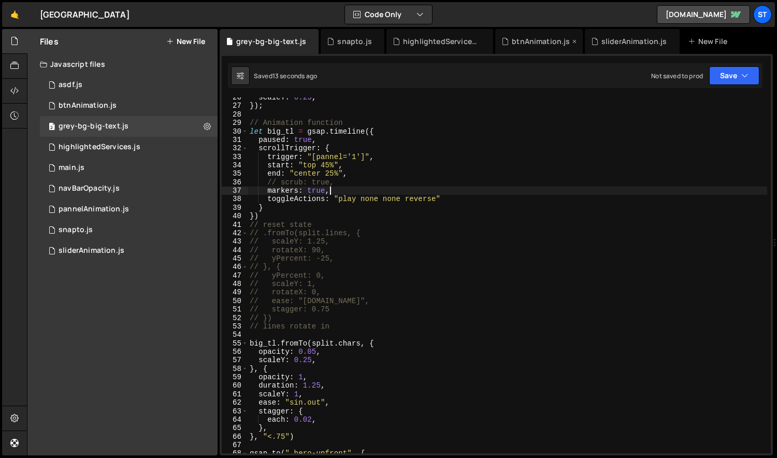
click at [547, 43] on div "btnAnimation.js" at bounding box center [541, 41] width 58 height 10
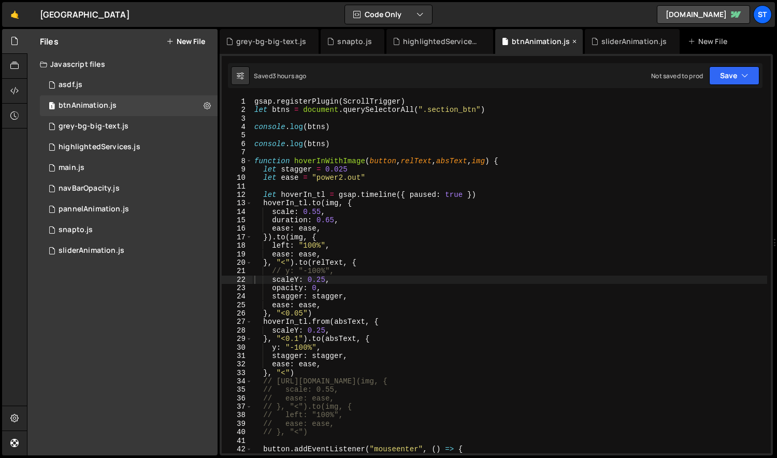
scroll to position [0, 0]
click at [266, 47] on div "grey-bg-big-text.js" at bounding box center [269, 41] width 99 height 25
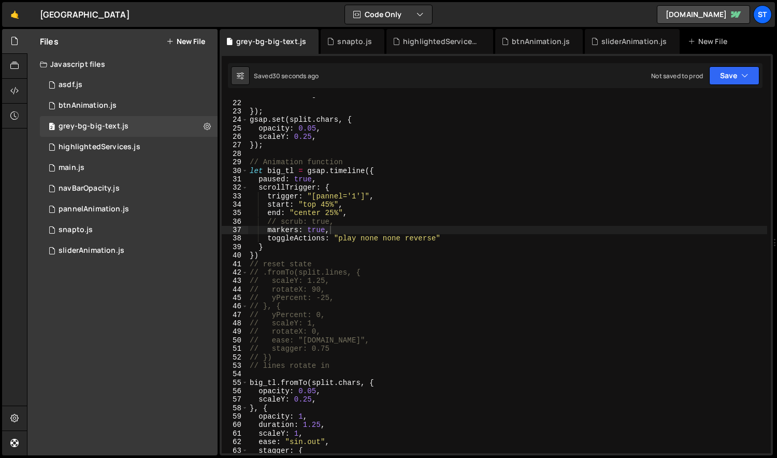
scroll to position [176, 0]
click at [346, 371] on div "transformOrigin : "center center" }) ; gsap . set ( split . chars , { opacity :…" at bounding box center [508, 276] width 520 height 373
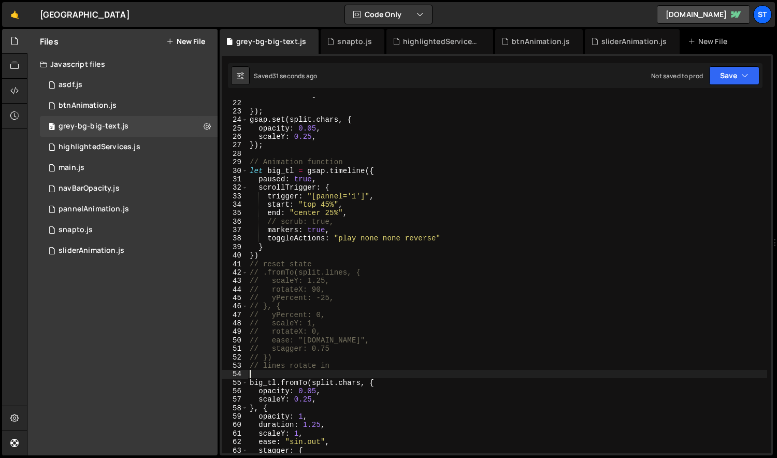
scroll to position [0, 0]
type textarea "\"
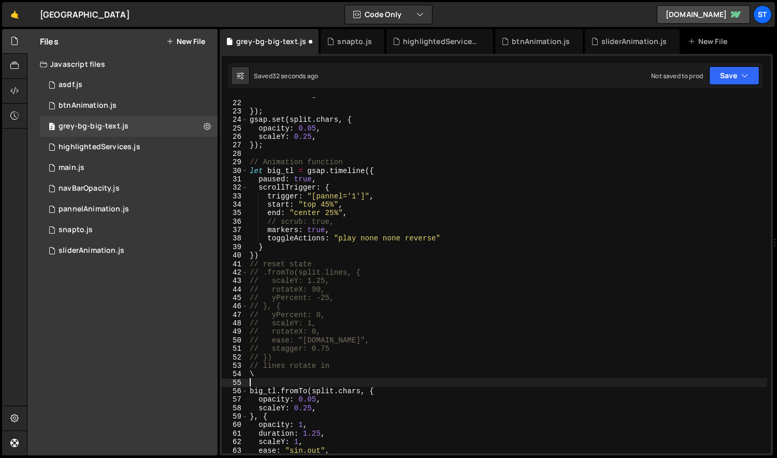
type textarea "\"
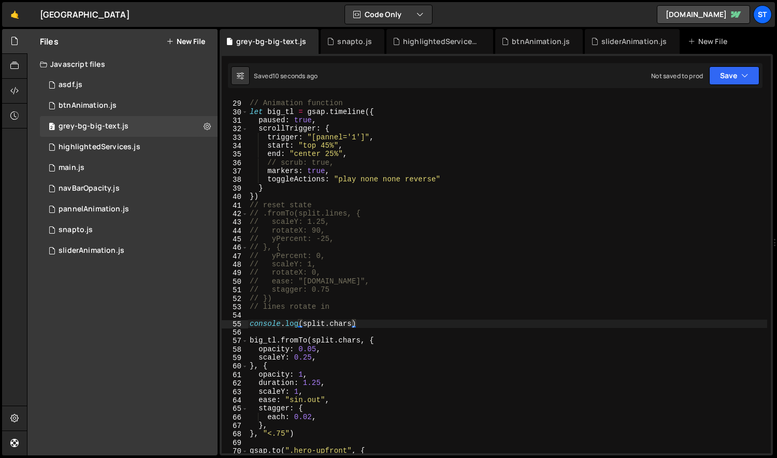
scroll to position [276, 0]
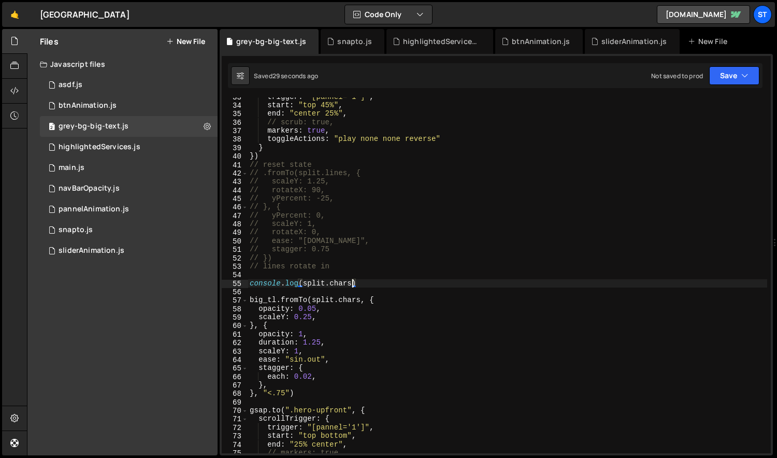
click at [321, 317] on div "trigger : "[pannel='1']" , start : "top 45%" , end : "center 25%" , // scrub: t…" at bounding box center [508, 279] width 520 height 373
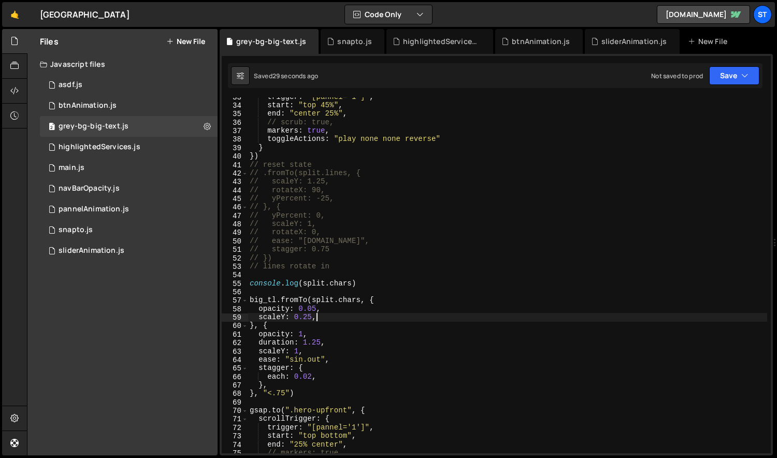
scroll to position [0, 4]
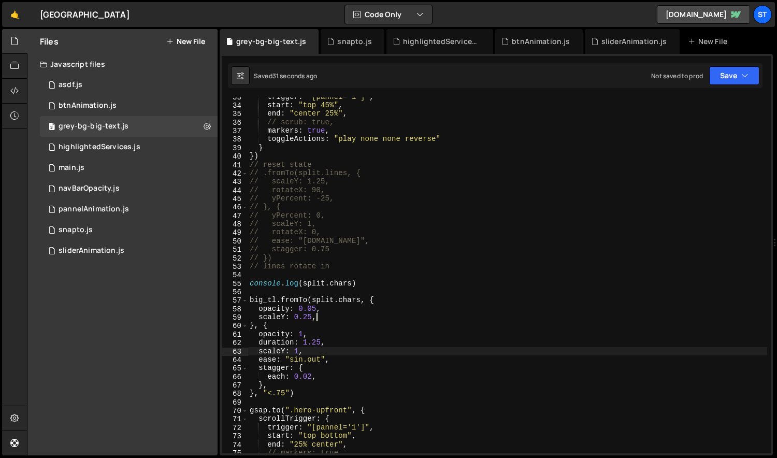
click at [320, 348] on div "trigger : "[pannel='1']" , start : "top 45%" , end : "center 25%" , // scrub: t…" at bounding box center [508, 279] width 520 height 373
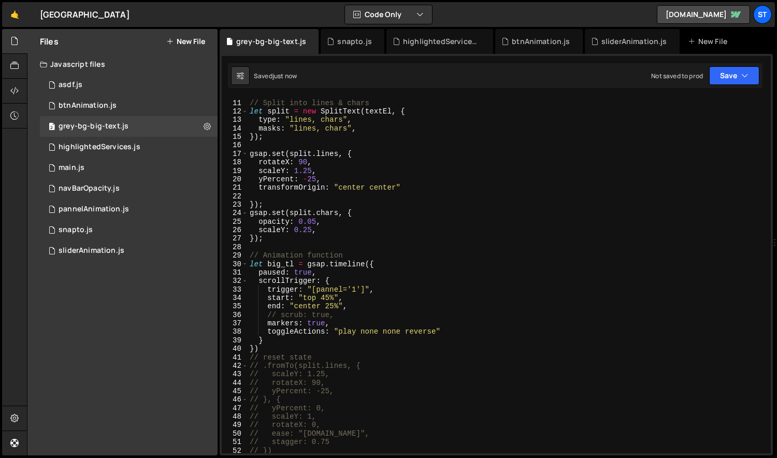
scroll to position [26, 0]
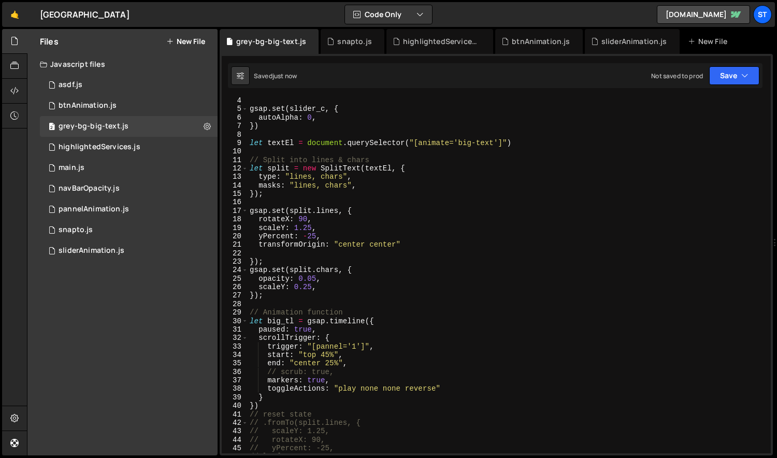
click at [329, 234] on div "gsap . set ( slider_c , { autoAlpha : 0 , }) let textEl = document . querySelec…" at bounding box center [508, 282] width 520 height 373
click at [338, 283] on div "gsap . set ( slider_c , { autoAlpha : 0 , }) let textEl = document . querySelec…" at bounding box center [508, 282] width 520 height 373
type textarea "scaleY: 0.25,"
type textarea "opacity: 0.05,"
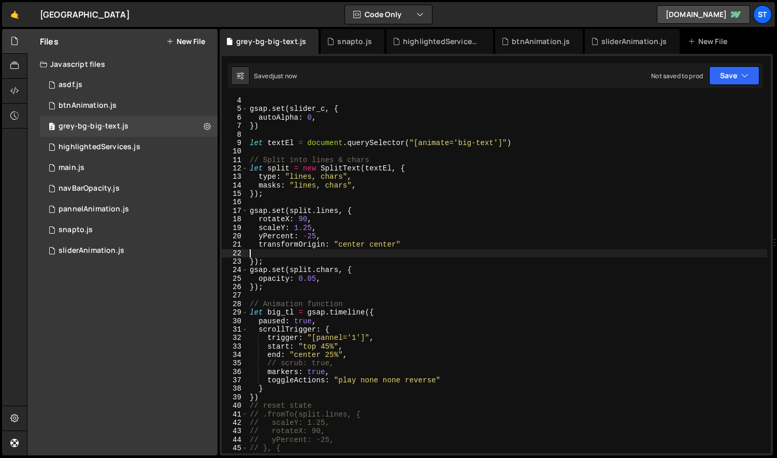
click at [272, 253] on div "gsap . set ( slider_c , { autoAlpha : 0 , }) let textEl = document . querySelec…" at bounding box center [508, 282] width 520 height 373
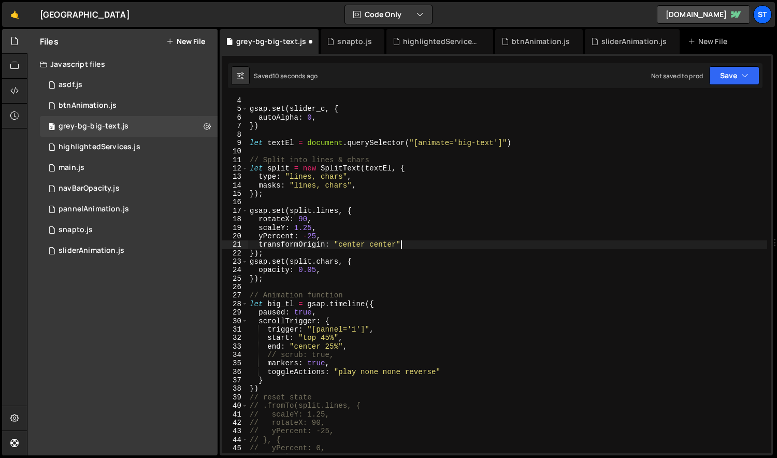
type textarea "});"
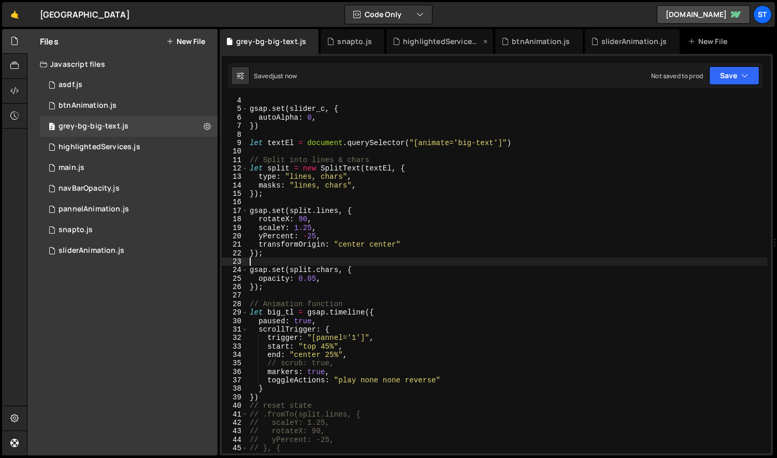
click at [430, 41] on div "highlightedServices.js" at bounding box center [442, 41] width 78 height 10
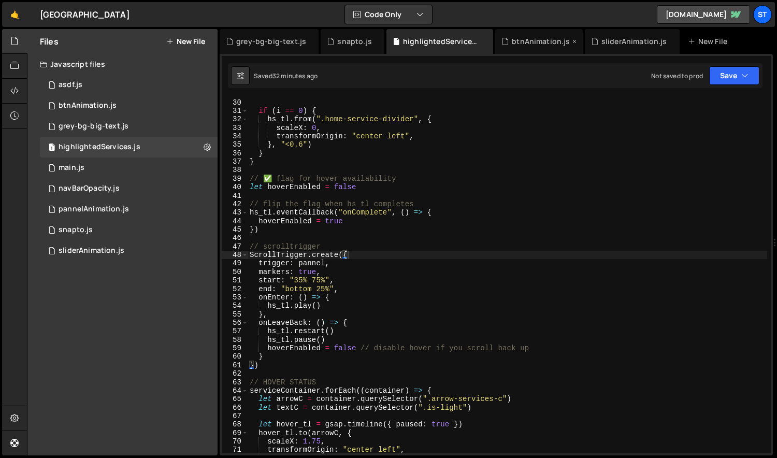
click at [534, 38] on div "btnAnimation.js" at bounding box center [541, 41] width 58 height 10
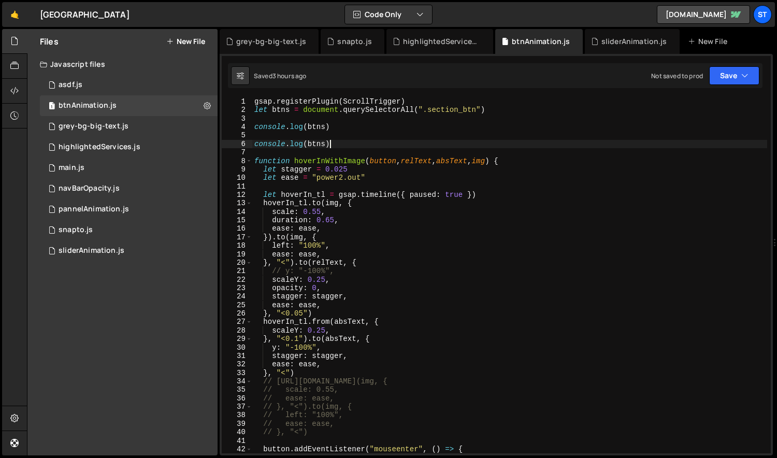
click at [385, 145] on div "gsap . registerPlugin ( ScrollTrigger ) let btns = document . querySelectorAll …" at bounding box center [510, 283] width 516 height 373
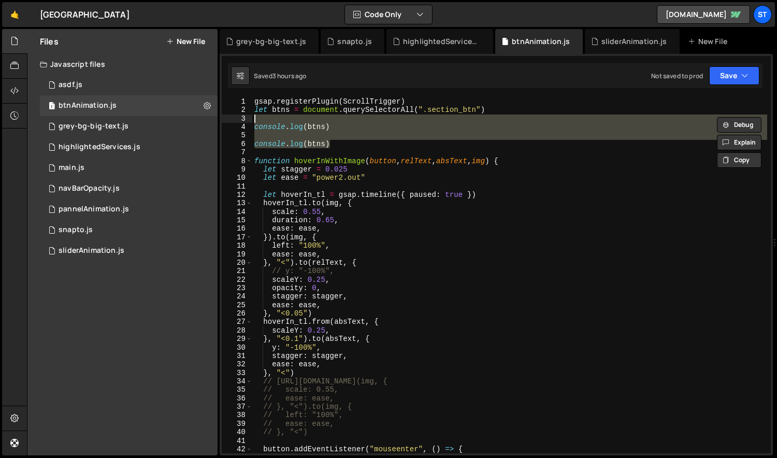
type textarea "console.log(btns)"
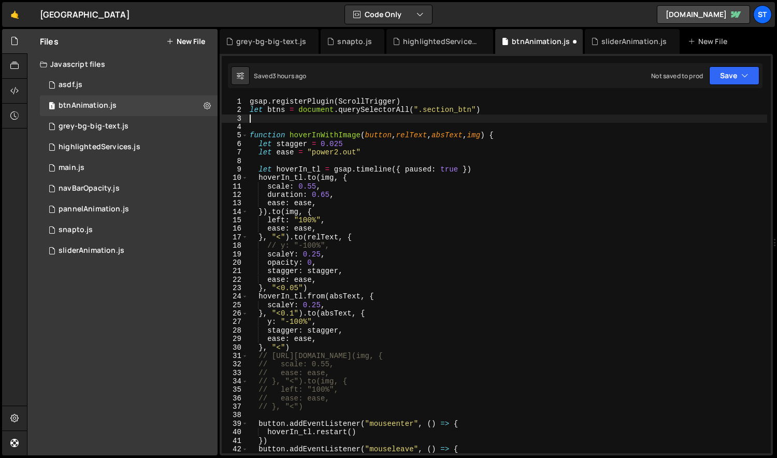
type textarea "let btns = document.querySelectorAll(".section_btn")"
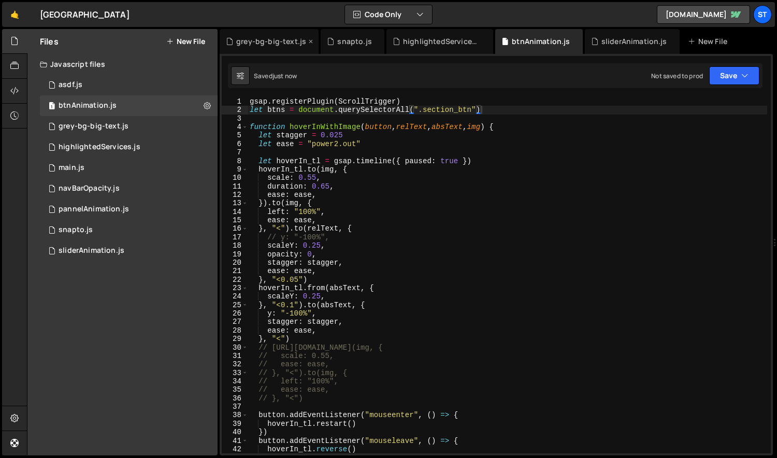
click at [260, 45] on div "grey-bg-big-text.js" at bounding box center [271, 41] width 70 height 10
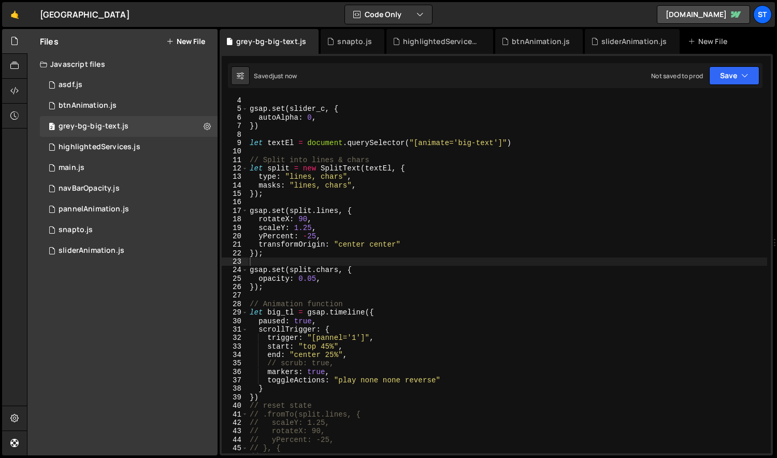
scroll to position [298, 0]
click at [332, 257] on div "gsap . set ( slider_c , { autoAlpha : 0 , }) let textEl = document . querySelec…" at bounding box center [508, 282] width 520 height 373
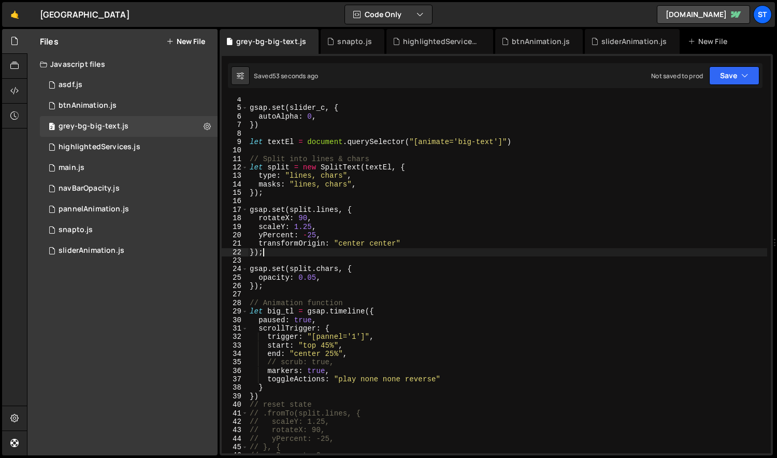
scroll to position [117, 0]
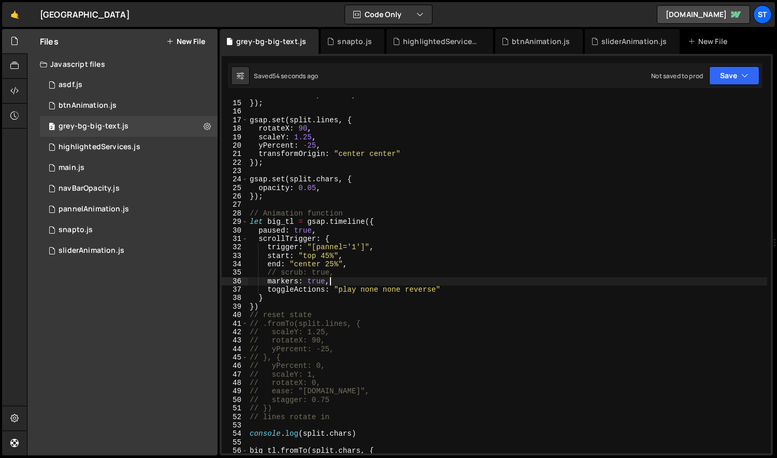
click at [347, 282] on div "masks : "lines, chars" , }) ; gsap . set ( split . lines , { rotateX : 90 , sca…" at bounding box center [508, 277] width 520 height 373
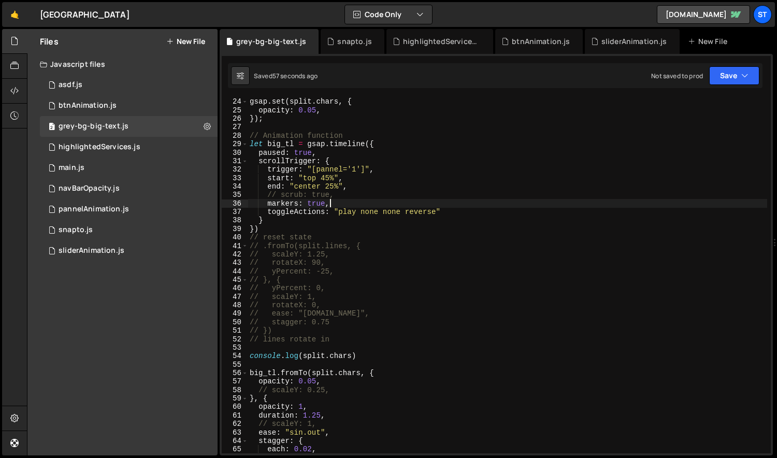
scroll to position [195, 0]
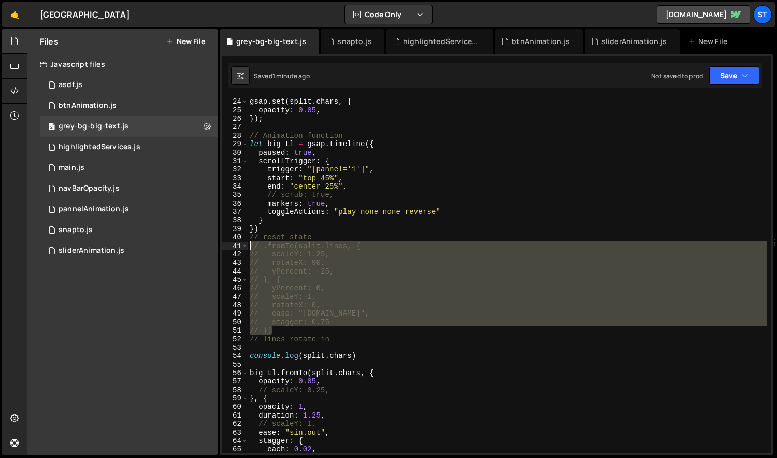
drag, startPoint x: 289, startPoint y: 329, endPoint x: 240, endPoint y: 247, distance: 95.7
click at [240, 247] on div "markers: true, 24 25 26 27 28 29 30 31 32 33 34 35 36 37 38 39 40 41 42 43 44 4…" at bounding box center [496, 275] width 549 height 356
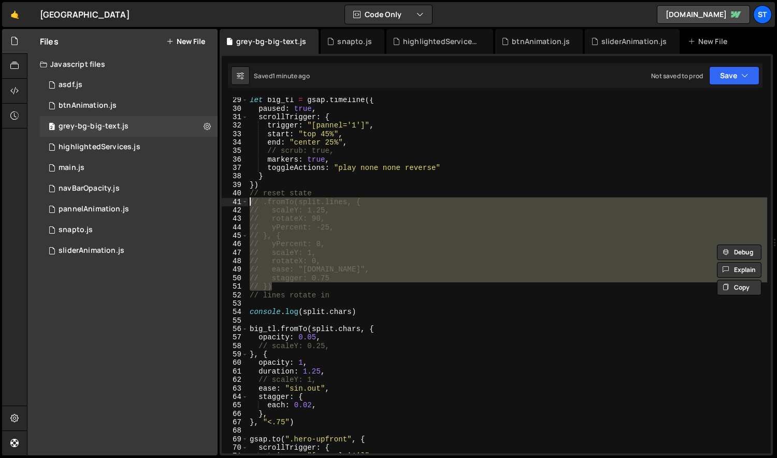
scroll to position [269, 0]
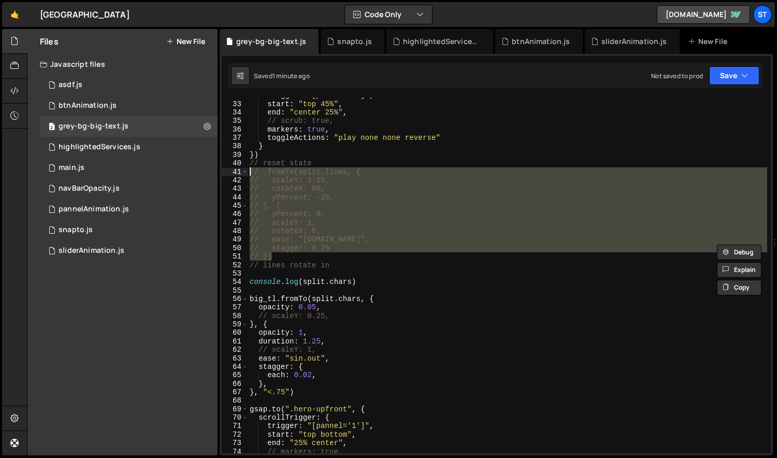
click at [276, 299] on div "trigger : "[pannel='1']" , start : "top 45%" , end : "center 25%" , // scrub: t…" at bounding box center [508, 277] width 520 height 373
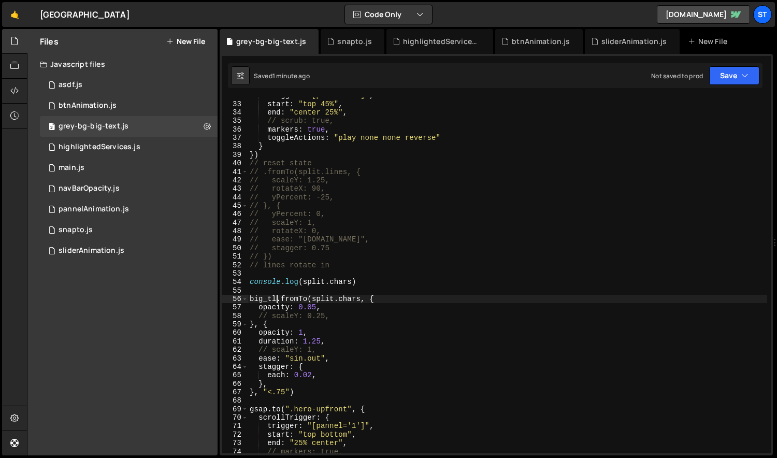
paste textarea "// })"
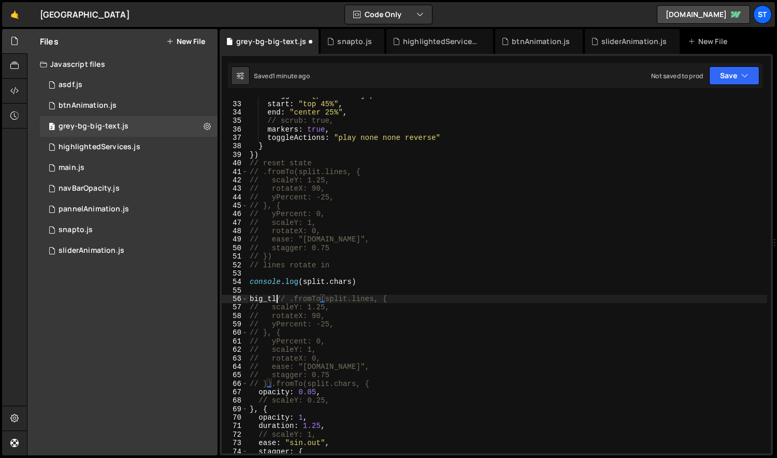
click at [275, 297] on div "trigger : "[pannel='1']" , start : "top 45%" , end : "center 25%" , // scrub: t…" at bounding box center [508, 277] width 520 height 373
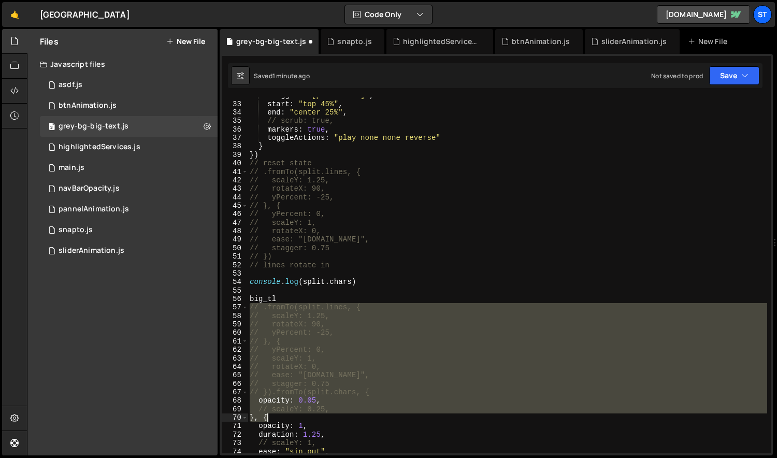
click at [295, 414] on div "trigger : "[pannel='1']" , start : "top 45%" , end : "center 25%" , // scrub: t…" at bounding box center [508, 277] width 520 height 373
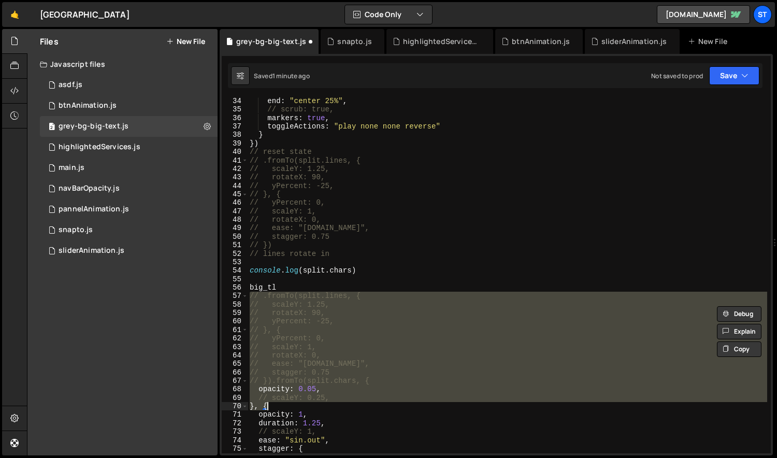
scroll to position [314, 0]
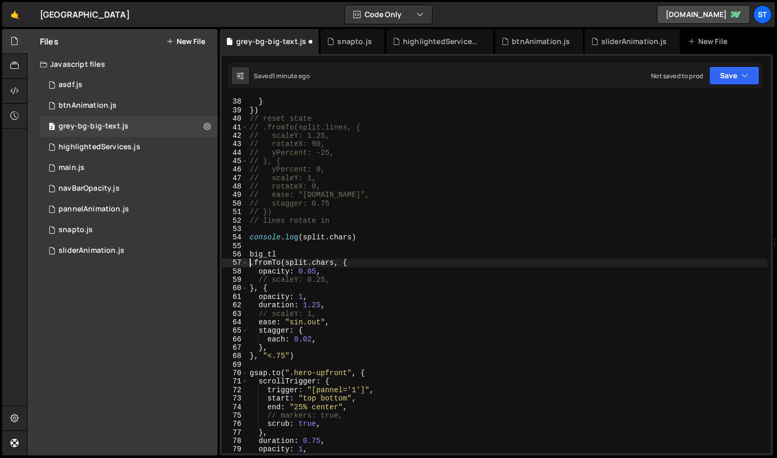
type textarea ".fromTo(split.chars, {"
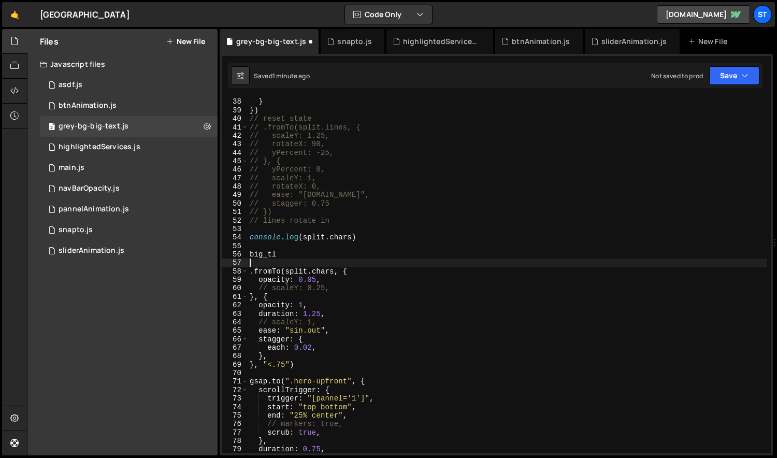
paste textarea "// })"
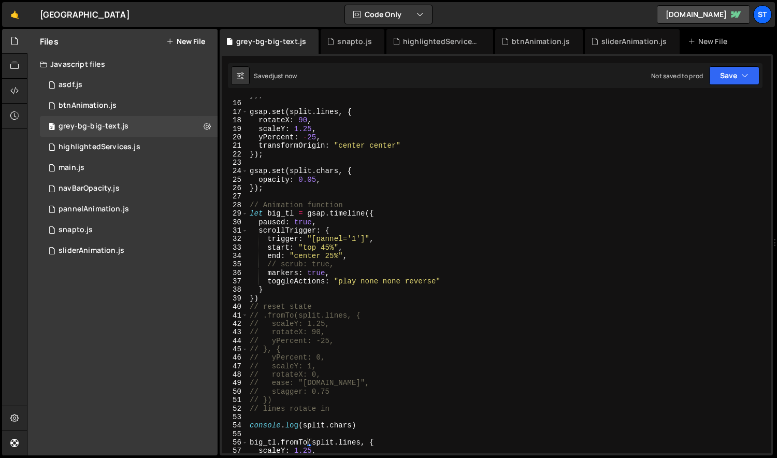
scroll to position [10, 0]
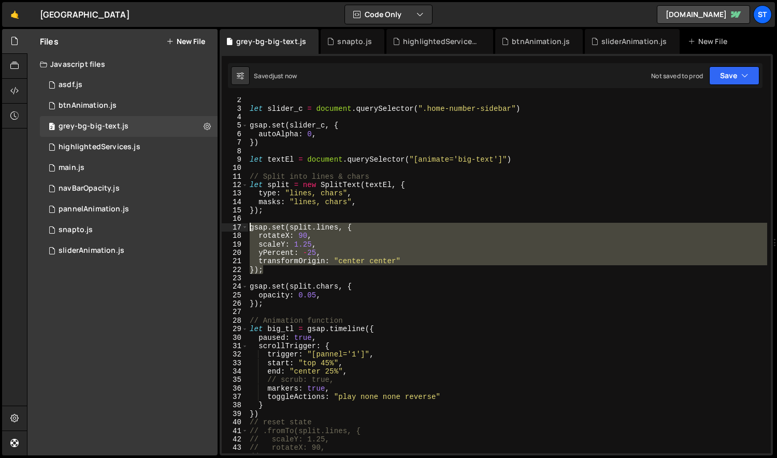
drag, startPoint x: 258, startPoint y: 260, endPoint x: 237, endPoint y: 228, distance: 38.5
click at [237, 228] on div "}).fromTo(split.[PERSON_NAME], { 2 3 4 5 6 7 8 9 10 11 12 13 14 15 16 17 18 19 …" at bounding box center [496, 275] width 549 height 356
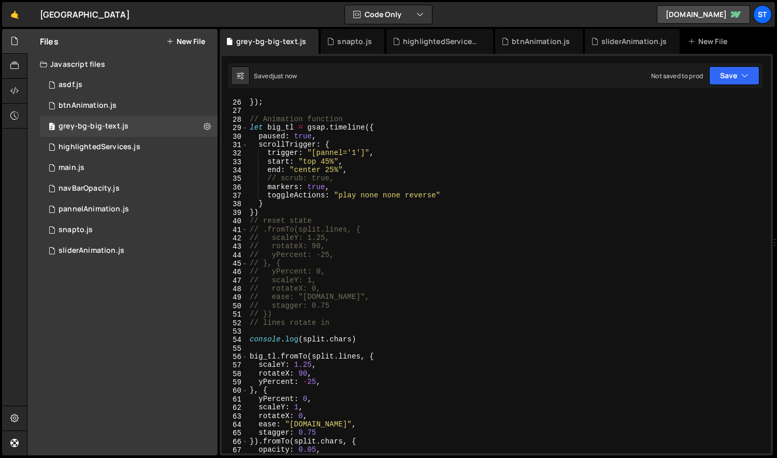
scroll to position [257, 0]
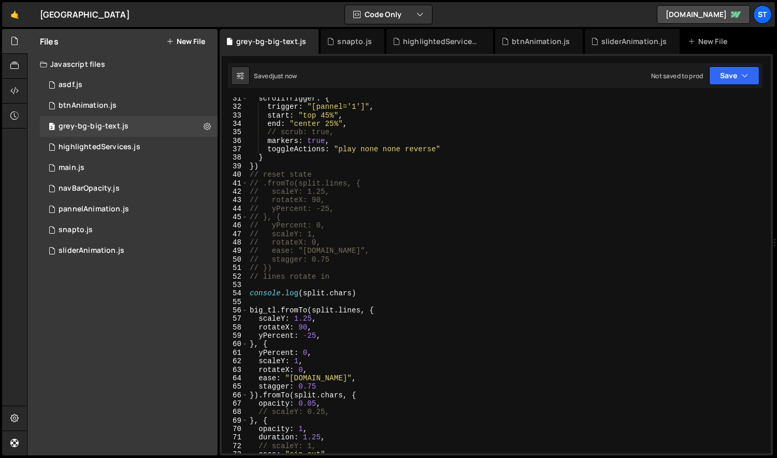
click at [277, 310] on div "scrollTrigger : { trigger : "[pannel='1']" , start : "top 45%" , end : "center …" at bounding box center [508, 280] width 520 height 373
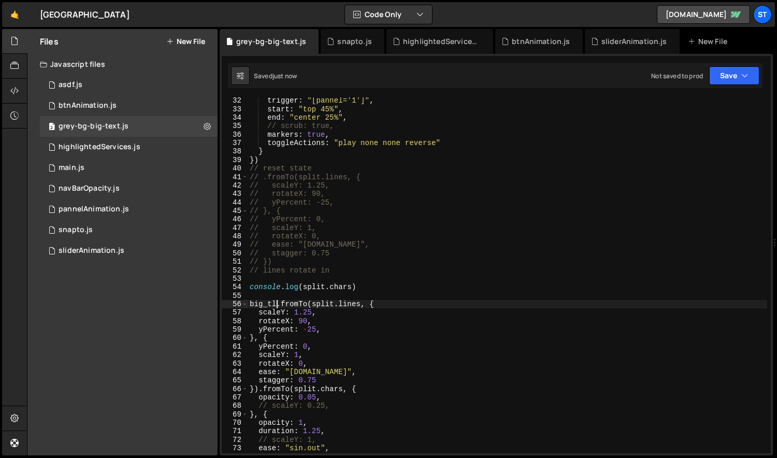
scroll to position [264, 0]
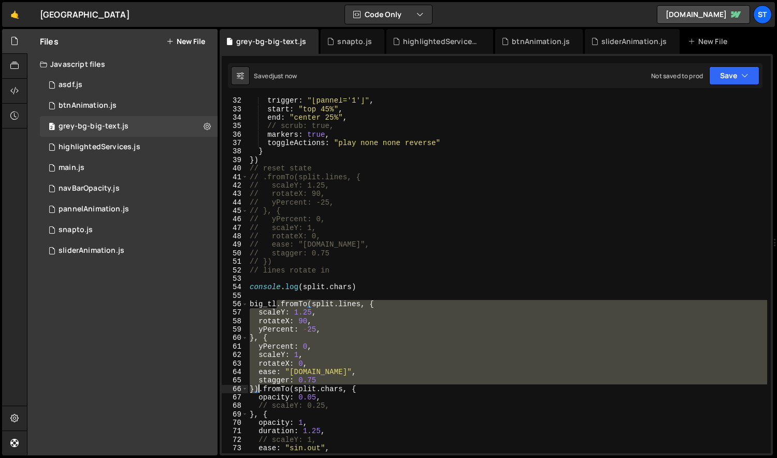
click at [257, 393] on div "trigger : "[pannel='1']" , start : "top 45%" , end : "center 25%" , // scrub: t…" at bounding box center [508, 282] width 520 height 373
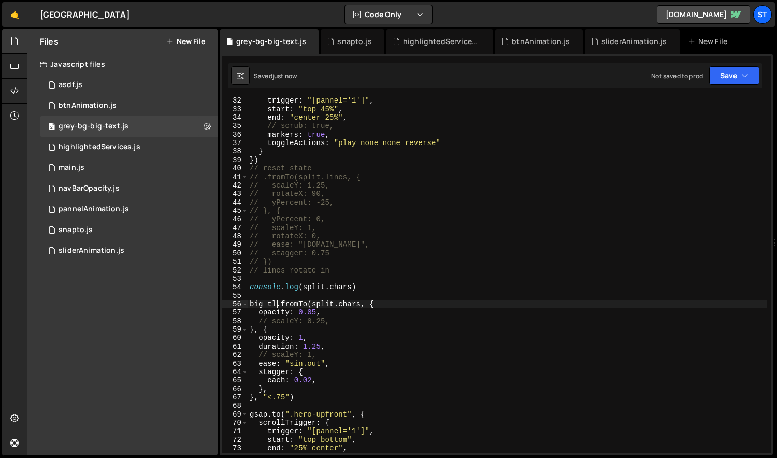
click at [349, 316] on div "trigger : "[pannel='1']" , start : "top 45%" , end : "center 25%" , // scrub: t…" at bounding box center [508, 282] width 520 height 373
click at [318, 358] on div "trigger : "[pannel='1']" , start : "top 45%" , end : "center 25%" , // scrub: t…" at bounding box center [508, 282] width 520 height 373
click at [349, 319] on div "trigger : "[pannel='1']" , start : "top 45%" , end : "center 25%" , // scrub: t…" at bounding box center [508, 282] width 520 height 373
click at [344, 313] on div "trigger : "[pannel='1']" , start : "top 45%" , end : "center 25%" , // scrub: t…" at bounding box center [508, 282] width 520 height 373
click at [541, 38] on div "btnAnimation.js" at bounding box center [541, 41] width 58 height 10
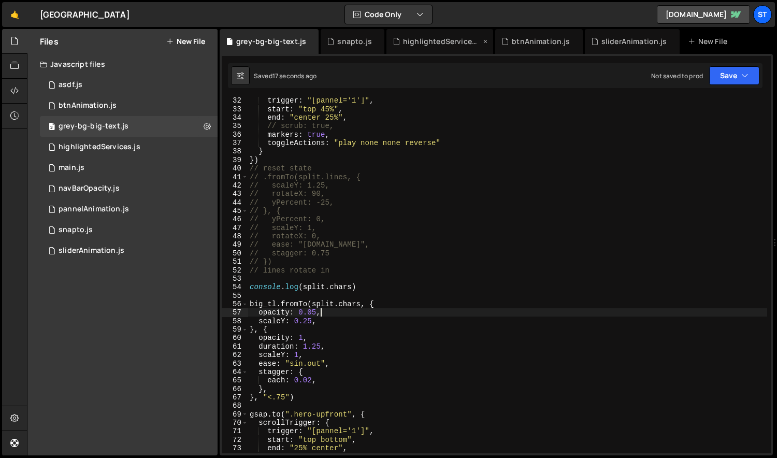
scroll to position [0, 0]
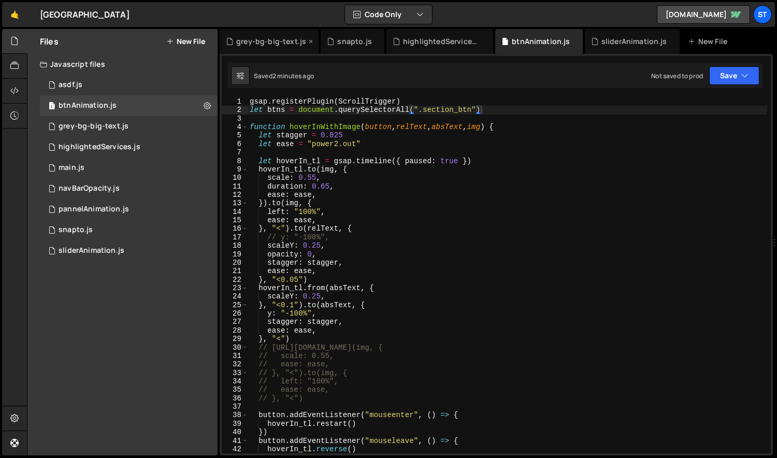
click at [273, 44] on div "grey-bg-big-text.js" at bounding box center [271, 41] width 70 height 10
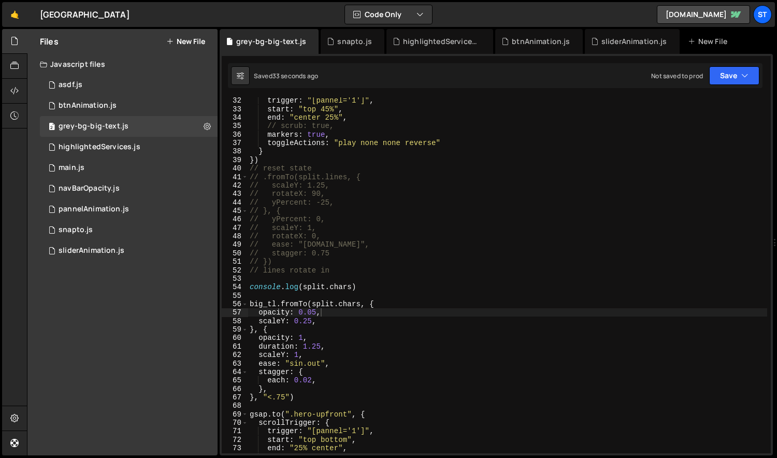
scroll to position [298, 0]
click at [312, 322] on div "trigger : "[pannel='1']" , start : "top 45%" , end : "center 25%" , // scrub: t…" at bounding box center [508, 282] width 520 height 373
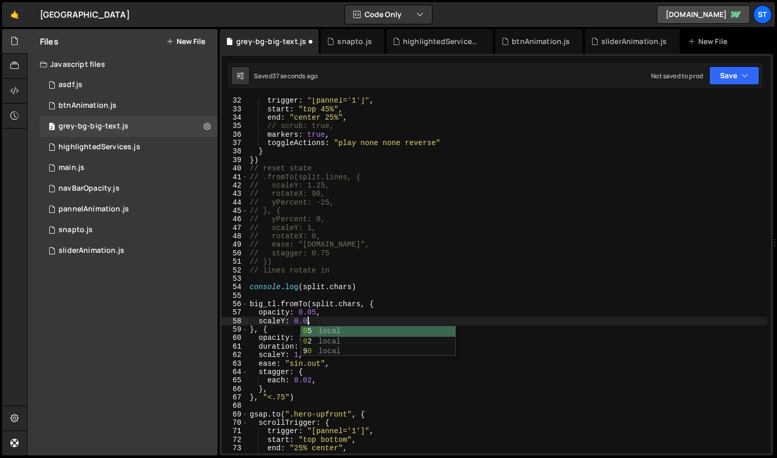
scroll to position [0, 4]
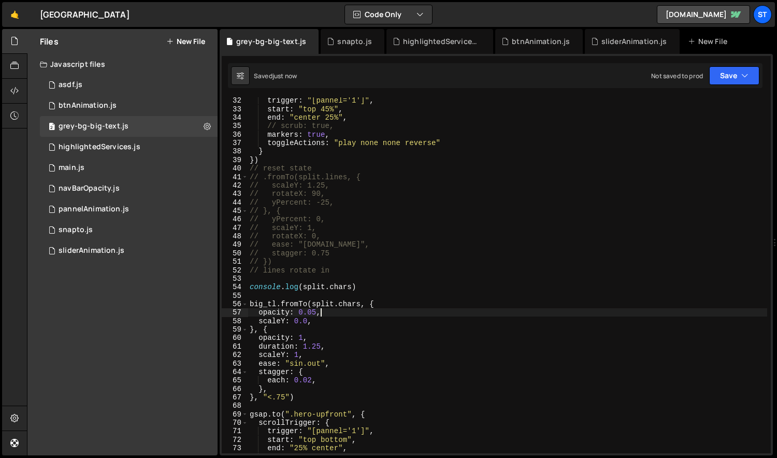
click at [324, 312] on div "trigger : "[pannel='1']" , start : "top 45%" , end : "center 25%" , // scrub: t…" at bounding box center [508, 282] width 520 height 373
click at [315, 338] on div "trigger : "[pannel='1']" , start : "top 45%" , end : "center 25%" , // scrub: t…" at bounding box center [508, 282] width 520 height 373
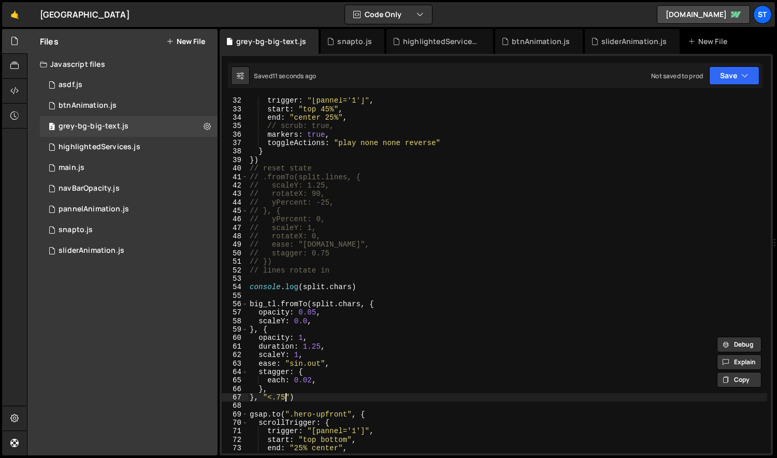
click at [285, 396] on div "trigger : "[pannel='1']" , start : "top 45%" , end : "center 25%" , // scrub: t…" at bounding box center [508, 282] width 520 height 373
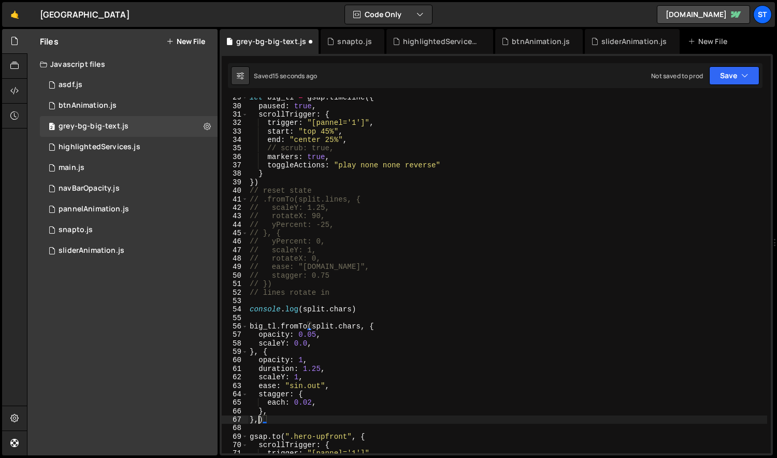
scroll to position [0, 0]
click at [275, 326] on div "let big_tl = gsap . timeline ({ paused : true , scrollTrigger : { trigger : "[p…" at bounding box center [508, 279] width 520 height 373
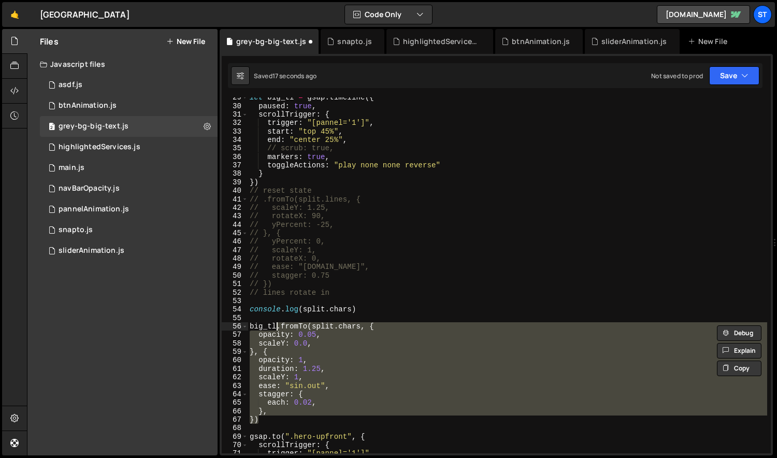
click at [278, 417] on div "let big_tl = gsap . timeline ({ paused : true , scrollTrigger : { trigger : "[p…" at bounding box center [508, 275] width 520 height 356
type textarea "})"
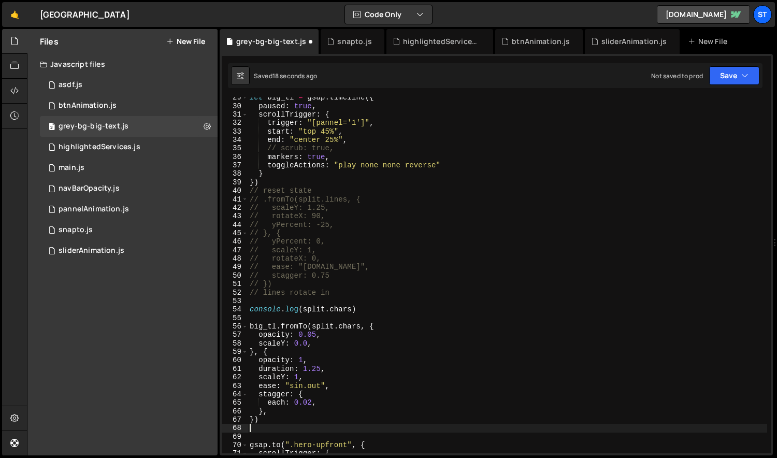
paste textarea "})"
type textarea "})"
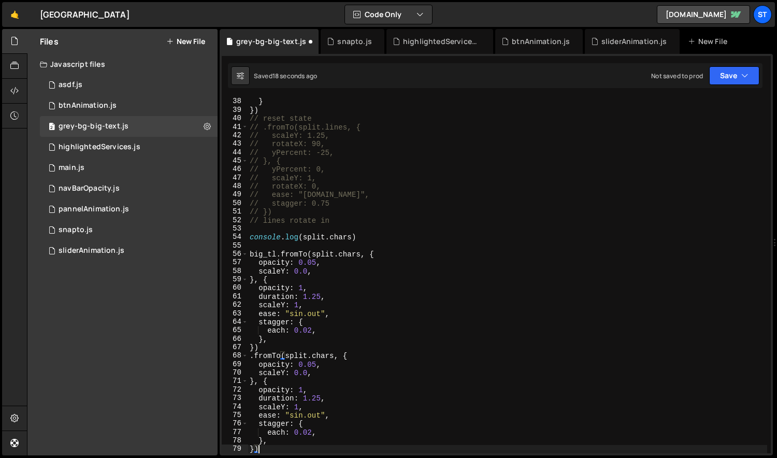
scroll to position [314, 0]
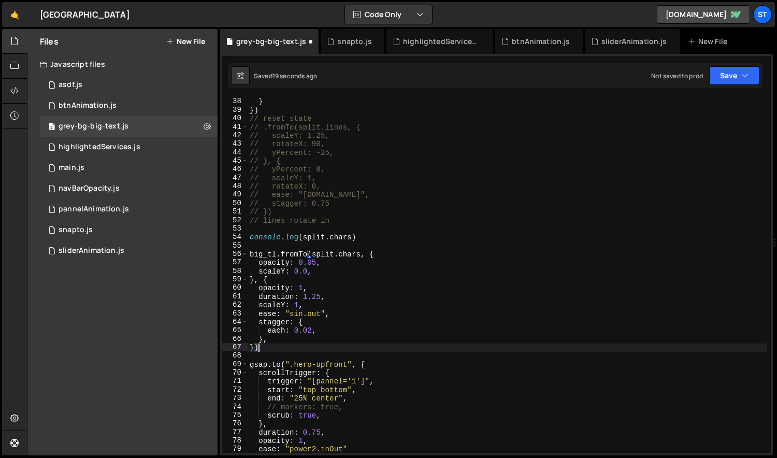
paste textarea "opacity: 0.05,"
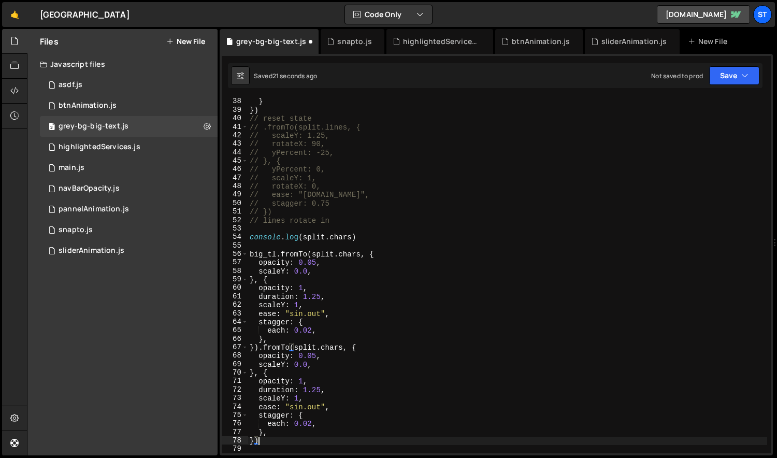
click at [329, 262] on div "} }) // reset state // .fromTo(split.lines, { // scaleY: 1.25, // rotateX: 90, …" at bounding box center [508, 283] width 520 height 373
click at [329, 288] on div "} }) // reset state // .fromTo(split.lines, { // scaleY: 1.25, // rotateX: 90, …" at bounding box center [508, 283] width 520 height 373
type textarea "opacity: 1,"
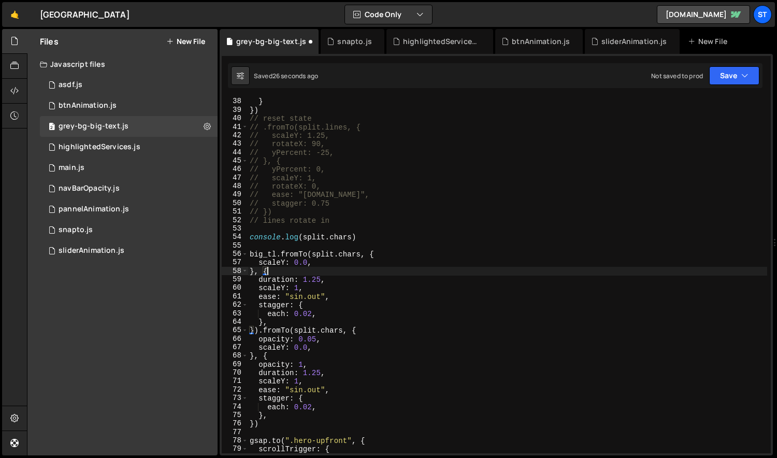
type textarea "duration: 1.25,"
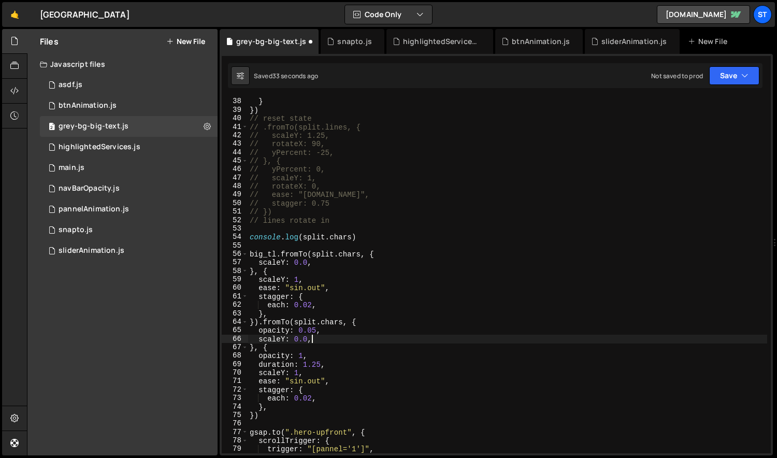
click at [317, 373] on div "} }) // reset state // .fromTo(split.lines, { // scaleY: 1.25, // rotateX: 90, …" at bounding box center [508, 283] width 520 height 373
type textarea "scaleY: 1,"
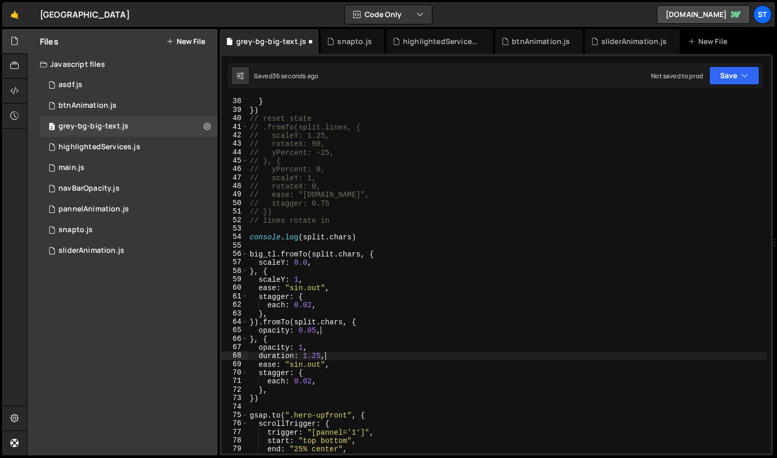
click at [320, 367] on div "} }) // reset state // .fromTo(split.lines, { // scaleY: 1.25, // rotateX: 90, …" at bounding box center [508, 283] width 520 height 373
click at [273, 398] on div "} }) // reset state // .fromTo(split.lines, { // scaleY: 1.25, // rotateX: 90, …" at bounding box center [508, 283] width 520 height 373
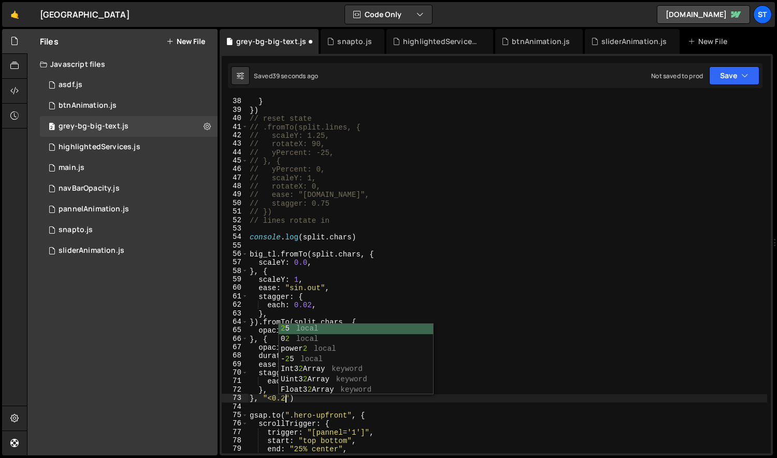
scroll to position [0, 2]
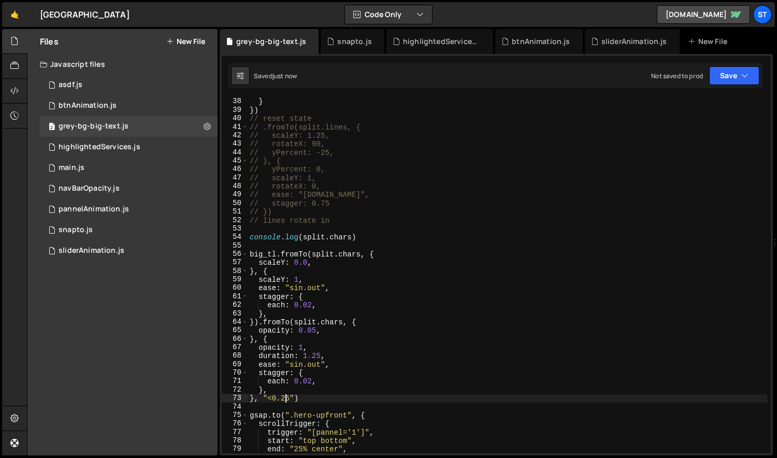
click at [287, 400] on div "} }) // reset state // .fromTo(split.lines, { // scaleY: 1.25, // rotateX: 90, …" at bounding box center [508, 283] width 520 height 373
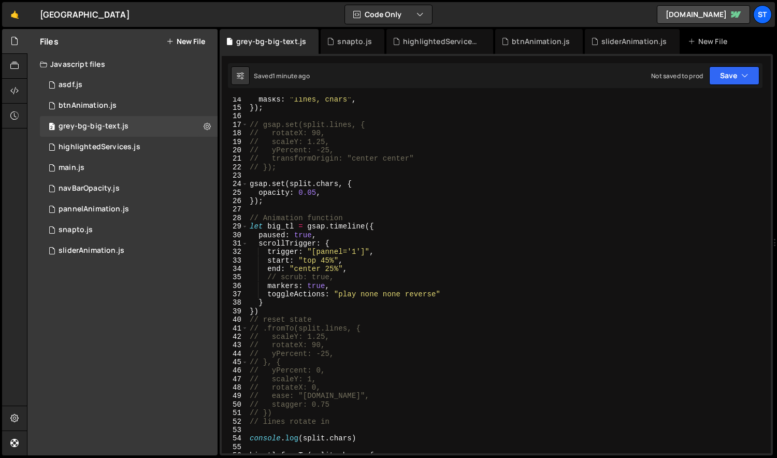
scroll to position [112, 0]
click at [421, 294] on div "masks : "lines, chars" , }) ; // gsap.set(split.lines, { // rotateX: 90, // sca…" at bounding box center [508, 281] width 520 height 373
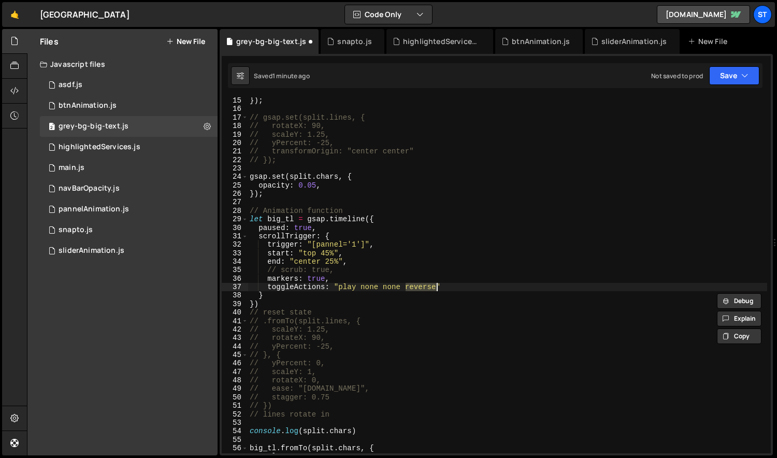
scroll to position [119, 0]
click at [457, 286] on div "}) ; // gsap.set(split.lines, { // rotateX: 90, // scaleY: 1.25, // yPercent: -…" at bounding box center [508, 282] width 520 height 373
click at [280, 264] on div "}) ; // gsap.set(split.lines, { // rotateX: 90, // scaleY: 1.25, // yPercent: -…" at bounding box center [508, 282] width 520 height 373
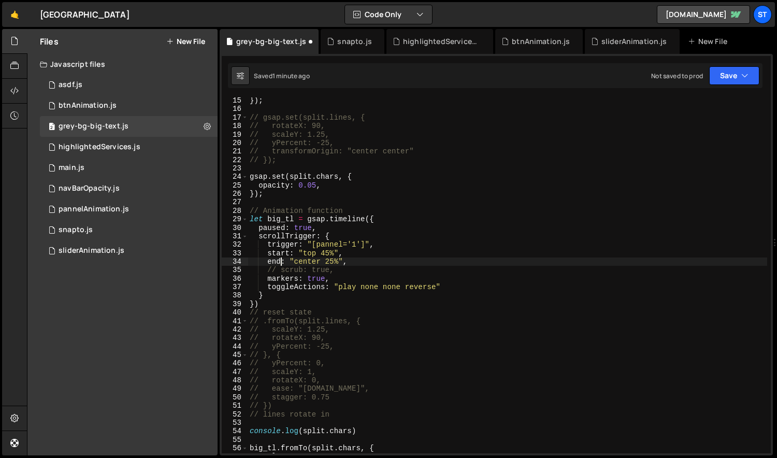
click at [348, 286] on div "}) ; // gsap.set(split.lines, { // rotateX: 90, // scaleY: 1.25, // yPercent: -…" at bounding box center [508, 282] width 520 height 373
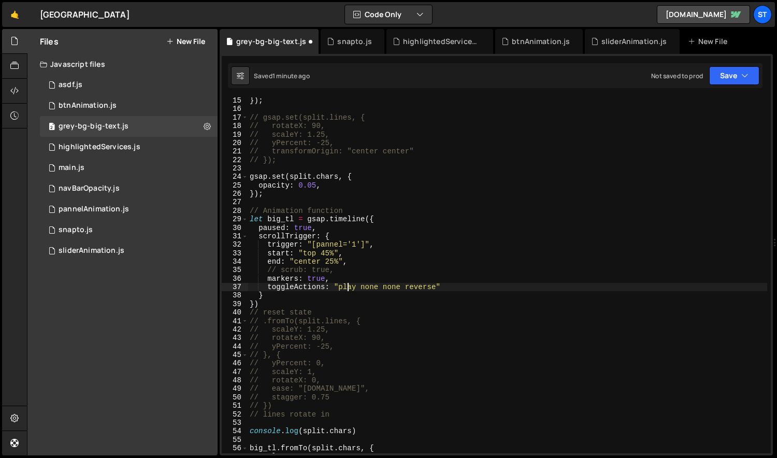
click at [348, 286] on div "}) ; // gsap.set(split.lines, { // rotateX: 90, // scaleY: 1.25, // yPercent: -…" at bounding box center [508, 282] width 520 height 373
type textarea "toggleActions: "restart none none reverse""
click at [422, 34] on div "highlightedServices.js" at bounding box center [440, 41] width 107 height 25
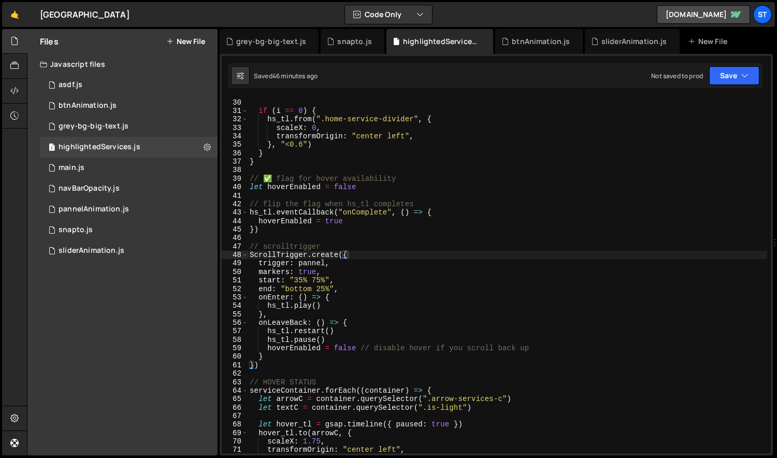
scroll to position [0, 5]
click at [341, 276] on div "} , "<0.25" ) if ( i == 0 ) { hs_tl . from ( ".home-service-divider" , { scaleX…" at bounding box center [508, 276] width 520 height 373
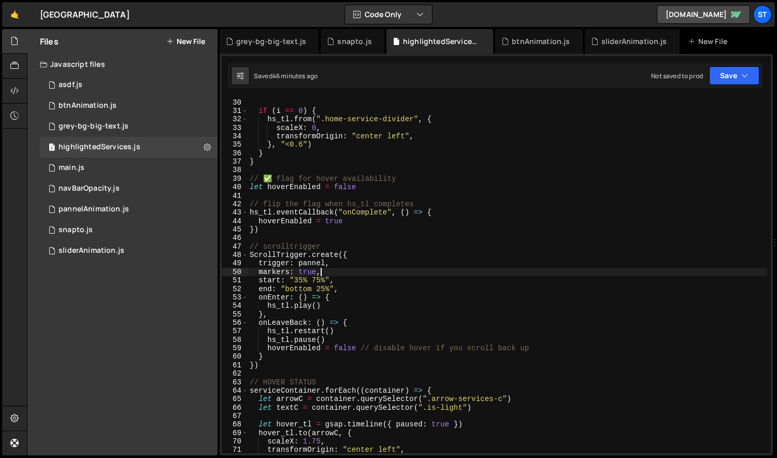
type textarea "// markers: true,"
click at [275, 45] on div "grey-bg-big-text.js" at bounding box center [271, 41] width 70 height 10
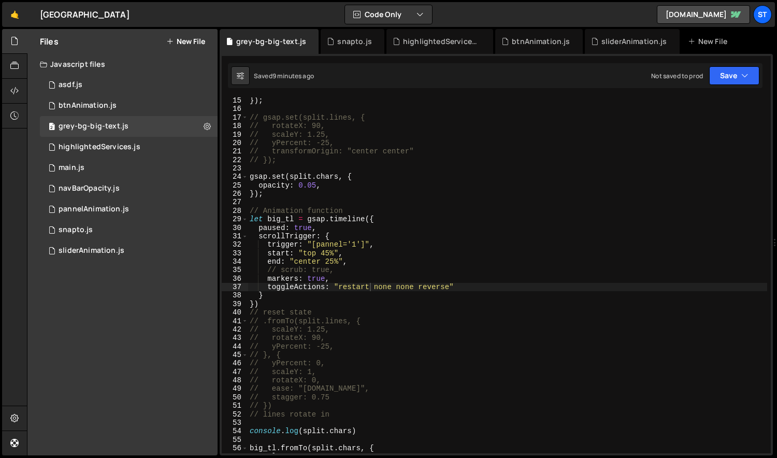
scroll to position [298, 0]
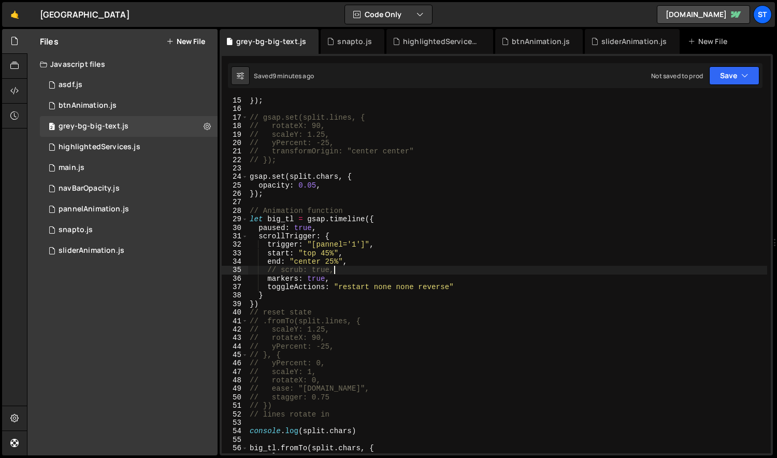
click at [333, 273] on div "}) ; // gsap.set(split.lines, { // rotateX: 90, // scaleY: 1.25, // yPercent: -…" at bounding box center [508, 282] width 520 height 373
click at [336, 282] on div "}) ; // gsap.set(split.lines, { // rotateX: 90, // scaleY: 1.25, // yPercent: -…" at bounding box center [508, 282] width 520 height 373
click at [430, 288] on div "}) ; // gsap.set(split.lines, { // rotateX: 90, // scaleY: 1.25, // yPercent: -…" at bounding box center [508, 282] width 520 height 373
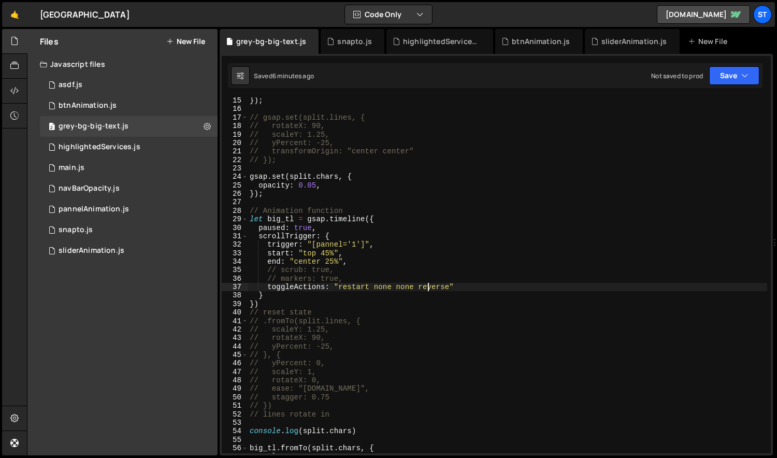
click at [430, 288] on div "}) ; // gsap.set(split.lines, { // rotateX: 90, // scaleY: 1.25, // yPercent: -…" at bounding box center [508, 282] width 520 height 373
click at [345, 279] on div "}) ; // gsap.set(split.lines, { // rotateX: 90, // scaleY: 1.25, // yPercent: -…" at bounding box center [508, 282] width 520 height 373
click at [440, 288] on div "}) ; // gsap.set(split.lines, { // rotateX: 90, // scaleY: 1.25, // yPercent: -…" at bounding box center [508, 282] width 520 height 373
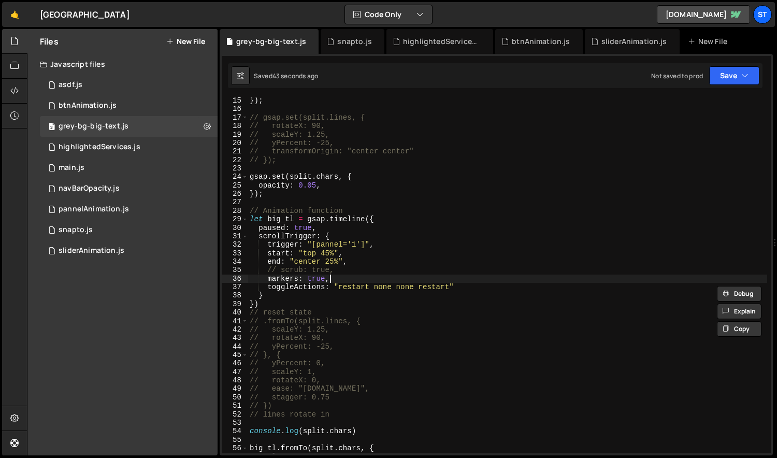
click at [377, 279] on div "}) ; // gsap.set(split.lines, { // rotateX: 90, // scaleY: 1.25, // yPercent: -…" at bounding box center [508, 282] width 520 height 373
type textarea "markers: true,"
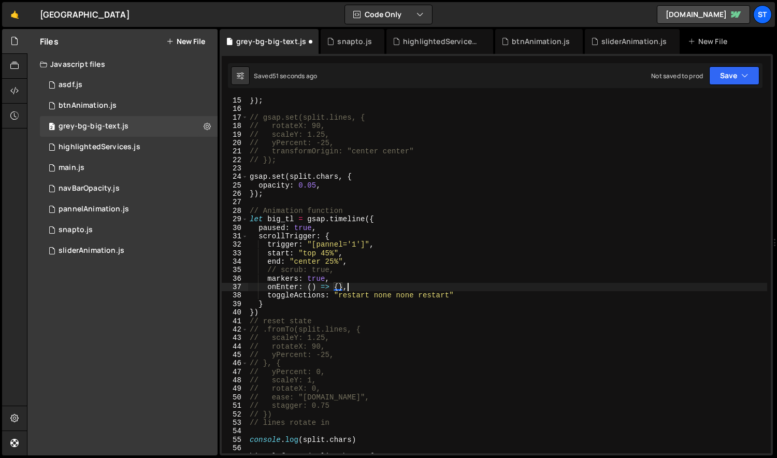
scroll to position [0, 6]
paste textarea "onEnter: () => {}"
type textarea "onEnter: () => {},"
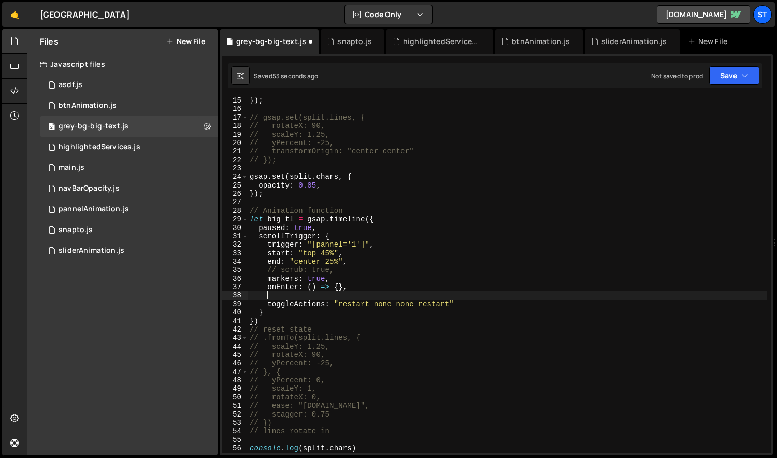
paste textarea "onEnter: () => {}"
click at [275, 220] on div "}) ; // gsap.set(split.lines, { // rotateX: 90, // scaleY: 1.25, // yPercent: -…" at bounding box center [508, 282] width 520 height 373
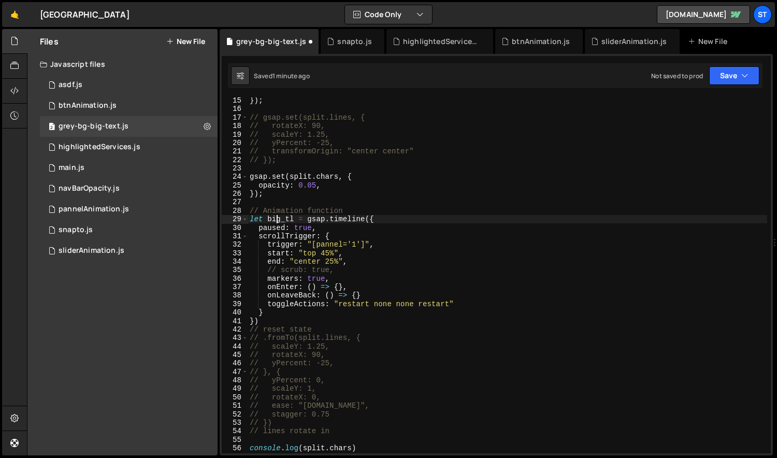
click at [275, 220] on div "}) ; // gsap.set(split.lines, { // rotateX: 90, // scaleY: 1.25, // yPercent: -…" at bounding box center [508, 282] width 520 height 373
click at [339, 287] on div "}) ; // gsap.set(split.lines, { // rotateX: 90, // scaleY: 1.25, // yPercent: -…" at bounding box center [508, 282] width 520 height 373
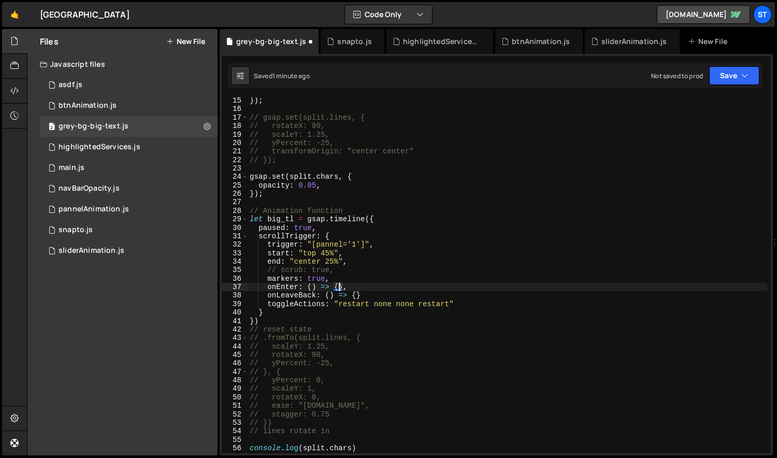
click at [373, 297] on div "}) ; // gsap.set(split.lines, { // rotateX: 90, // scaleY: 1.25, // yPercent: -…" at bounding box center [508, 282] width 520 height 373
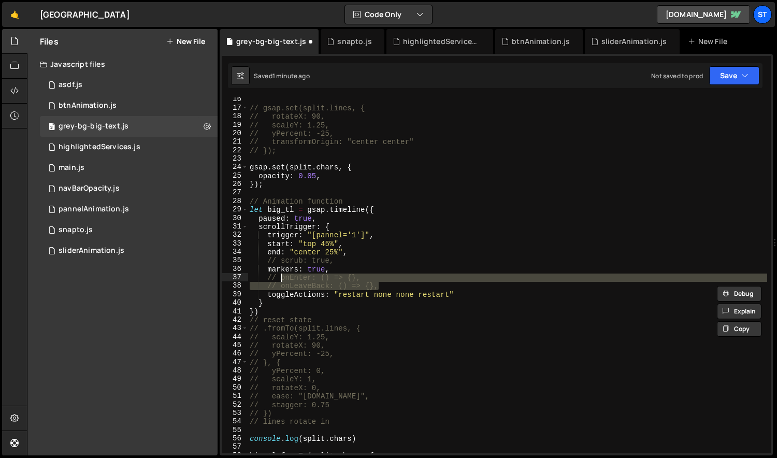
scroll to position [130, 0]
click at [444, 298] on div "// gsap.set(split.lines, { // rotateX: 90, // scaleY: 1.25, // yPercent: -25, /…" at bounding box center [508, 281] width 520 height 373
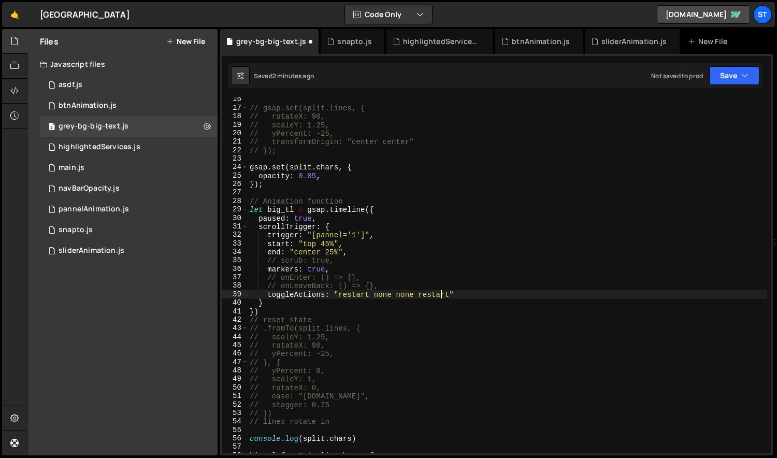
click at [443, 297] on div "// gsap.set(split.lines, { // rotateX: 90, // scaleY: 1.25, // yPercent: -25, /…" at bounding box center [508, 281] width 520 height 373
paste textarea "esetr"
click at [444, 294] on div "// gsap.set(split.lines, { // rotateX: 90, // scaleY: 1.25, // yPercent: -25, /…" at bounding box center [508, 281] width 520 height 373
paste textarea "e"
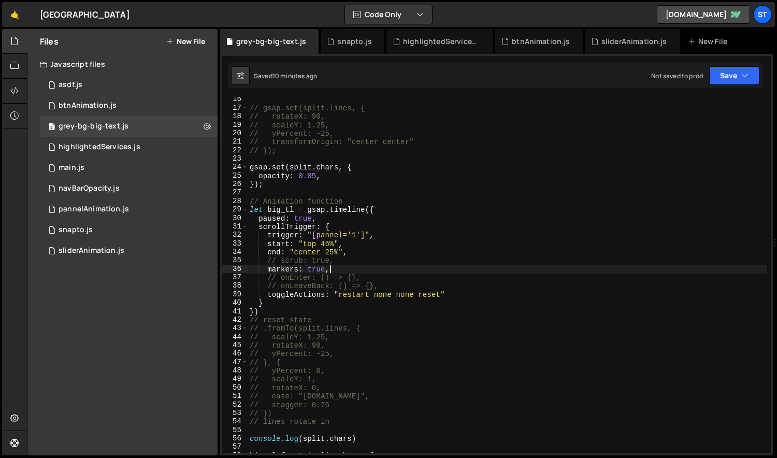
click at [360, 267] on div "// gsap.set(split.lines, { // rotateX: 90, // scaleY: 1.25, // yPercent: -25, /…" at bounding box center [508, 281] width 520 height 373
type textarea "// markers: true,"
click at [437, 42] on div "highlightedServices.js" at bounding box center [442, 41] width 78 height 10
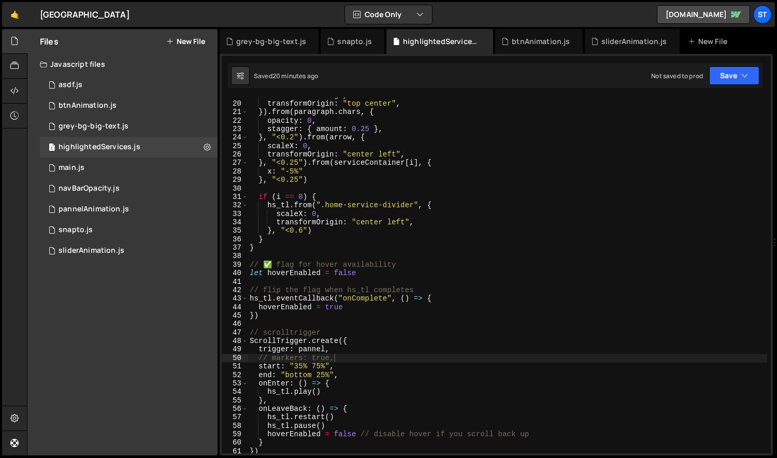
scroll to position [0, 0]
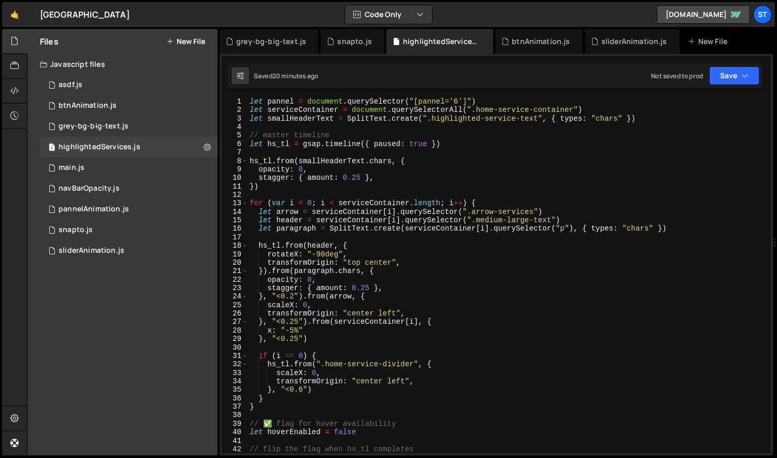
click at [592, 231] on div "let pannel = document . querySelector ( "[pannel='6']" ) let serviceContainer =…" at bounding box center [508, 283] width 520 height 373
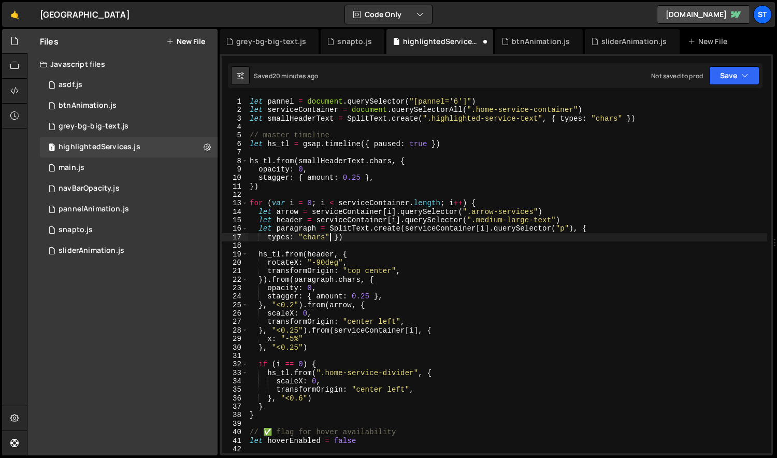
scroll to position [0, 1]
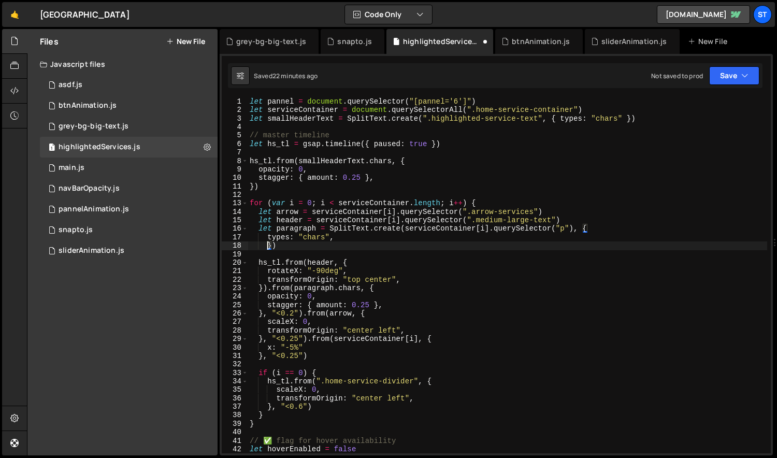
paste textarea "preserveWhitespace: true"
type textarea "preserveWhitespace: true})"
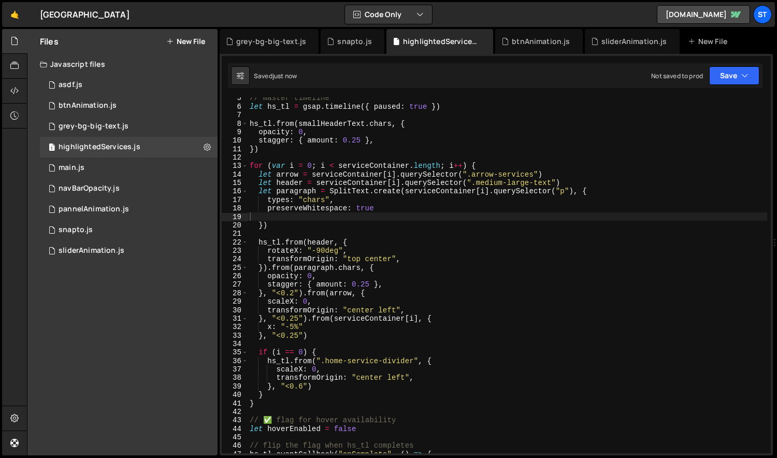
scroll to position [91, 0]
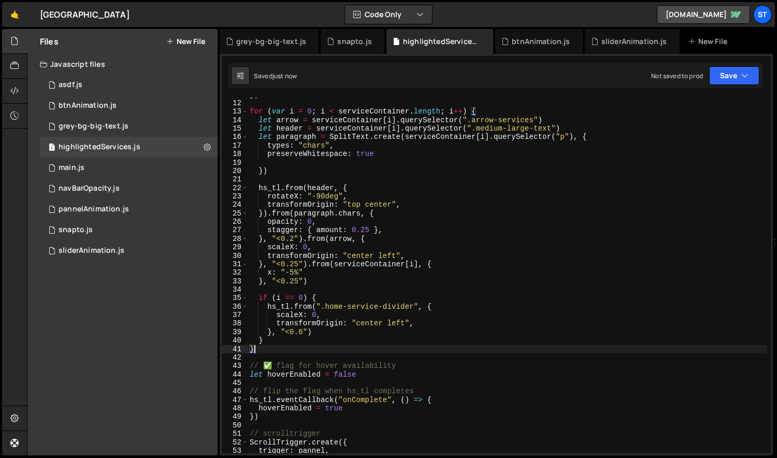
click at [325, 347] on div "}) for ( var i = 0 ; i < serviceContainer . length ; i ++ ) { let arrow = servi…" at bounding box center [508, 277] width 520 height 373
type textarea "}"
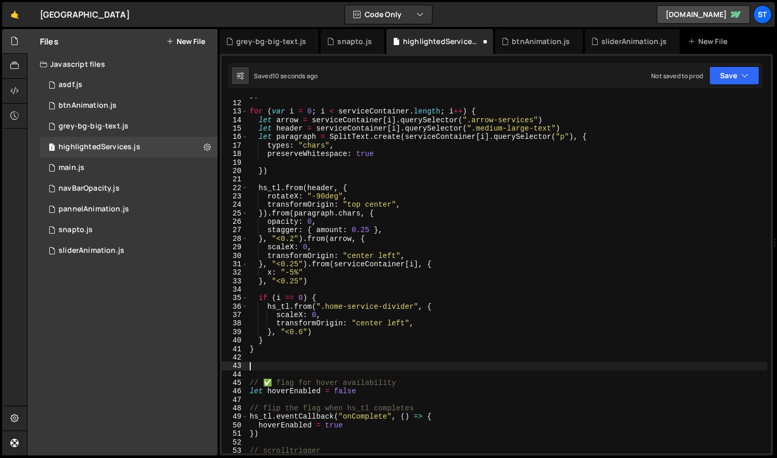
click at [292, 139] on div "}) for ( var i = 0 ; i < serviceContainer . length ; i ++ ) { let arrow = servi…" at bounding box center [508, 277] width 520 height 373
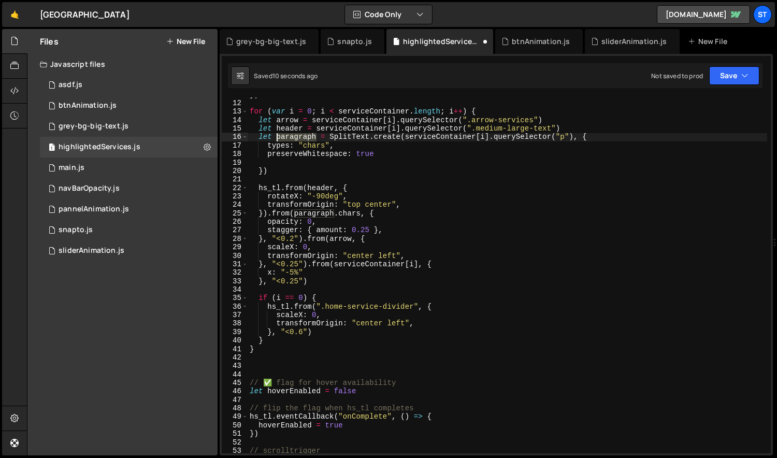
click at [292, 139] on div "}) for ( var i = 0 ; i < serviceContainer . length ; i ++ ) { let arrow = servi…" at bounding box center [508, 277] width 520 height 373
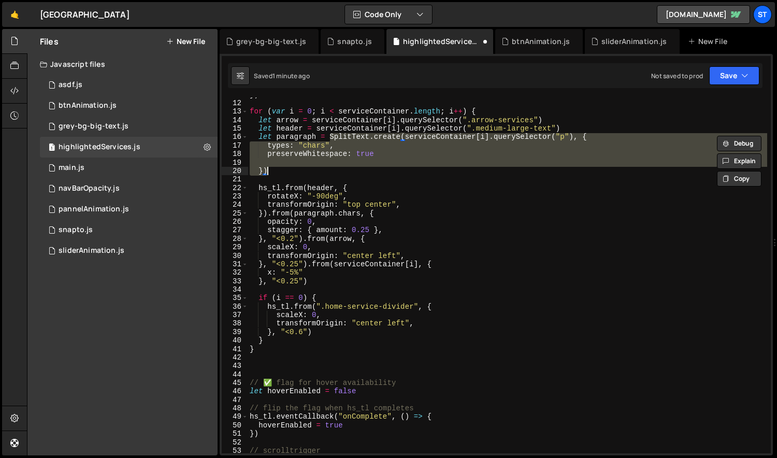
drag, startPoint x: 329, startPoint y: 137, endPoint x: 325, endPoint y: 169, distance: 31.9
click at [325, 169] on div "}) for ( var i = 0 ; i < serviceContainer . length ; i ++ ) { let arrow = servi…" at bounding box center [508, 277] width 520 height 373
click at [329, 135] on div "}) for ( var i = 0 ; i < serviceContainer . length ; i ++ ) { let arrow = servi…" at bounding box center [508, 275] width 520 height 356
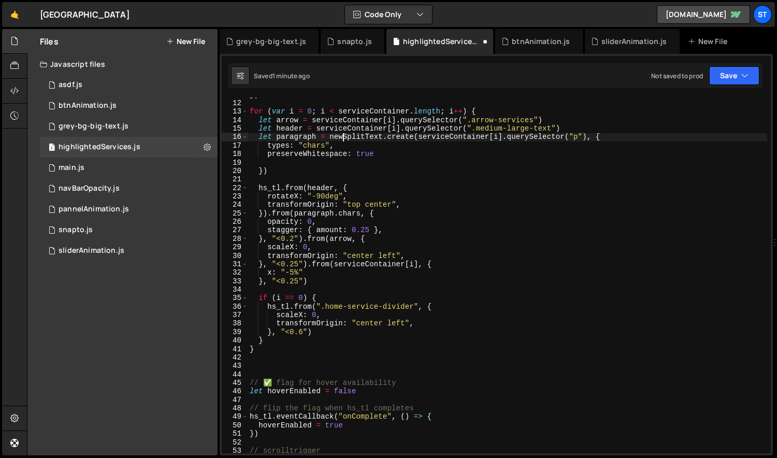
scroll to position [0, 6]
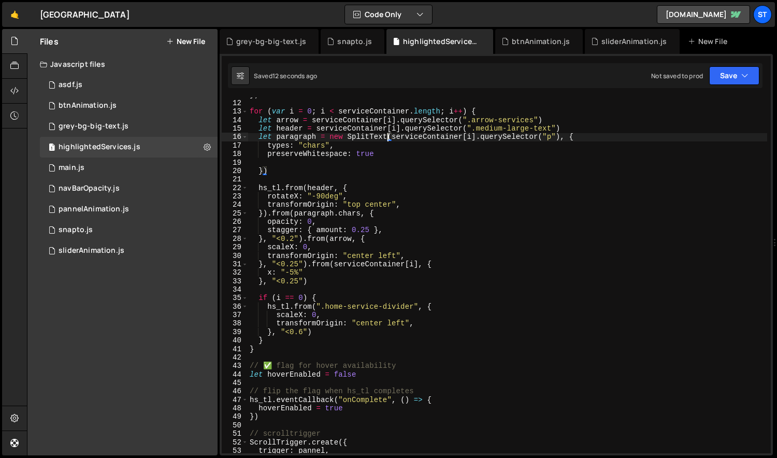
click at [367, 156] on div "}) for ( var i = 0 ; i < serviceContainer . length ; i ++ ) { let arrow = servi…" at bounding box center [508, 277] width 520 height 373
type textarea "preserveWhitespace: true"
click at [395, 159] on div "}) for ( var i = 0 ; i < serviceContainer . length ; i ++ ) { let arrow = servi…" at bounding box center [508, 277] width 520 height 373
click at [395, 151] on div "}) for ( var i = 0 ; i < serviceContainer . length ; i ++ ) { let arrow = servi…" at bounding box center [508, 277] width 520 height 373
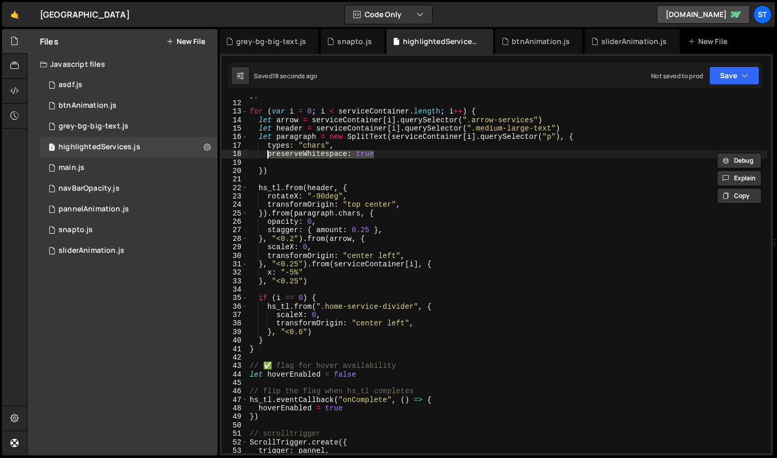
paste textarea
type textarea "preserveWhitespace: true"
click at [323, 146] on div "}) for ( var i = 0 ; i < serviceContainer . length ; i ++ ) { let arrow = servi…" at bounding box center [508, 277] width 520 height 373
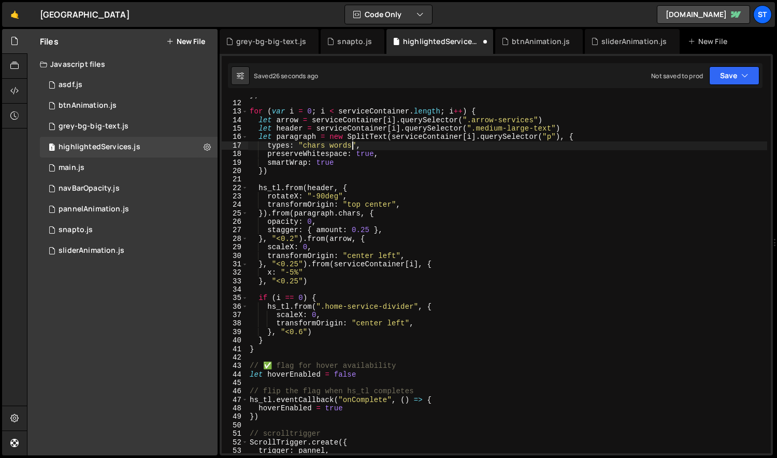
click at [327, 148] on div "}) for ( var i = 0 ; i < serviceContainer . length ; i ++ ) { let arrow = servi…" at bounding box center [508, 277] width 520 height 373
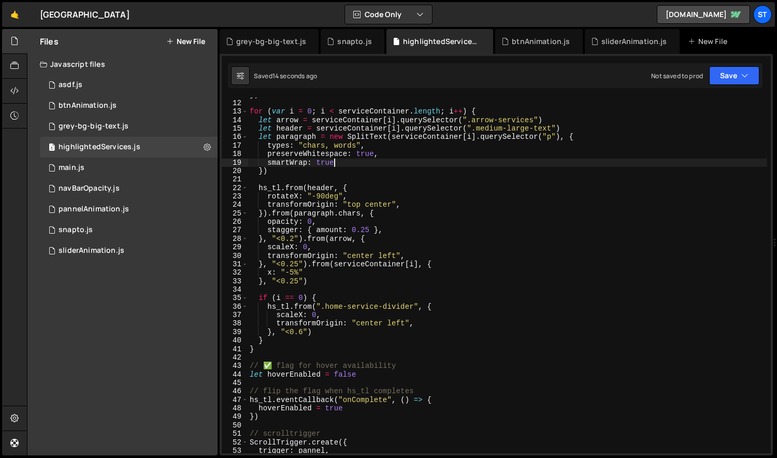
click at [345, 162] on div "}) for ( var i = 0 ; i < serviceContainer . length ; i ++ ) { let arrow = servi…" at bounding box center [508, 277] width 520 height 373
type textarea "smartWrap: true,"
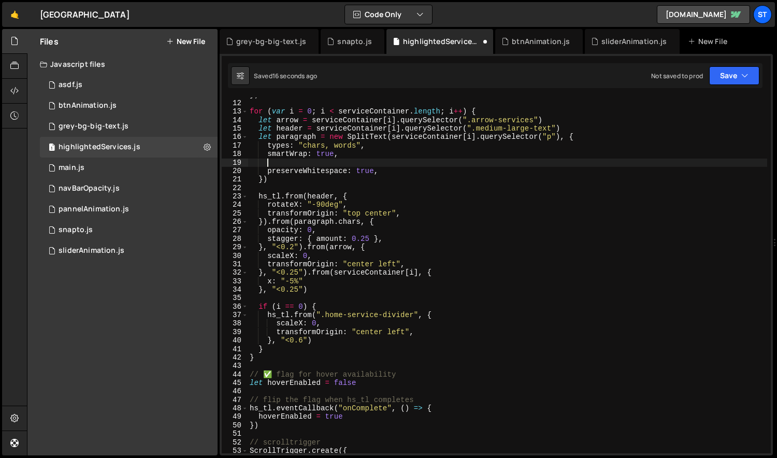
scroll to position [0, 0]
paste textarea "autoSplit: true,"
click at [357, 147] on div "}) for ( var i = 0 ; i < serviceContainer . length ; i ++ ) { let arrow = servi…" at bounding box center [508, 277] width 520 height 373
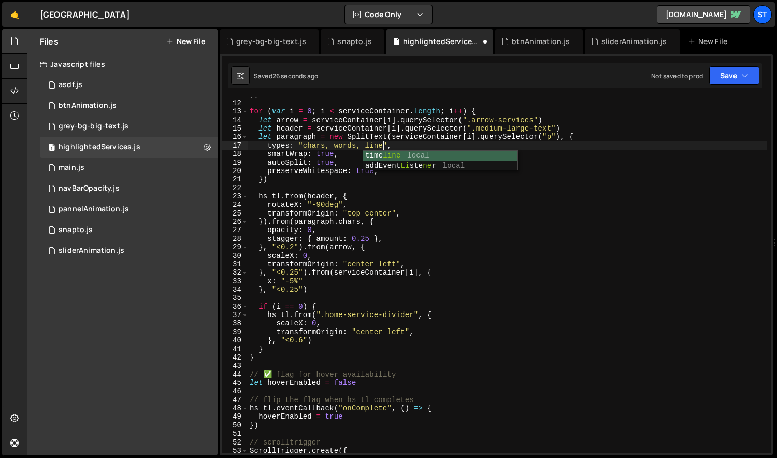
scroll to position [0, 9]
click at [390, 171] on div "}) for ( var i = 0 ; i < serviceContainer . length ; i ++ ) { let arrow = servi…" at bounding box center [508, 277] width 520 height 373
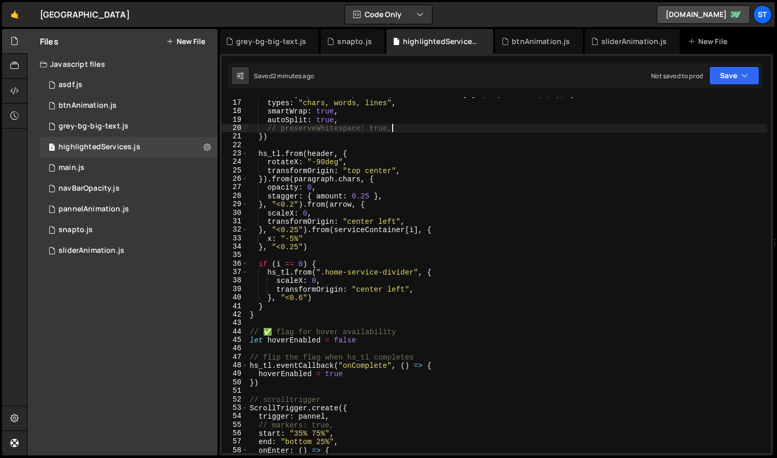
scroll to position [128, 0]
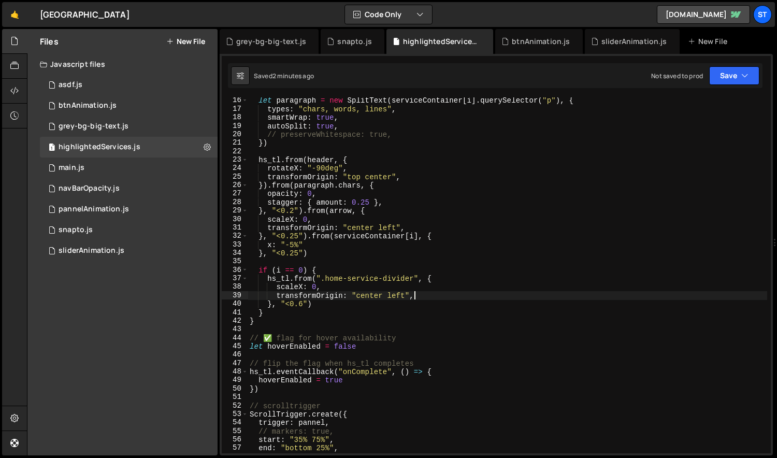
click at [421, 296] on div "let paragraph = new SplitText ( serviceContainer [ i ] . querySelector ( "p" ) …" at bounding box center [508, 282] width 520 height 373
type textarea "transformOrigin: "center left","
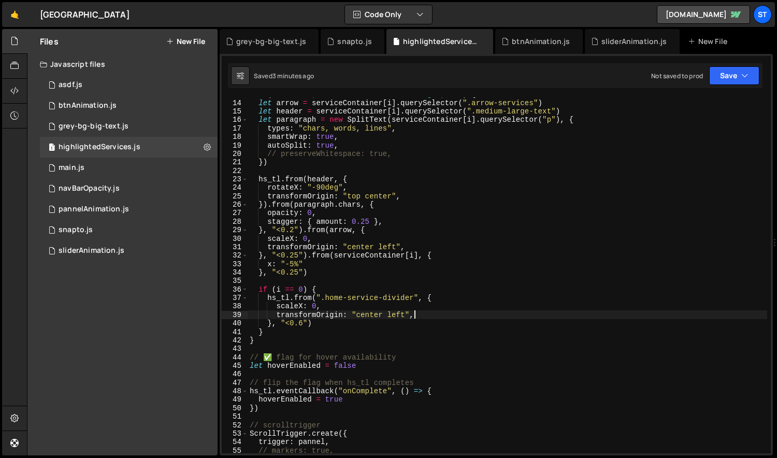
scroll to position [109, 0]
